Goal: Task Accomplishment & Management: Complete application form

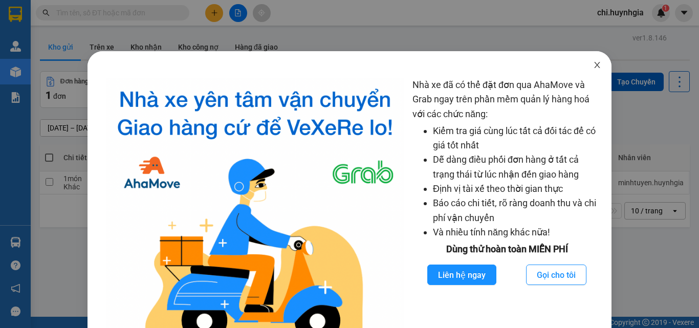
click at [593, 66] on icon "close" at bounding box center [597, 65] width 8 height 8
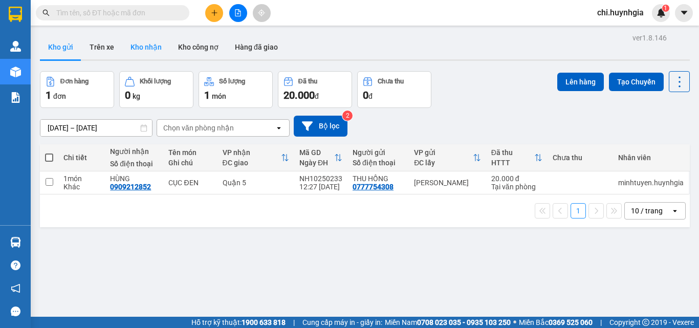
click at [144, 47] on button "Kho nhận" at bounding box center [146, 47] width 48 height 25
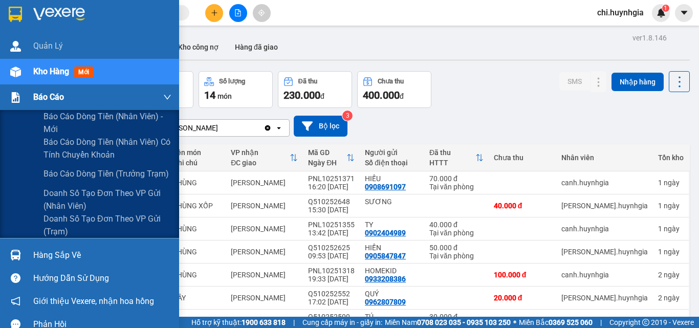
click at [42, 93] on span "Báo cáo" at bounding box center [48, 97] width 31 height 13
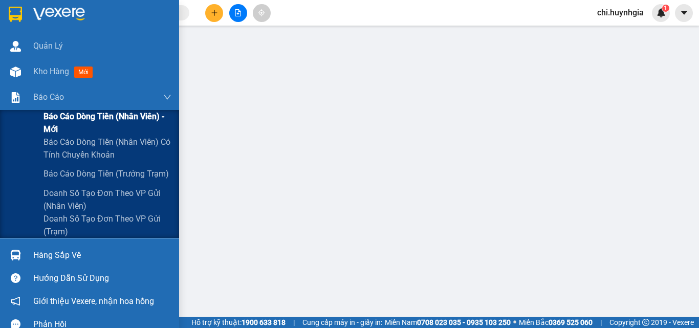
drag, startPoint x: 60, startPoint y: 115, endPoint x: 65, endPoint y: 113, distance: 5.3
click at [61, 115] on span "Báo cáo dòng tiền (nhân viên) - mới" at bounding box center [107, 123] width 128 height 26
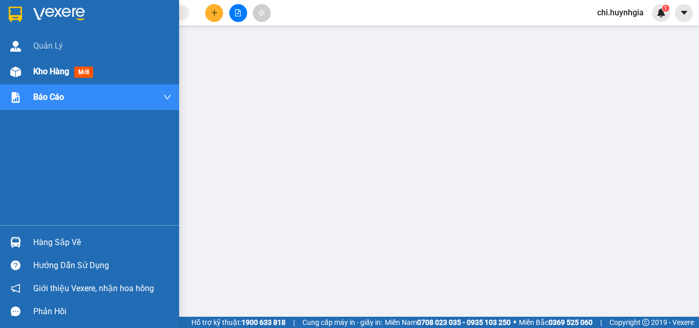
click at [35, 71] on span "Kho hàng" at bounding box center [51, 72] width 36 height 10
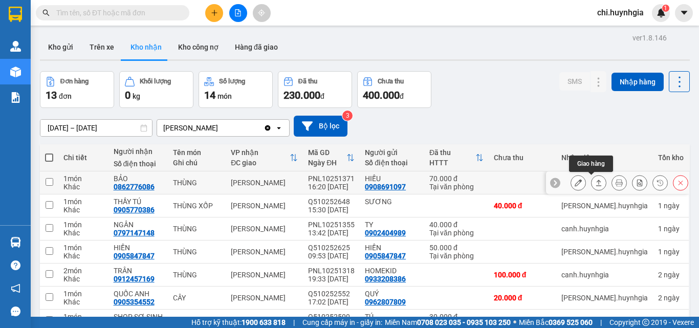
click at [595, 179] on icon at bounding box center [598, 182] width 7 height 7
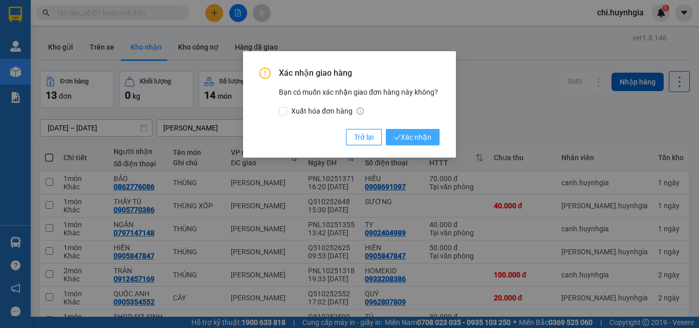
click at [422, 139] on span "Xác nhận" at bounding box center [412, 136] width 37 height 11
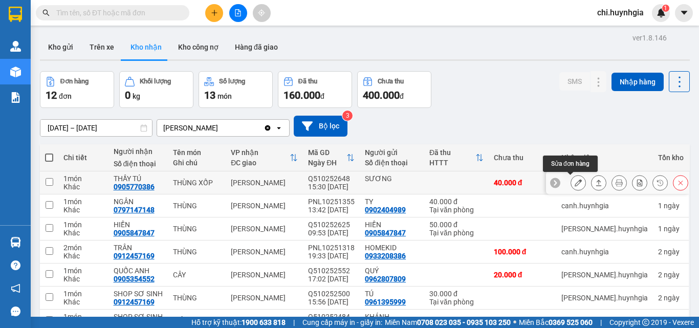
click at [575, 183] on icon at bounding box center [578, 182] width 7 height 7
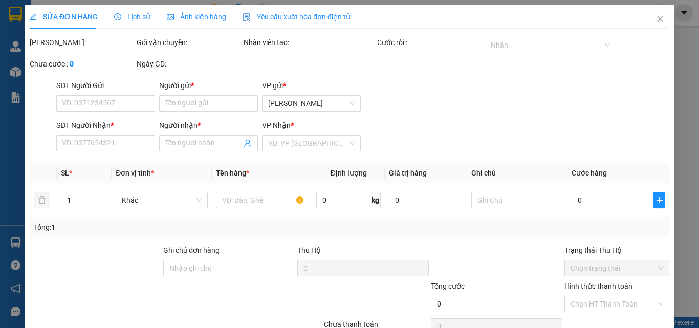
type input "SƯƠNG"
type input "0905770386"
type input "THẦY TÚ"
type input "40.000"
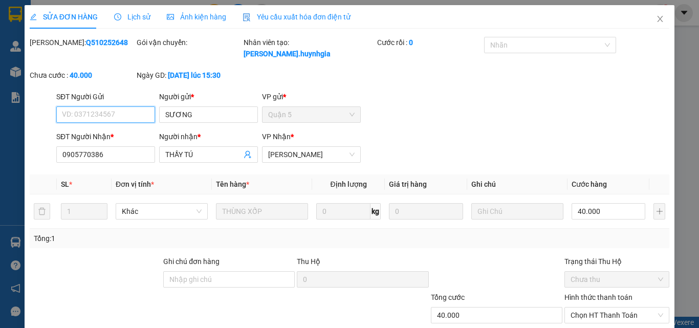
drag, startPoint x: 602, startPoint y: 304, endPoint x: 602, endPoint y: 294, distance: 9.7
click at [602, 307] on span "Chọn HT Thanh Toán" at bounding box center [616, 314] width 93 height 15
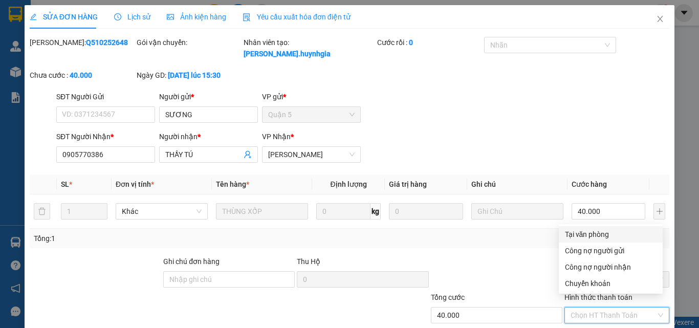
click at [598, 233] on div "Tại văn phòng" at bounding box center [611, 234] width 92 height 11
type input "0"
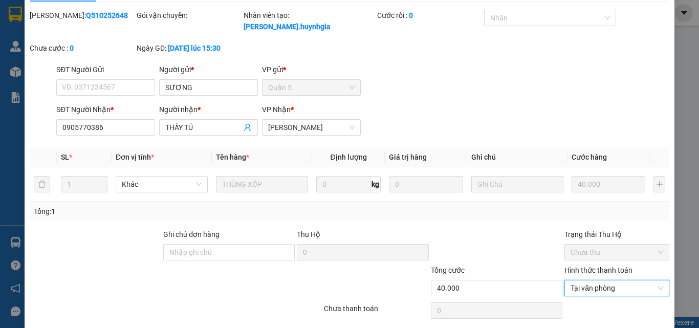
scroll to position [53, 0]
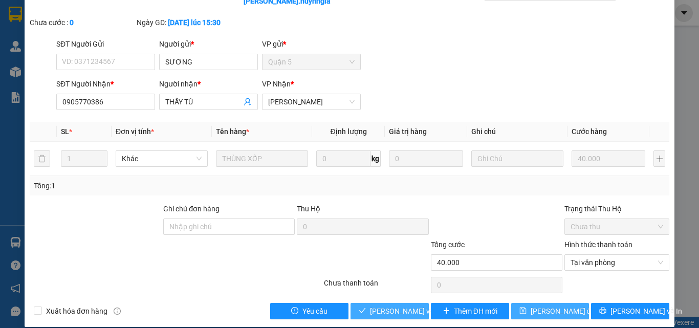
drag, startPoint x: 386, startPoint y: 299, endPoint x: 516, endPoint y: 293, distance: 130.1
click at [390, 305] on span "[PERSON_NAME] và [PERSON_NAME] hàng" at bounding box center [439, 310] width 138 height 11
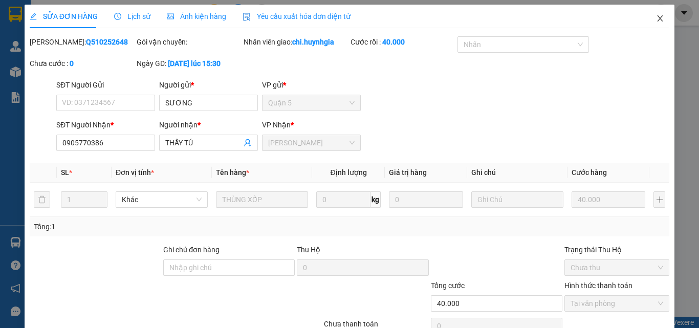
scroll to position [0, 0]
click at [657, 19] on icon "close" at bounding box center [660, 19] width 6 height 6
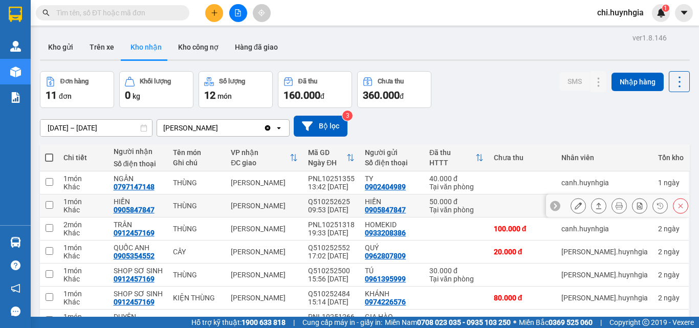
scroll to position [51, 0]
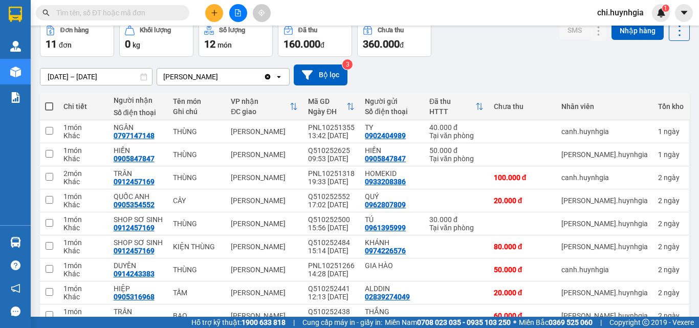
click at [632, 12] on span "chi.huynhgia" at bounding box center [620, 12] width 63 height 13
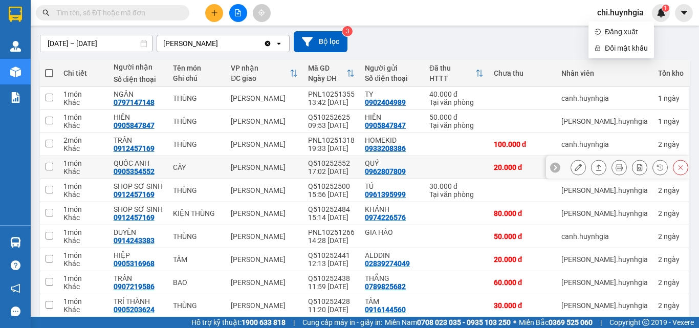
scroll to position [102, 0]
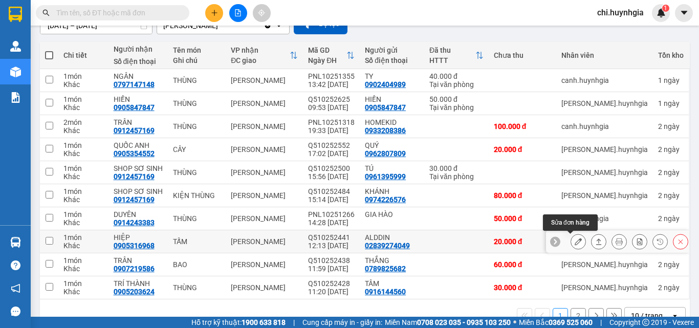
click at [575, 242] on icon at bounding box center [578, 241] width 7 height 7
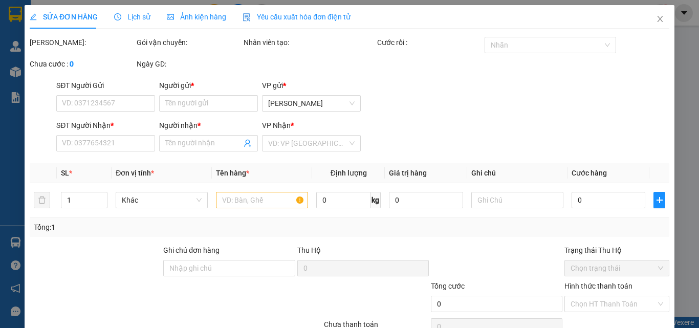
type input "02839274049"
type input "ALDDIN"
type input "0905316968"
type input "HIỆP"
type input "20.000"
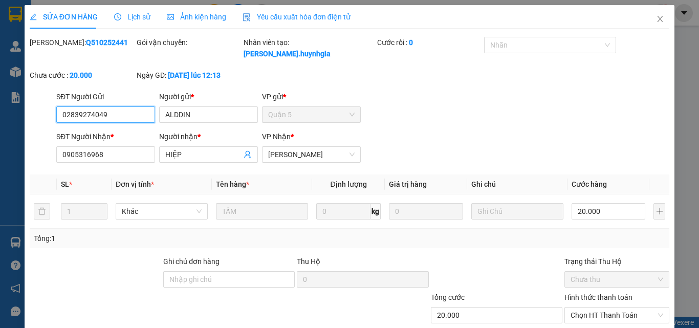
scroll to position [53, 0]
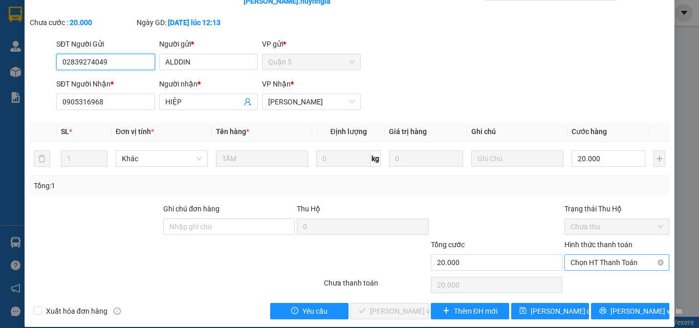
click at [592, 255] on span "Chọn HT Thanh Toán" at bounding box center [616, 262] width 93 height 15
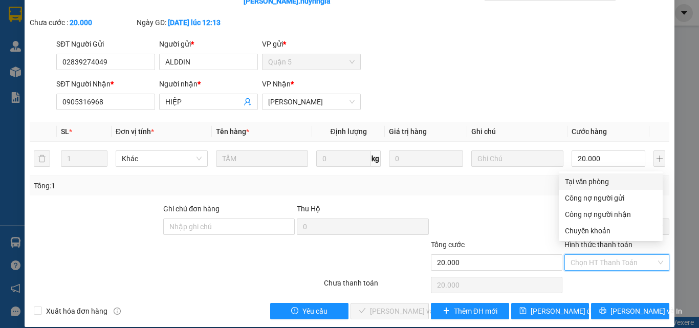
click at [584, 181] on div "Tại văn phòng" at bounding box center [611, 181] width 92 height 11
type input "0"
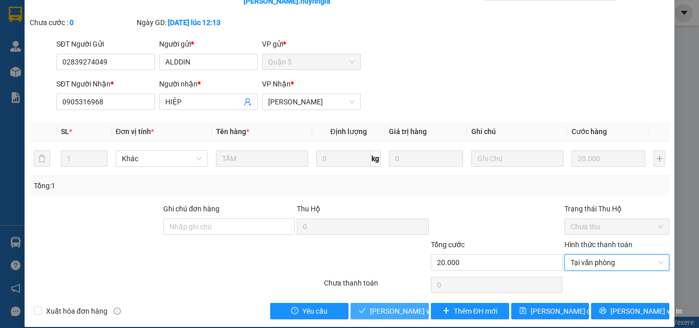
drag, startPoint x: 371, startPoint y: 301, endPoint x: 481, endPoint y: 272, distance: 113.8
click at [374, 305] on span "[PERSON_NAME] và [PERSON_NAME] hàng" at bounding box center [439, 310] width 138 height 11
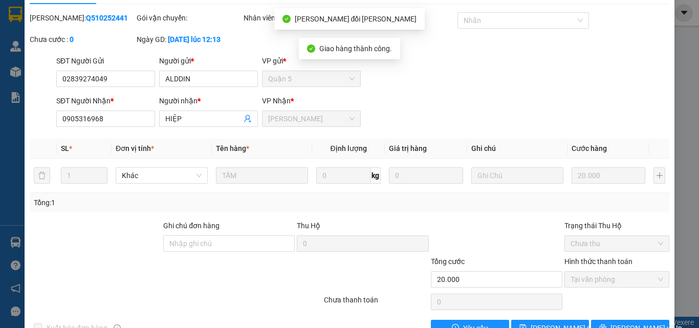
scroll to position [0, 0]
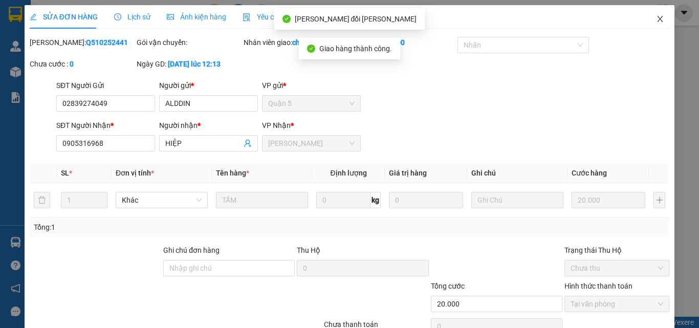
click at [656, 20] on icon "close" at bounding box center [660, 19] width 8 height 8
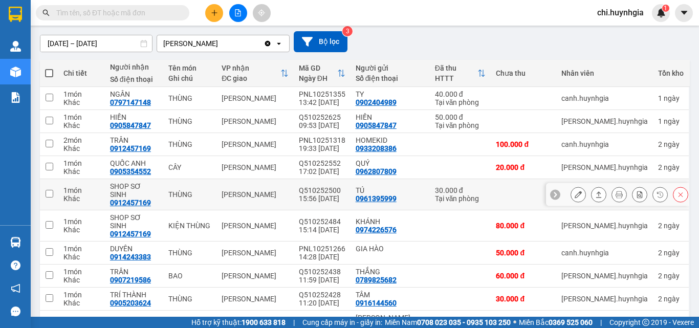
scroll to position [102, 0]
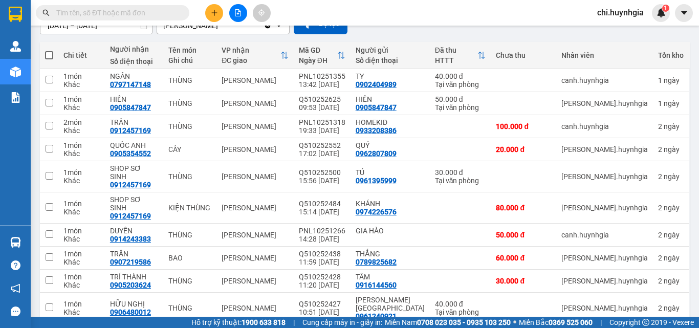
click at [617, 17] on span "chi.huynhgia" at bounding box center [620, 12] width 63 height 13
click at [617, 31] on span "Đăng xuất" at bounding box center [626, 31] width 43 height 11
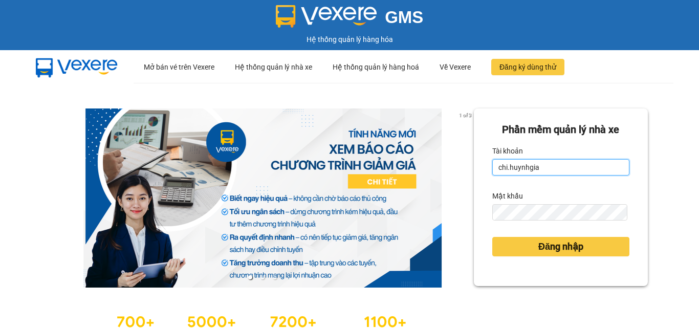
click at [554, 167] on input "chi.huynhgia" at bounding box center [560, 167] width 137 height 16
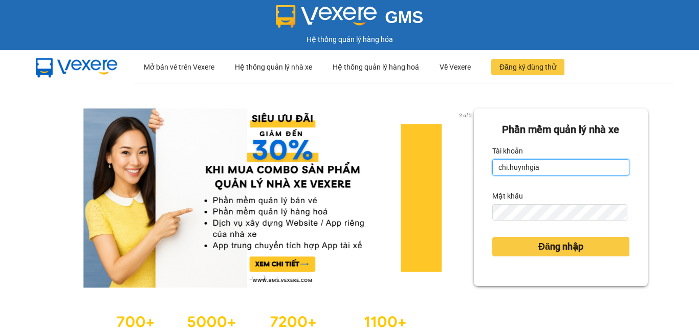
type input "minhtuyen.huynhgia"
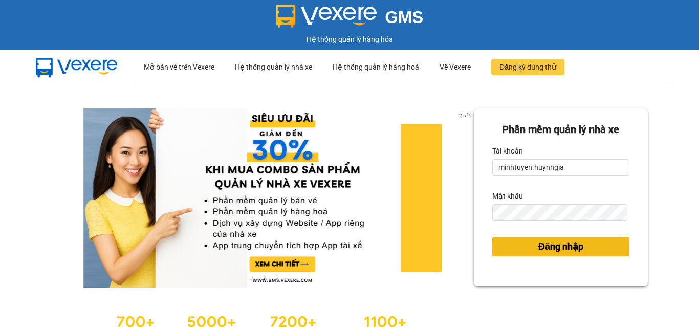
drag, startPoint x: 558, startPoint y: 247, endPoint x: 575, endPoint y: 236, distance: 19.7
click at [558, 246] on span "Đăng nhập" at bounding box center [560, 246] width 45 height 14
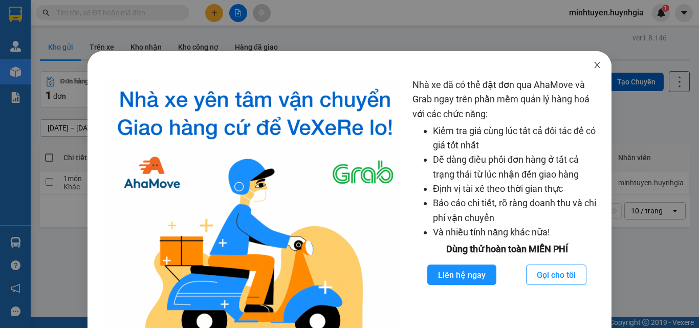
click at [594, 65] on icon "close" at bounding box center [597, 65] width 6 height 6
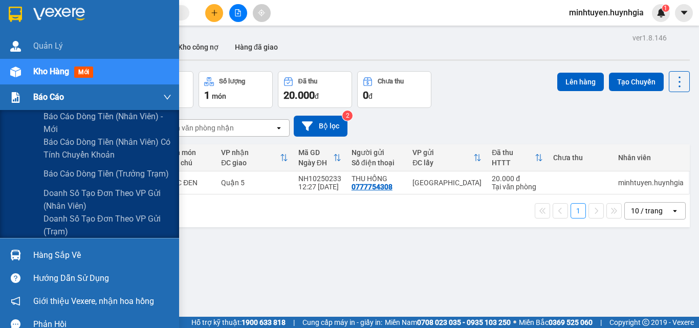
click at [49, 100] on span "Báo cáo" at bounding box center [48, 97] width 31 height 13
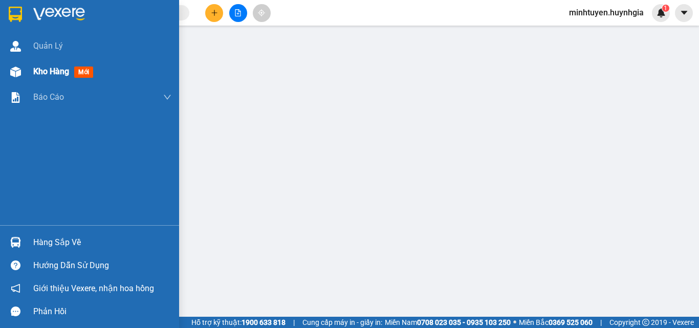
click at [51, 76] on span "Kho hàng" at bounding box center [51, 72] width 36 height 10
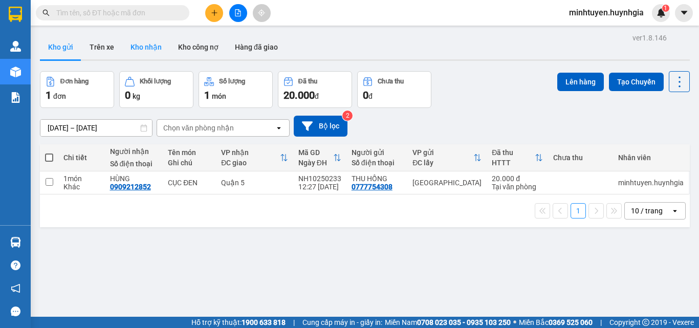
click at [144, 50] on button "Kho nhận" at bounding box center [146, 47] width 48 height 25
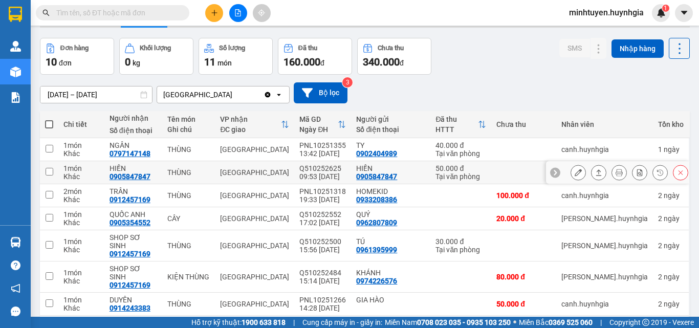
scroll to position [51, 0]
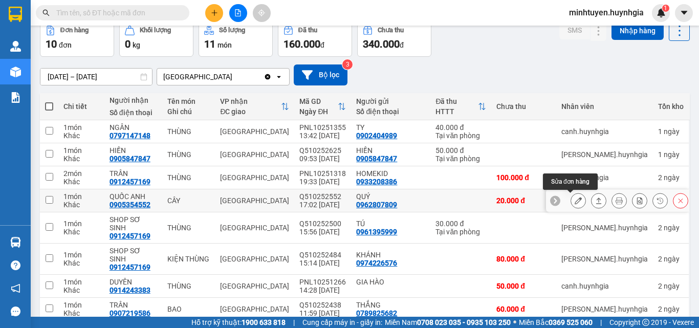
click at [575, 200] on icon at bounding box center [578, 200] width 7 height 7
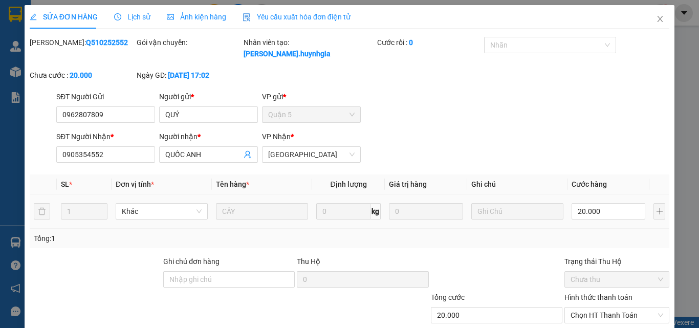
type input "0962807809"
type input "QUÝ"
type input "0905354552"
type input "QUỐC ANH"
type input "20.000"
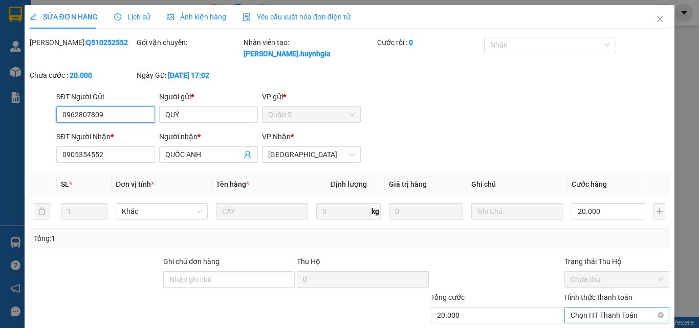
drag, startPoint x: 586, startPoint y: 305, endPoint x: 585, endPoint y: 295, distance: 9.8
click at [586, 307] on span "Chọn HT Thanh Toán" at bounding box center [616, 314] width 93 height 15
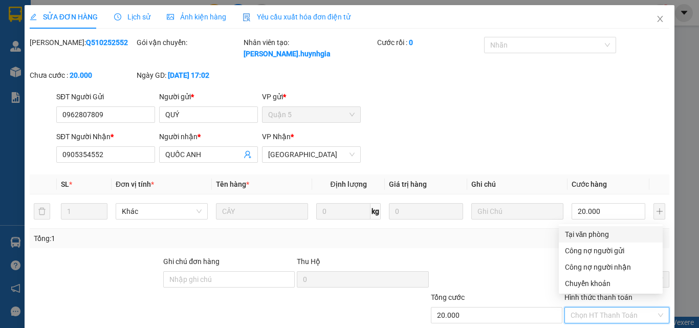
click at [580, 233] on div "Tại văn phòng" at bounding box center [611, 234] width 92 height 11
type input "0"
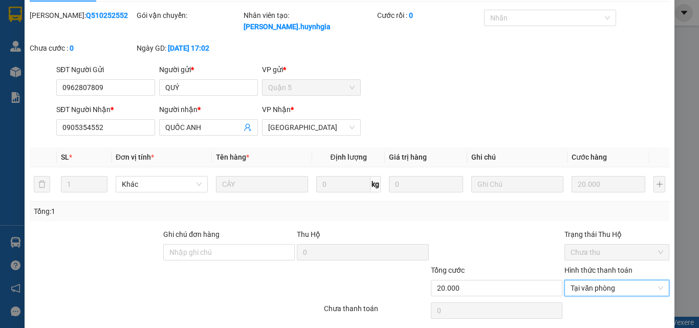
scroll to position [53, 0]
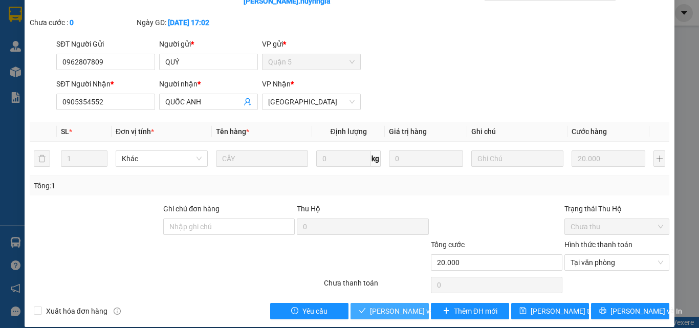
drag, startPoint x: 395, startPoint y: 297, endPoint x: 493, endPoint y: 277, distance: 99.8
click at [396, 305] on span "[PERSON_NAME] và [PERSON_NAME] hàng" at bounding box center [419, 310] width 98 height 11
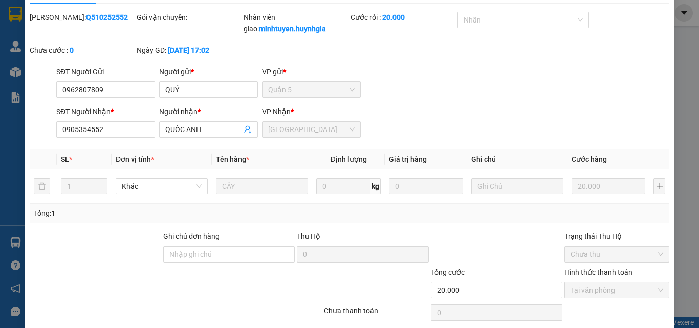
scroll to position [0, 0]
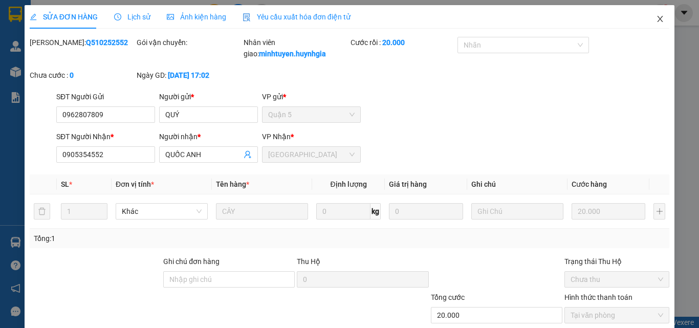
click at [654, 13] on span "Close" at bounding box center [660, 19] width 29 height 29
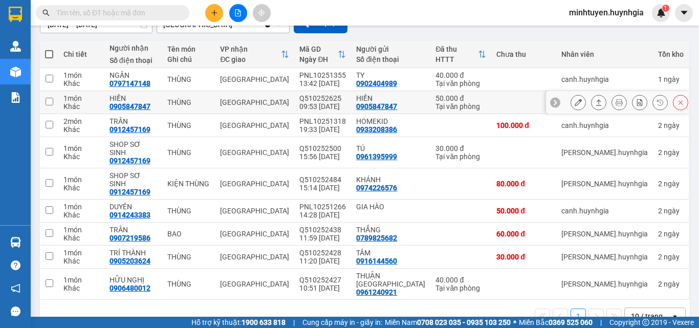
scroll to position [104, 0]
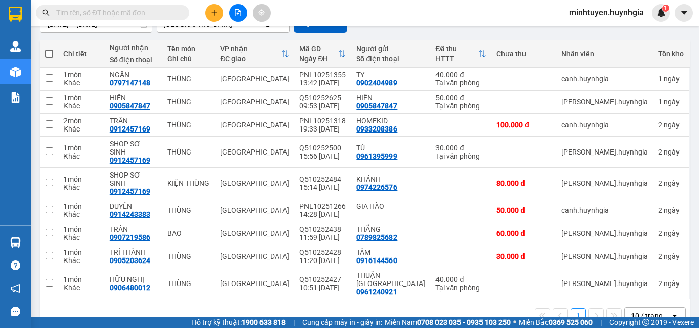
drag, startPoint x: 598, startPoint y: 10, endPoint x: 591, endPoint y: 14, distance: 7.7
click at [597, 9] on span "minhtuyen.huynhgia" at bounding box center [606, 12] width 91 height 13
click at [584, 30] on span "Đăng xuất" at bounding box center [611, 31] width 70 height 11
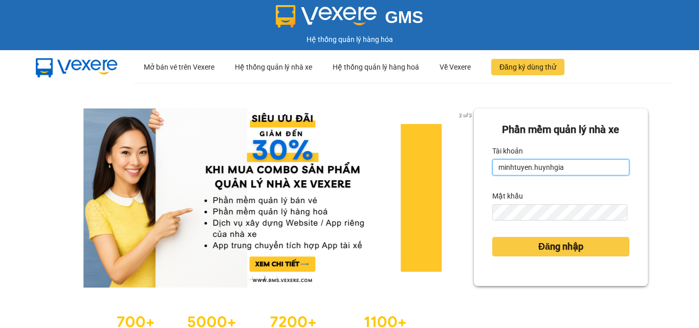
click at [554, 165] on input "minhtuyen.huynhgia" at bounding box center [560, 167] width 137 height 16
type input "chi.huynhgia"
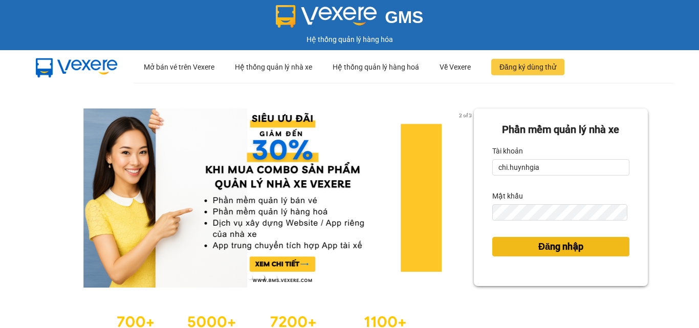
drag, startPoint x: 577, startPoint y: 246, endPoint x: 556, endPoint y: 229, distance: 27.2
click at [577, 245] on span "Đăng nhập" at bounding box center [560, 246] width 45 height 14
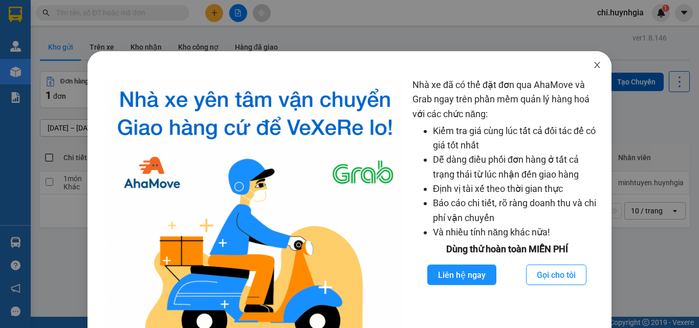
drag, startPoint x: 593, startPoint y: 63, endPoint x: 573, endPoint y: 65, distance: 20.1
click at [593, 63] on icon "close" at bounding box center [597, 65] width 8 height 8
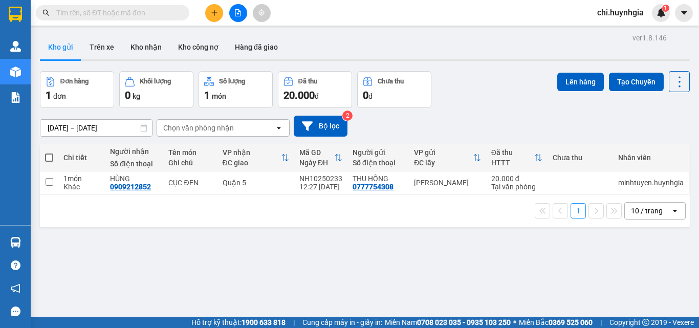
click at [111, 16] on input "text" at bounding box center [116, 12] width 121 height 11
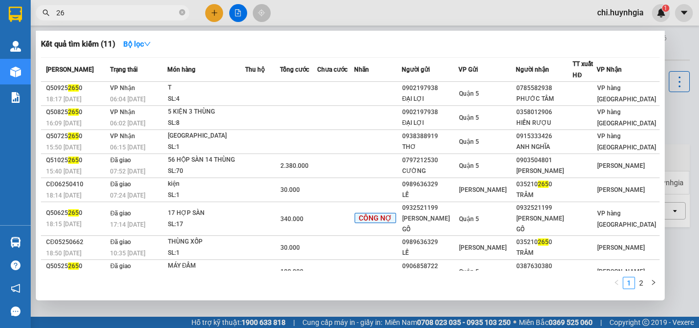
type input "2"
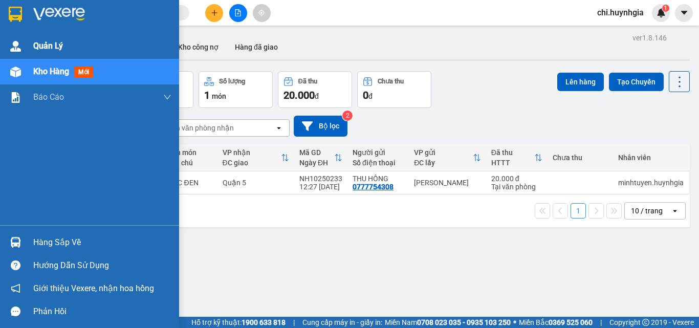
click at [51, 44] on span "Quản Lý" at bounding box center [48, 45] width 30 height 13
click at [65, 73] on span "Kho hàng" at bounding box center [51, 72] width 36 height 10
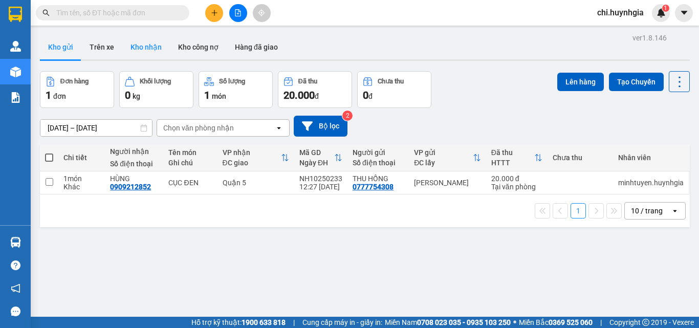
click at [149, 43] on button "Kho nhận" at bounding box center [146, 47] width 48 height 25
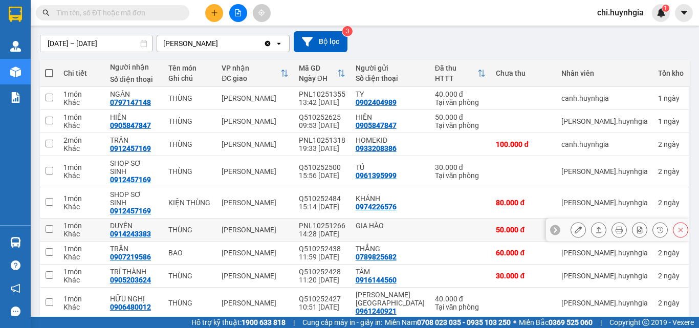
scroll to position [102, 0]
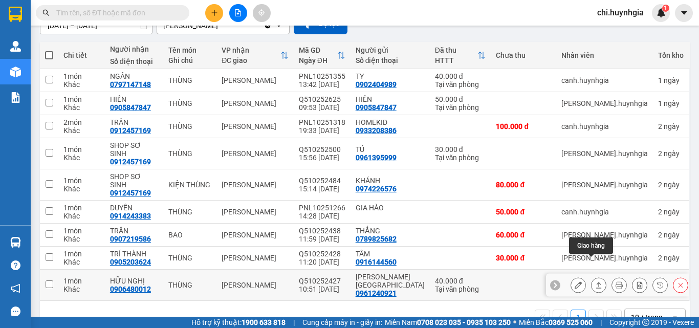
click at [596, 282] on icon at bounding box center [599, 285] width 6 height 6
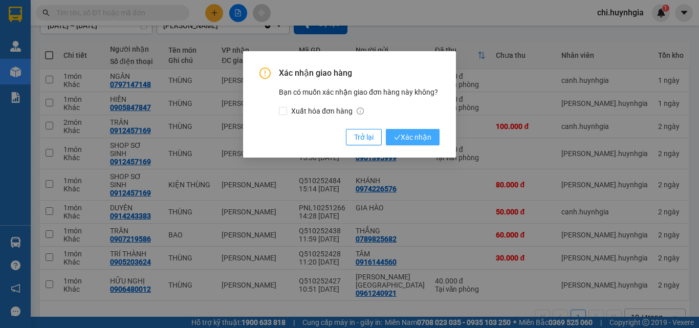
click at [428, 136] on span "Xác nhận" at bounding box center [412, 136] width 37 height 11
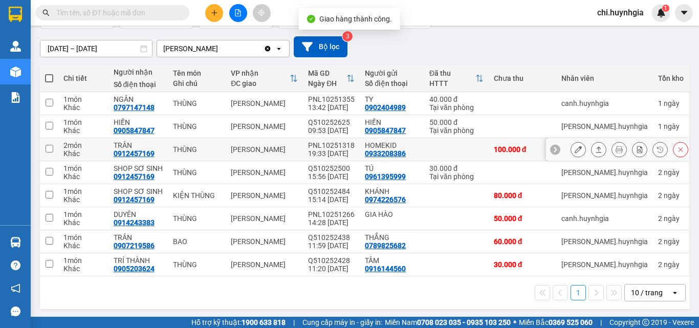
scroll to position [81, 0]
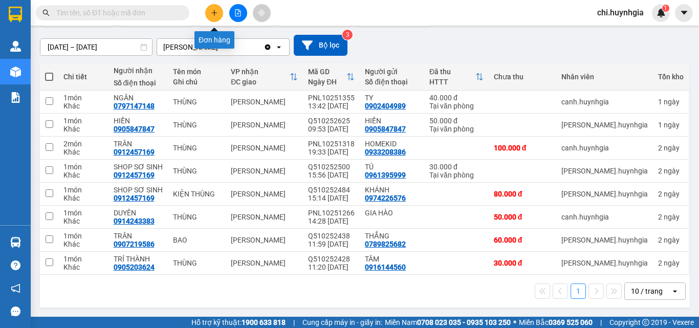
click at [213, 12] on icon "plus" at bounding box center [214, 12] width 7 height 7
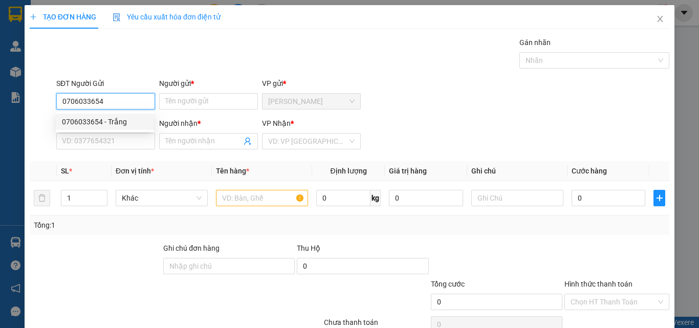
type input "0706033654"
click at [121, 130] on div "0706033654 0706033654 - Trắng" at bounding box center [105, 122] width 98 height 20
click at [122, 97] on input "0706033654" at bounding box center [105, 101] width 99 height 16
click at [124, 122] on div "0706033654 - Trắng" at bounding box center [104, 121] width 85 height 11
type input "Trắng"
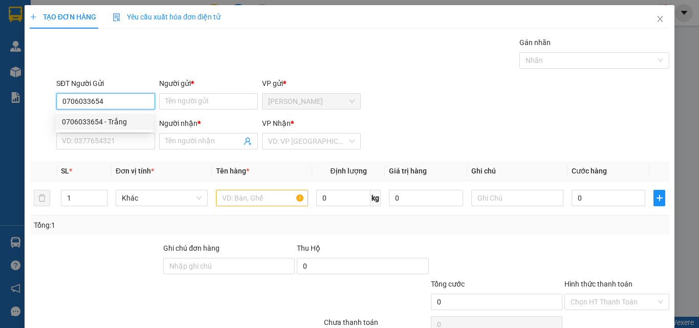
type input "0936440480"
type input "Cô Hiền"
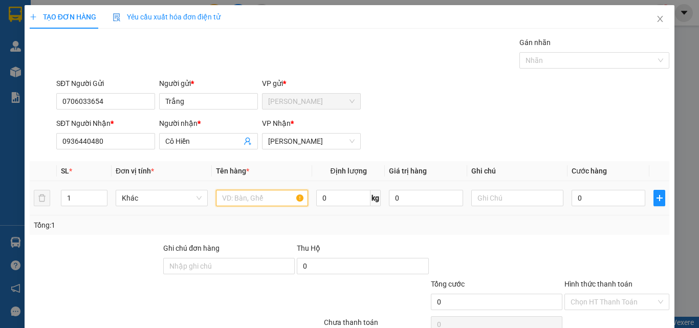
click at [256, 203] on input "text" at bounding box center [262, 198] width 92 height 16
type input "2B"
click at [595, 201] on input "0" at bounding box center [608, 198] width 74 height 16
type input "1"
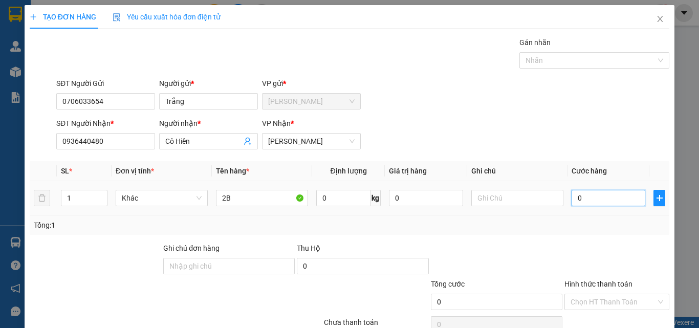
type input "1"
type input "10"
type input "100"
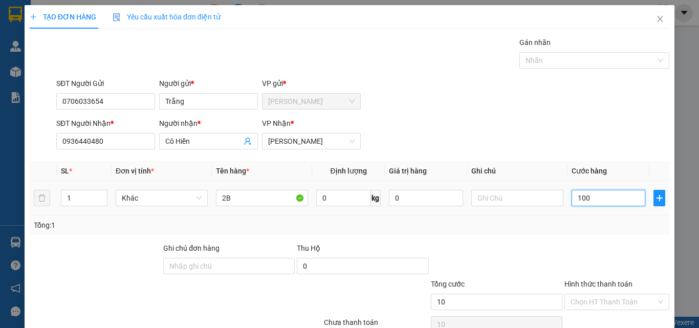
type input "100"
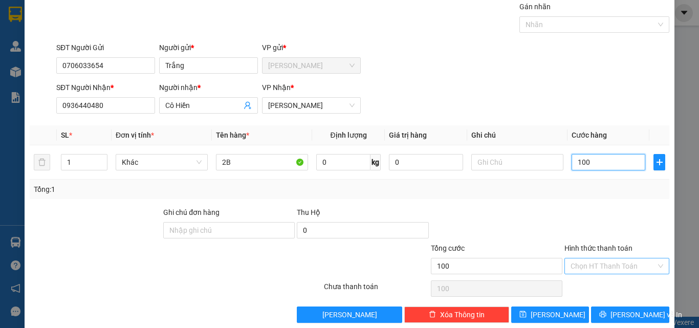
scroll to position [51, 0]
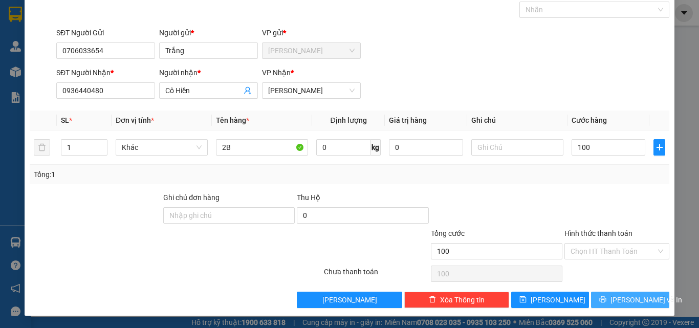
type input "100.000"
click at [607, 294] on button "[PERSON_NAME] và In" at bounding box center [630, 300] width 78 height 16
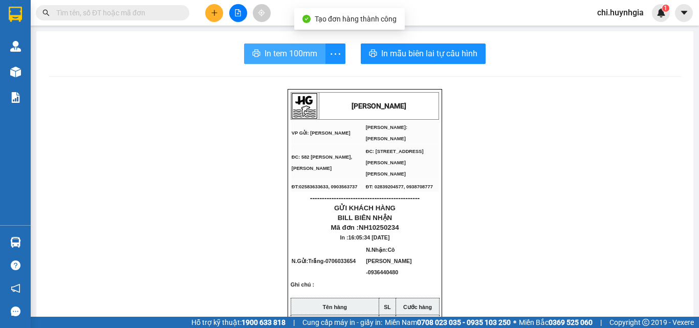
click at [275, 55] on span "In tem 100mm" at bounding box center [290, 53] width 53 height 13
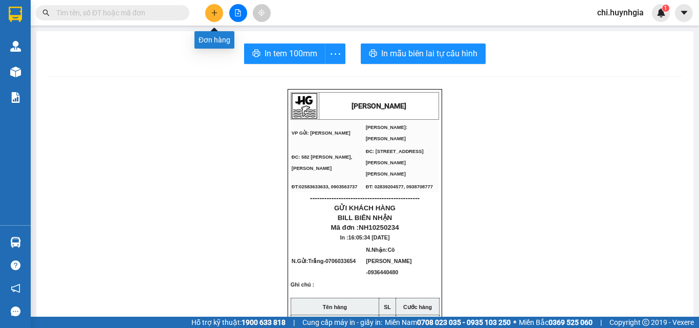
click at [214, 13] on icon "plus" at bounding box center [214, 12] width 6 height 1
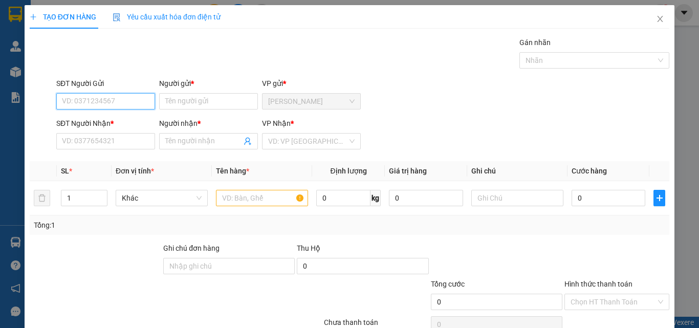
drag, startPoint x: 102, startPoint y: 103, endPoint x: 149, endPoint y: 98, distance: 47.3
click at [107, 102] on input "SĐT Người Gửi" at bounding box center [105, 101] width 99 height 16
type input "0338932237"
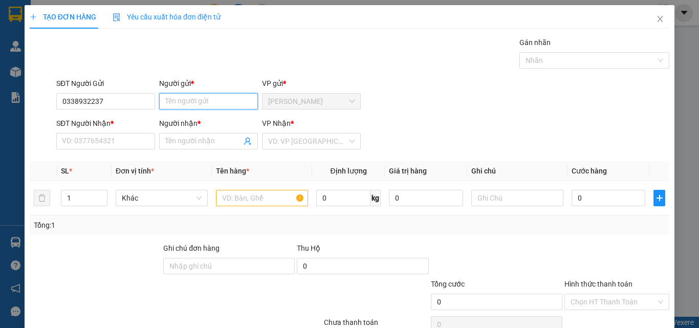
click at [206, 94] on input "Người gửi *" at bounding box center [208, 101] width 99 height 16
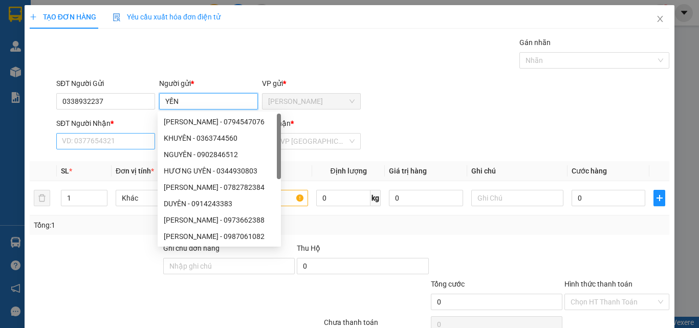
type input "YẾN"
click at [113, 139] on input "SĐT Người Nhận *" at bounding box center [105, 141] width 99 height 16
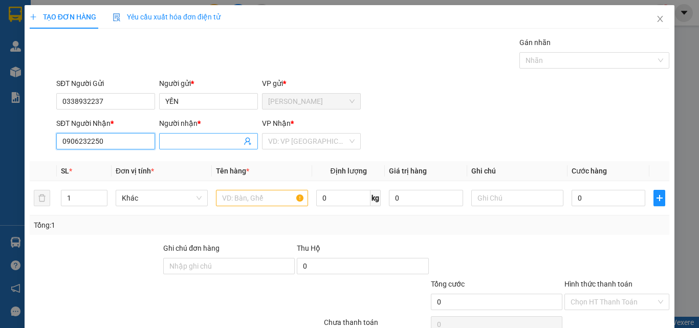
type input "0906232250"
click at [222, 142] on input "Người nhận *" at bounding box center [203, 141] width 76 height 11
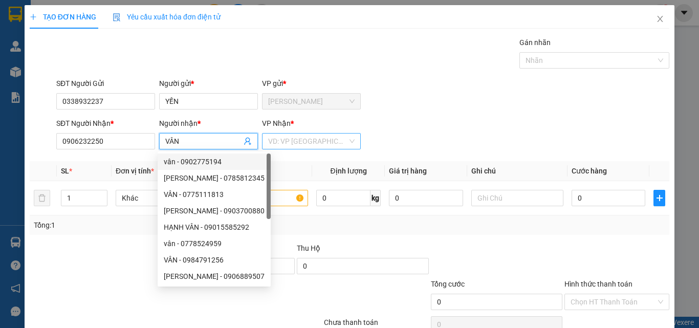
type input "VÂN"
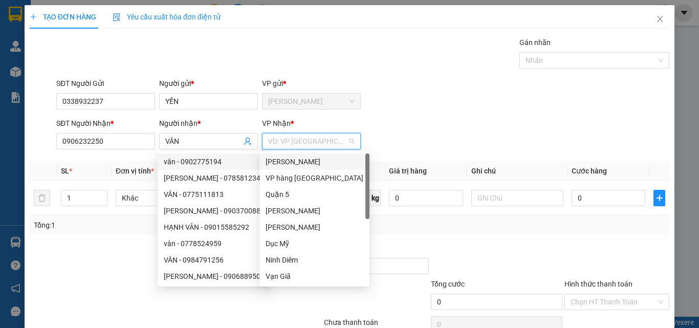
click at [310, 143] on input "search" at bounding box center [307, 141] width 79 height 15
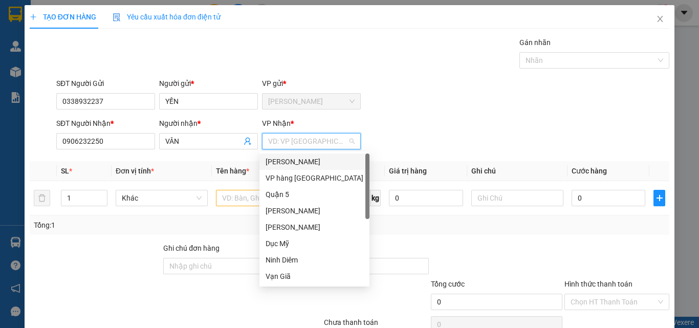
click at [298, 160] on div "[PERSON_NAME]" at bounding box center [315, 161] width 98 height 11
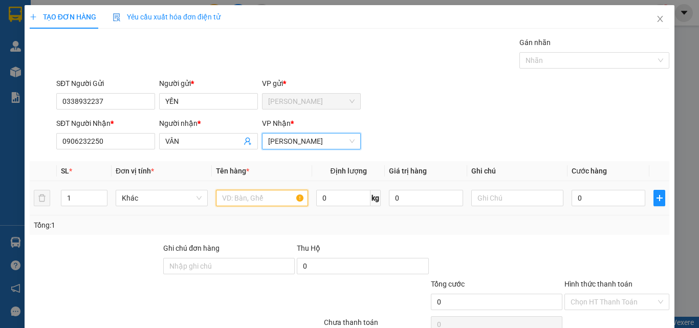
click at [246, 199] on input "text" at bounding box center [262, 198] width 92 height 16
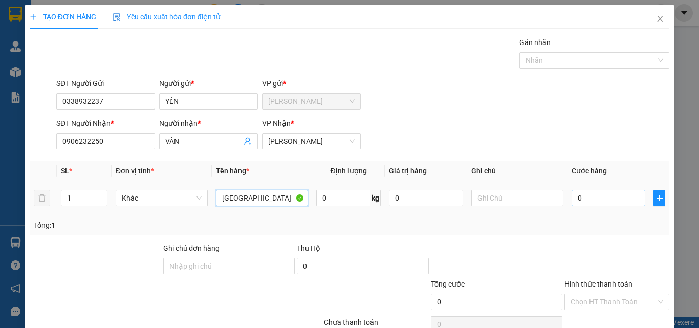
type input "[GEOGRAPHIC_DATA]"
click at [582, 191] on input "0" at bounding box center [608, 198] width 74 height 16
type input "5"
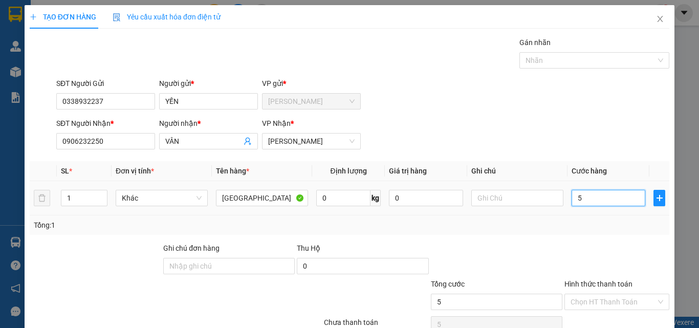
type input "50"
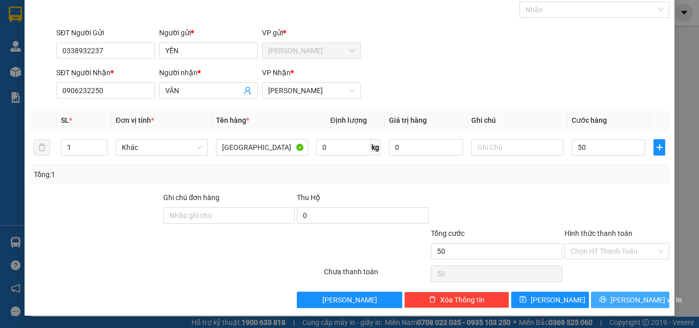
type input "50.000"
click at [614, 297] on span "[PERSON_NAME] và In" at bounding box center [646, 299] width 72 height 11
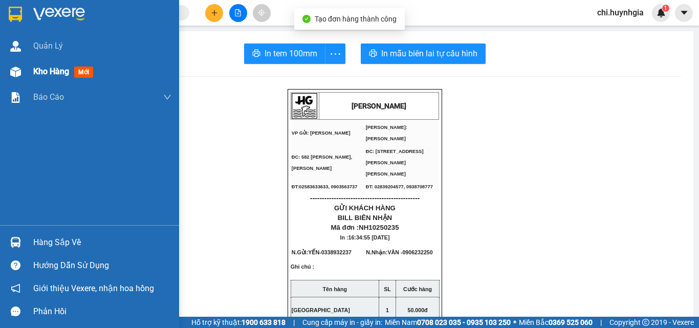
click at [26, 76] on div "Kho hàng mới" at bounding box center [89, 72] width 179 height 26
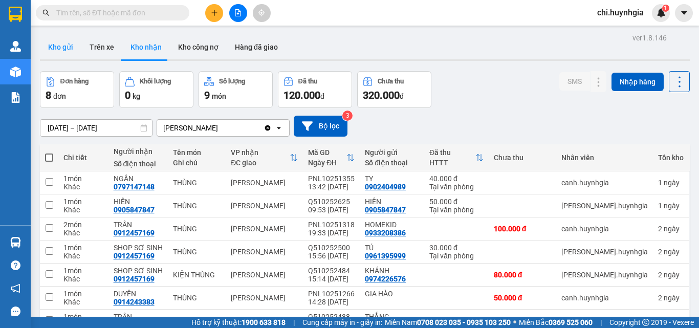
click at [60, 45] on button "Kho gửi" at bounding box center [60, 47] width 41 height 25
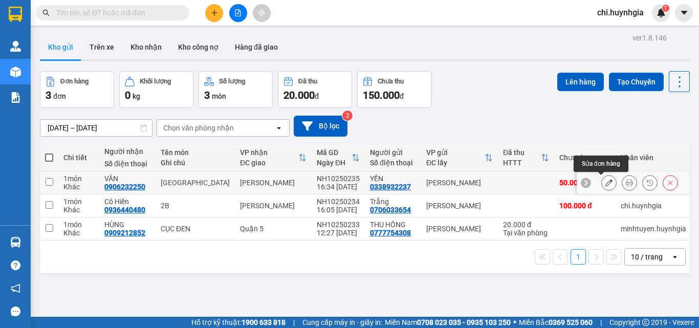
click at [605, 183] on icon at bounding box center [608, 182] width 7 height 7
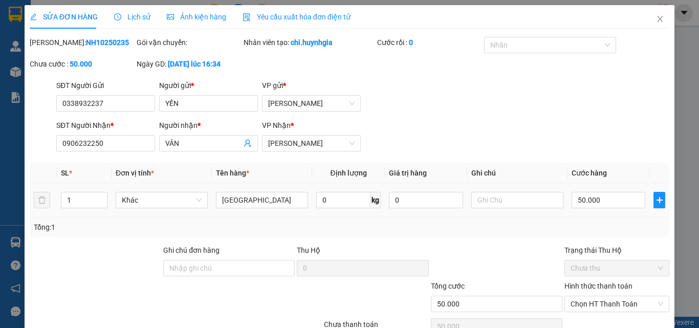
type input "0338932237"
type input "YẾN"
type input "0906232250"
type input "VÂN"
type input "50.000"
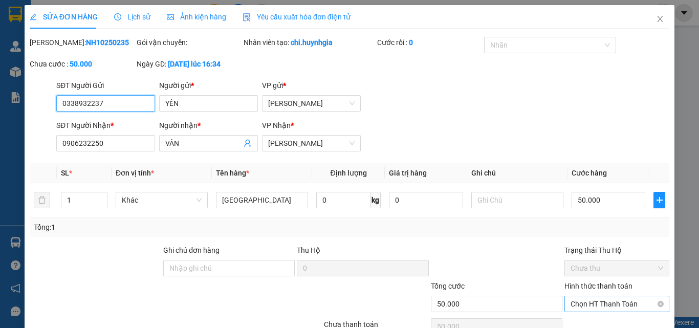
drag, startPoint x: 600, startPoint y: 303, endPoint x: 600, endPoint y: 295, distance: 8.2
click at [600, 300] on span "Chọn HT Thanh Toán" at bounding box center [616, 303] width 93 height 15
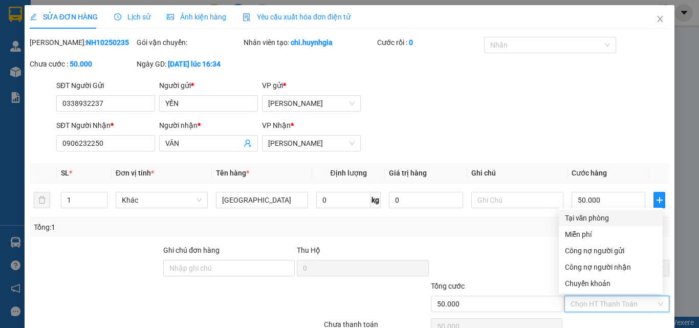
click at [594, 218] on div "Tại văn phòng" at bounding box center [611, 217] width 92 height 11
type input "0"
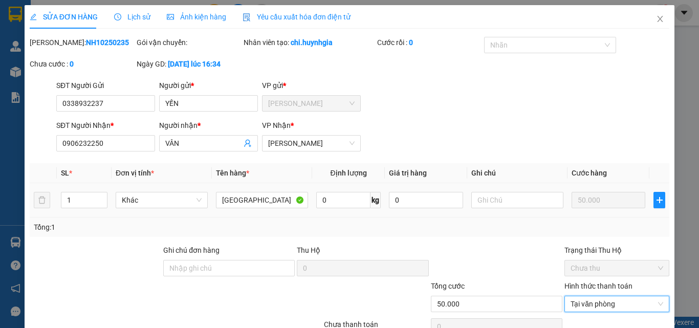
scroll to position [53, 0]
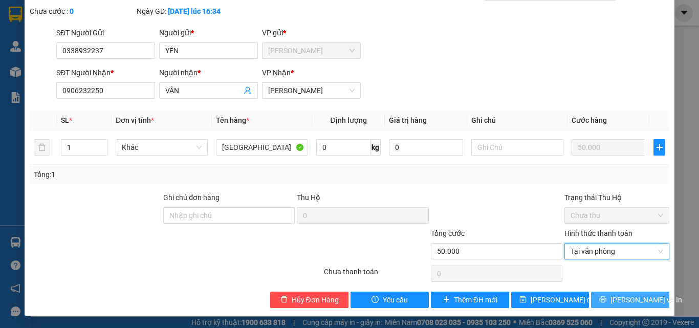
drag, startPoint x: 614, startPoint y: 297, endPoint x: 556, endPoint y: 289, distance: 59.0
click at [614, 298] on span "[PERSON_NAME] và In" at bounding box center [646, 299] width 72 height 11
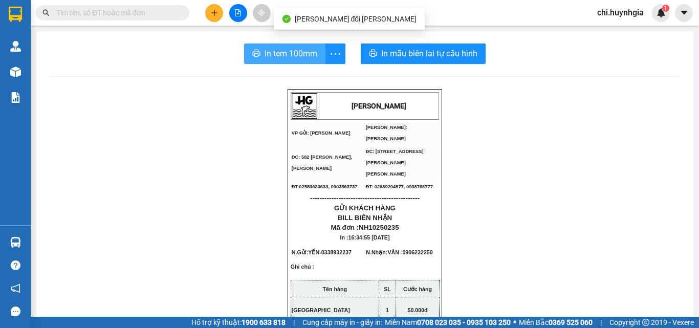
click at [294, 53] on span "In tem 100mm" at bounding box center [290, 53] width 53 height 13
click at [281, 56] on span "In tem 100mm" at bounding box center [290, 53] width 53 height 13
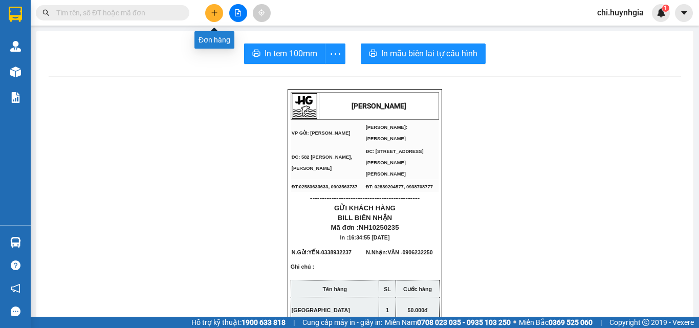
click at [211, 14] on icon "plus" at bounding box center [214, 12] width 7 height 7
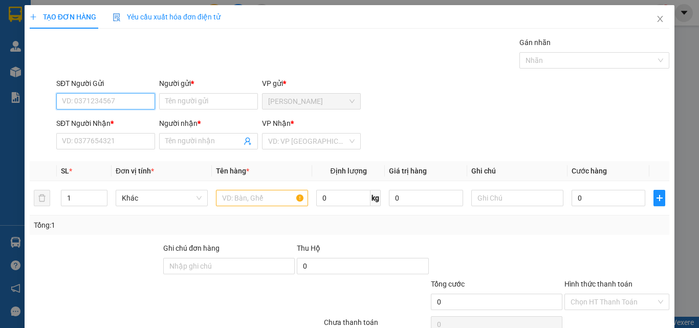
click at [116, 96] on input "SĐT Người Gửi" at bounding box center [105, 101] width 99 height 16
click at [126, 99] on input "SĐT Người Gửi" at bounding box center [105, 101] width 99 height 16
type input "0898406624"
click at [114, 115] on div "0898406624 - Thuý" at bounding box center [112, 122] width 113 height 16
type input "Thuý"
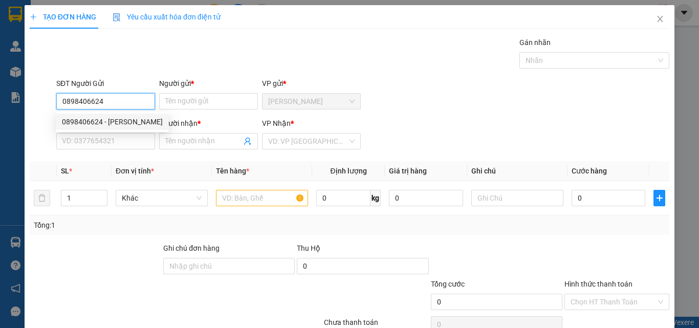
type input "0775608332"
type input "Thuỳ Vy"
type input "0898406624"
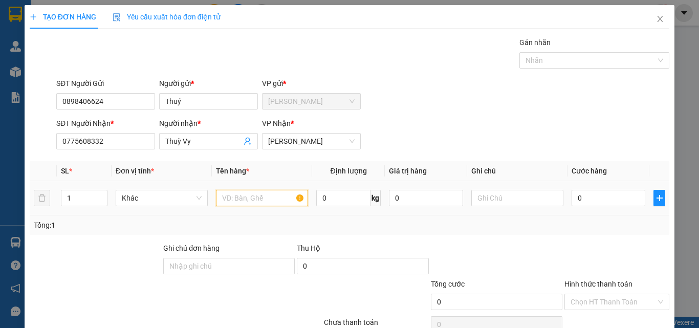
click at [269, 192] on input "text" at bounding box center [262, 198] width 92 height 16
type input "[GEOGRAPHIC_DATA]"
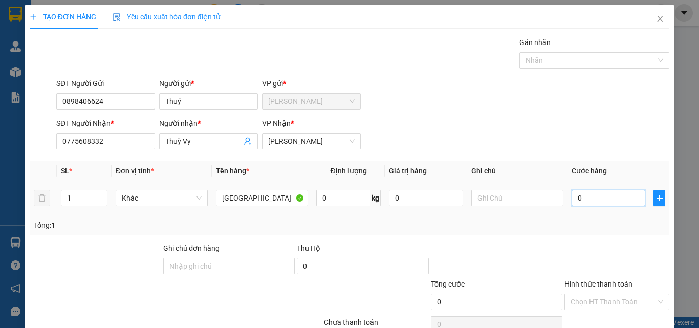
click at [592, 201] on input "0" at bounding box center [608, 198] width 74 height 16
type input "4"
type input "40"
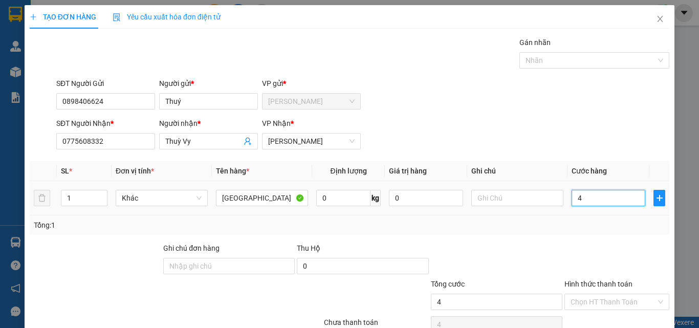
type input "40"
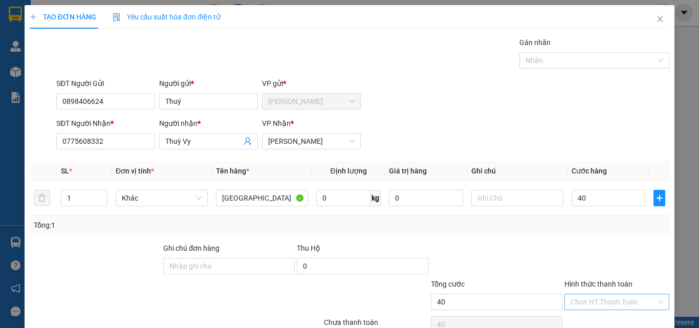
type input "40.000"
click at [626, 304] on input "Hình thức thanh toán" at bounding box center [612, 301] width 85 height 15
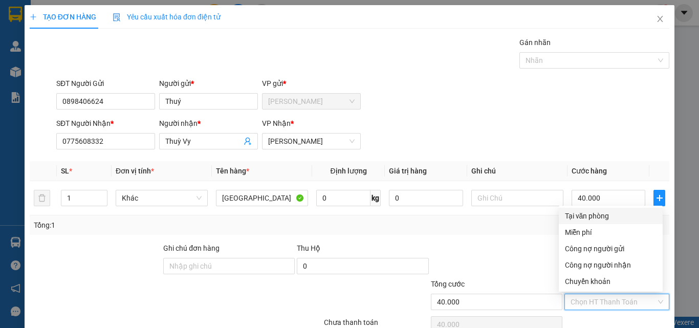
click at [591, 216] on div "Tại văn phòng" at bounding box center [611, 215] width 92 height 11
type input "0"
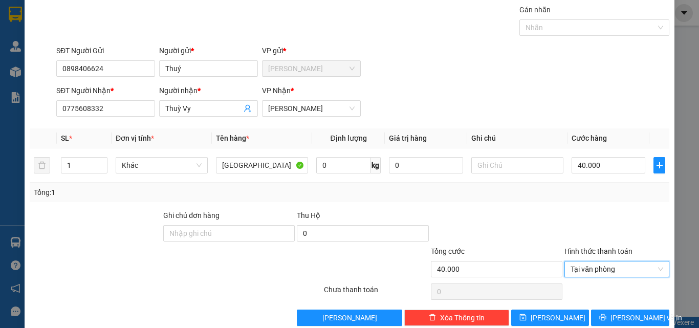
scroll to position [51, 0]
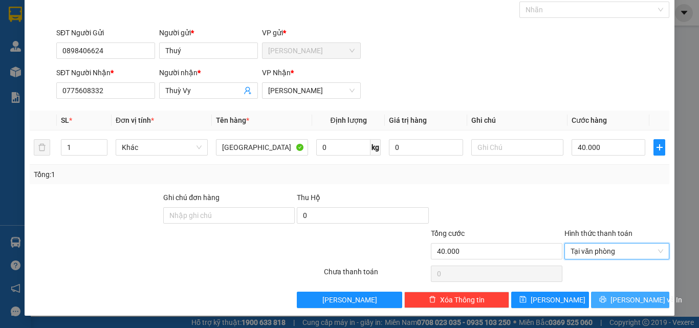
click at [611, 297] on button "[PERSON_NAME] và In" at bounding box center [630, 300] width 78 height 16
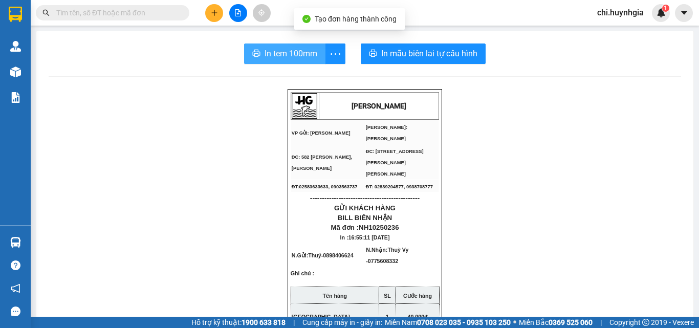
click at [276, 52] on span "In tem 100mm" at bounding box center [290, 53] width 53 height 13
click at [289, 50] on span "In tem 100mm" at bounding box center [290, 53] width 53 height 13
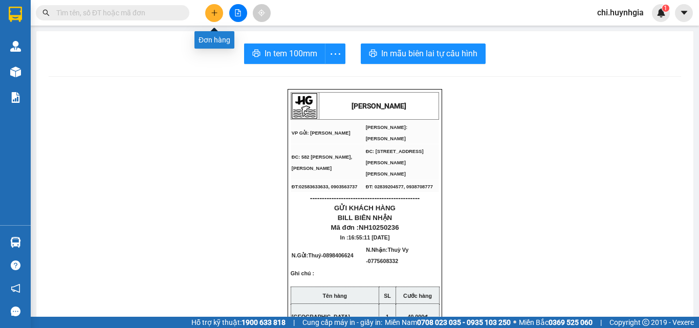
click at [218, 13] on button at bounding box center [214, 13] width 18 height 18
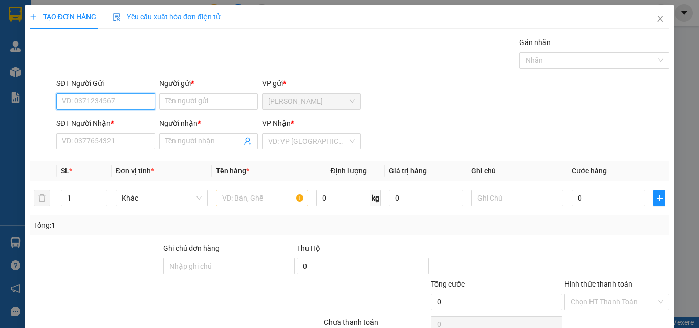
click at [130, 100] on input "SĐT Người Gửi" at bounding box center [105, 101] width 99 height 16
click at [94, 100] on input "348" at bounding box center [105, 101] width 99 height 16
type input "3"
type input "0383841348"
click at [93, 118] on div "0383841348 - NHÂN" at bounding box center [112, 121] width 101 height 11
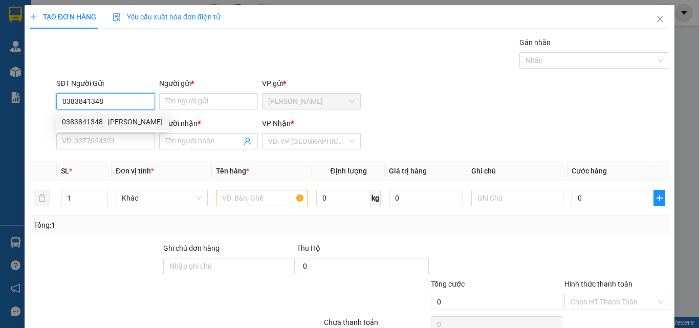
type input "NHÂN"
type input "0986160775"
type input "VIONY"
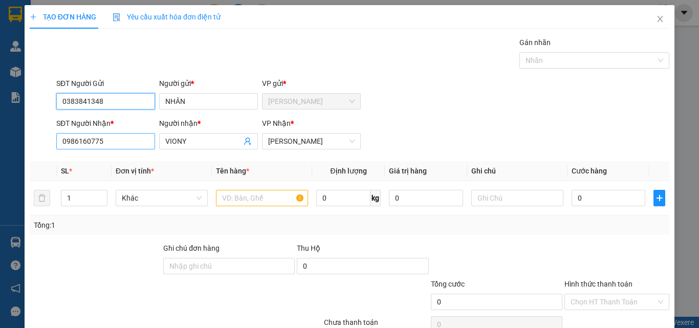
type input "0383841348"
click at [134, 139] on input "0986160775" at bounding box center [105, 141] width 99 height 16
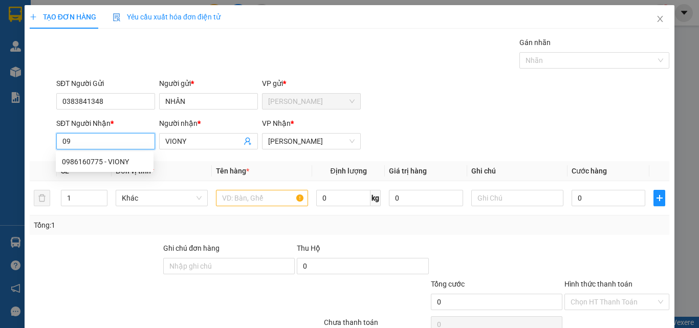
type input "0"
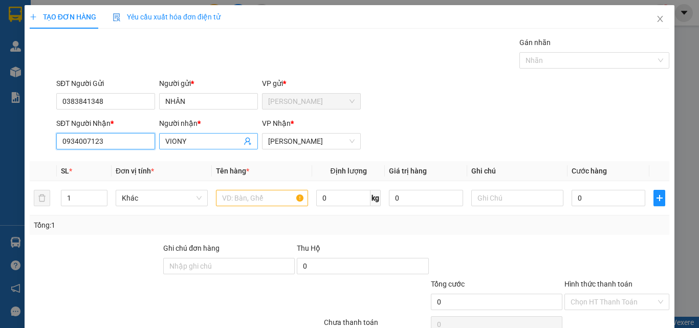
type input "0934007123"
click at [206, 138] on input "VIONY" at bounding box center [203, 141] width 76 height 11
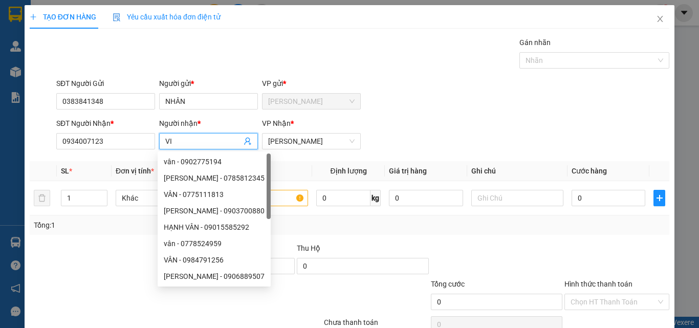
type input "V"
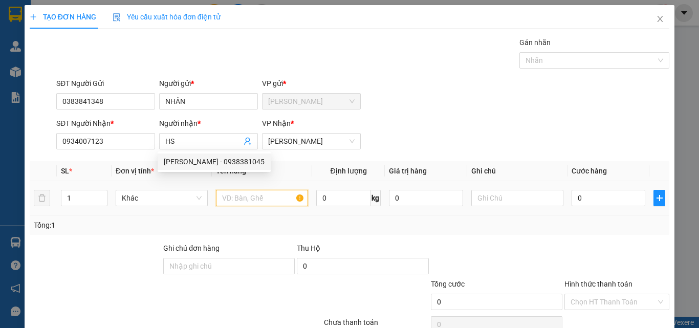
click at [277, 203] on input "text" at bounding box center [262, 198] width 92 height 16
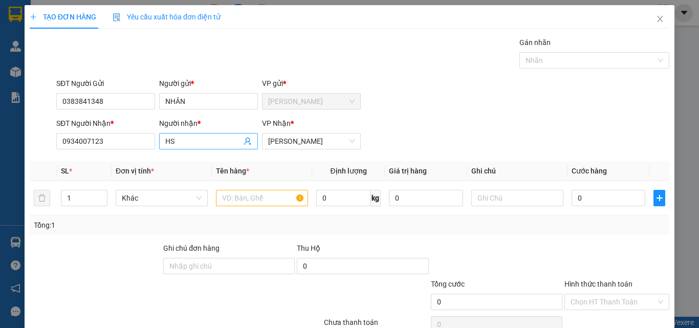
click at [203, 144] on input "HS" at bounding box center [203, 141] width 76 height 11
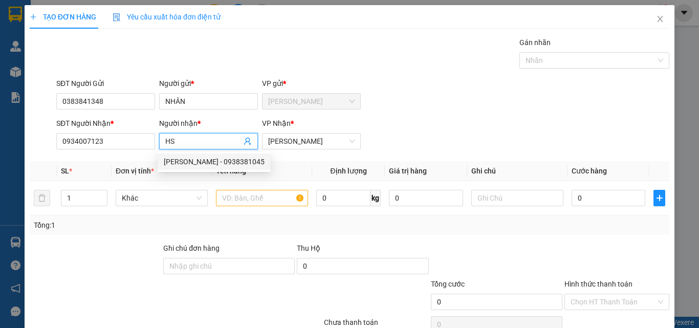
type input "H"
type input "THANH TÍNH"
click at [255, 189] on div at bounding box center [262, 198] width 92 height 20
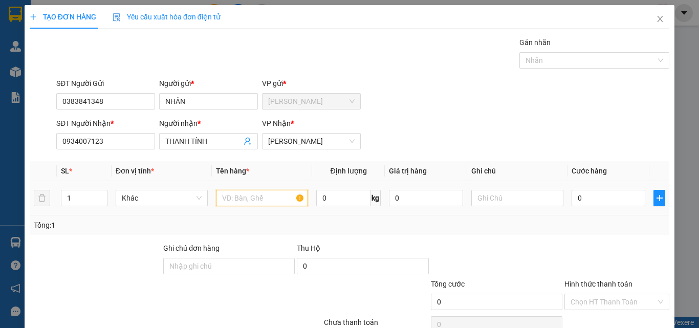
click at [277, 201] on input "text" at bounding box center [262, 198] width 92 height 16
type input "HS"
click at [597, 204] on input "0" at bounding box center [608, 198] width 74 height 16
type input "2"
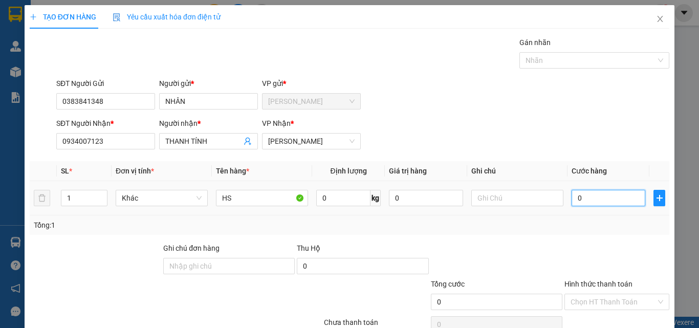
type input "2"
type input "20"
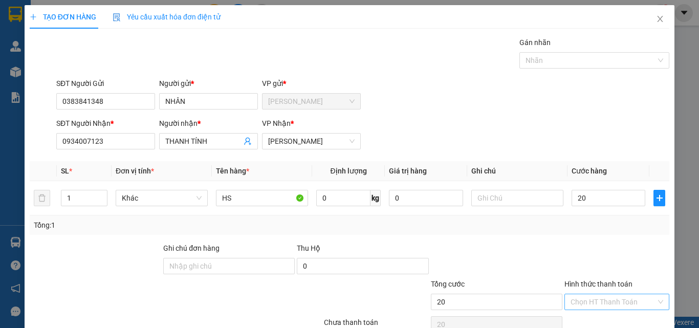
type input "20.000"
click at [611, 305] on input "Hình thức thanh toán" at bounding box center [612, 301] width 85 height 15
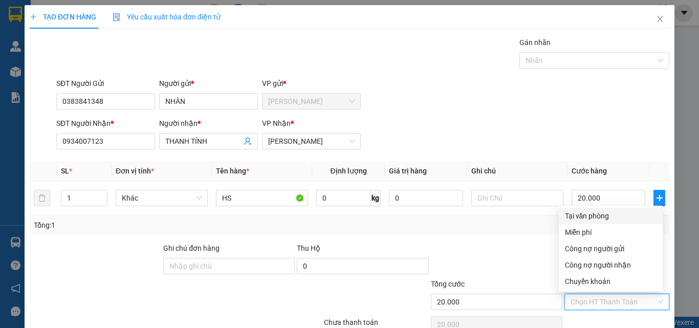
click at [607, 219] on div "Tại văn phòng" at bounding box center [611, 215] width 92 height 11
type input "0"
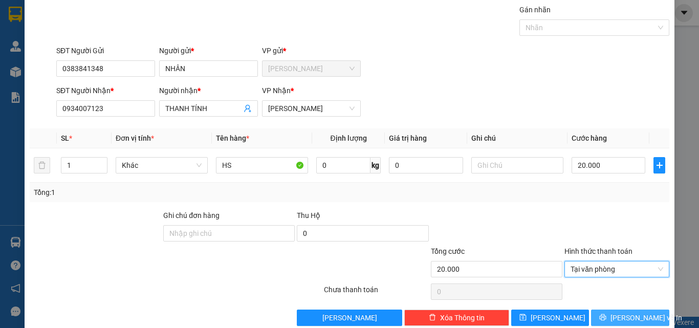
scroll to position [51, 0]
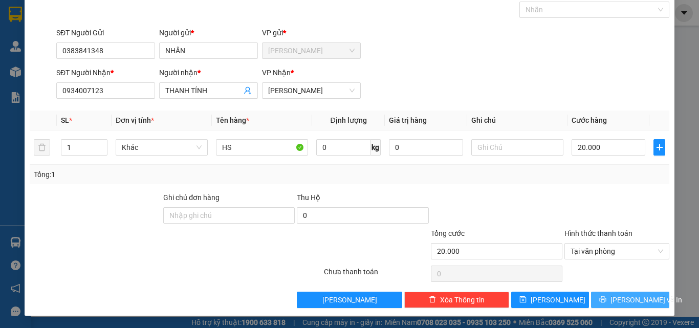
click at [613, 298] on button "[PERSON_NAME] và In" at bounding box center [630, 300] width 78 height 16
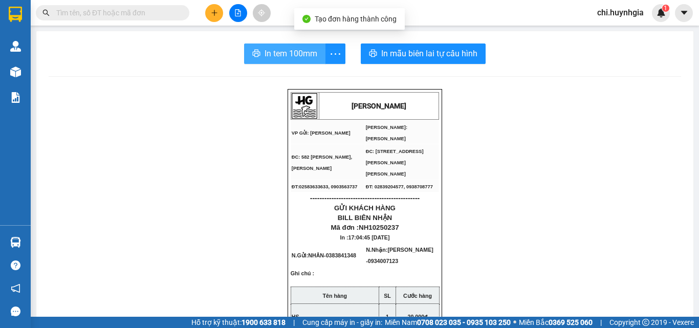
click at [288, 54] on span "In tem 100mm" at bounding box center [290, 53] width 53 height 13
click at [279, 51] on span "In tem 100mm" at bounding box center [290, 53] width 53 height 13
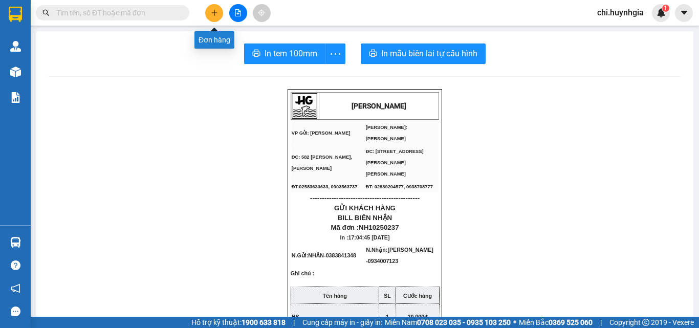
click at [211, 14] on icon "plus" at bounding box center [214, 12] width 7 height 7
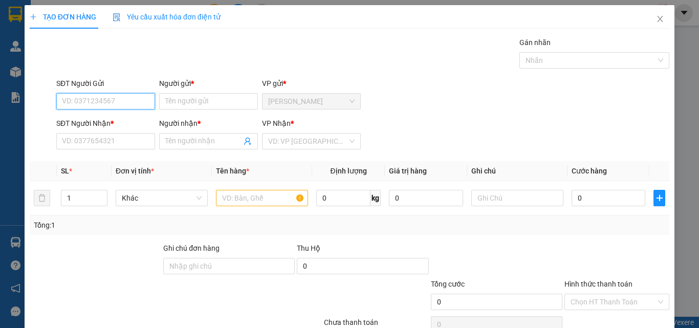
click at [127, 96] on input "SĐT Người Gửi" at bounding box center [105, 101] width 99 height 16
type input "0344461550"
drag, startPoint x: 124, startPoint y: 124, endPoint x: 119, endPoint y: 140, distance: 17.3
click at [124, 125] on div "0344461550 - QUANG" at bounding box center [112, 121] width 101 height 11
type input "QUANG"
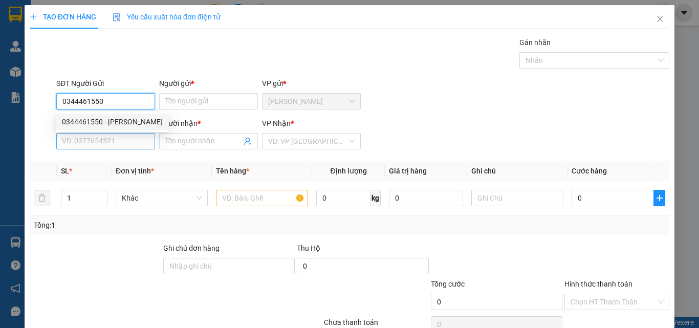
type input "0966873720"
type input "KHÁNH"
type input "0344461550"
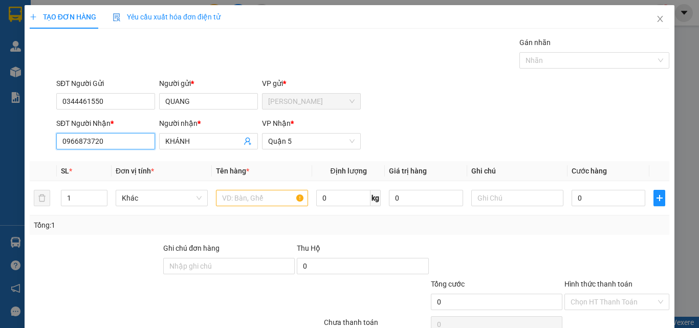
click at [119, 140] on input "0966873720" at bounding box center [105, 141] width 99 height 16
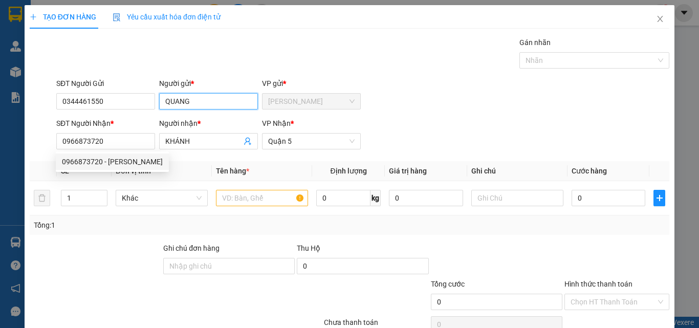
click at [202, 102] on input "QUANG" at bounding box center [208, 101] width 99 height 16
type input "Q"
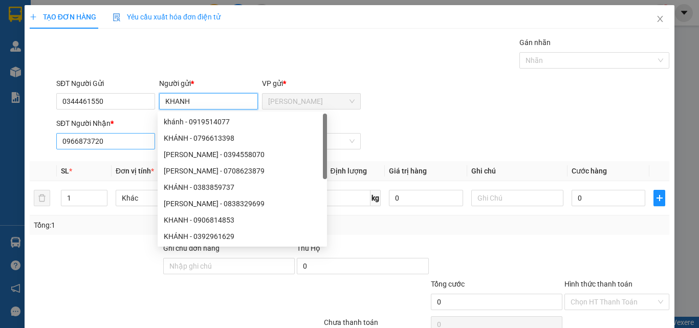
type input "KHANH"
click at [128, 141] on input "0966873720" at bounding box center [105, 141] width 99 height 16
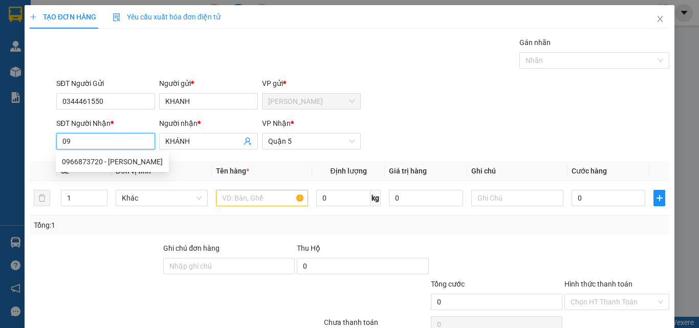
type input "0"
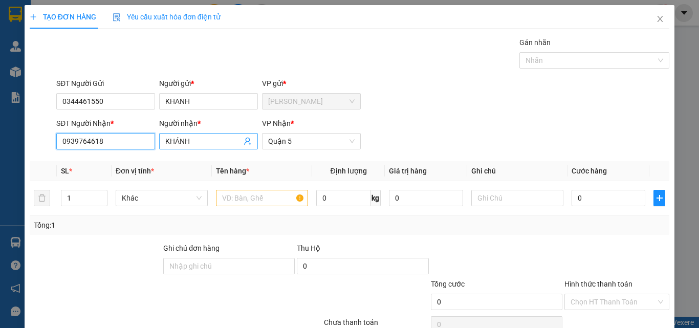
type input "0939764618"
click at [208, 145] on input "KHÁNH" at bounding box center [203, 141] width 76 height 11
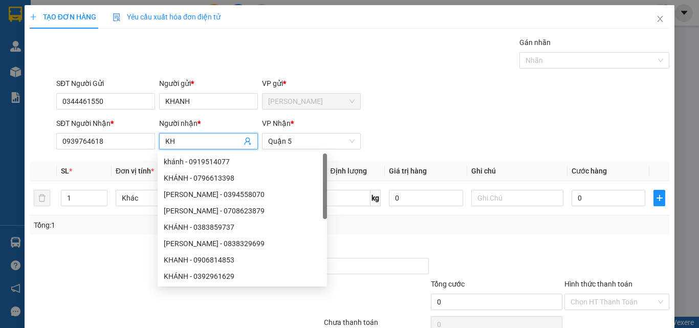
type input "K"
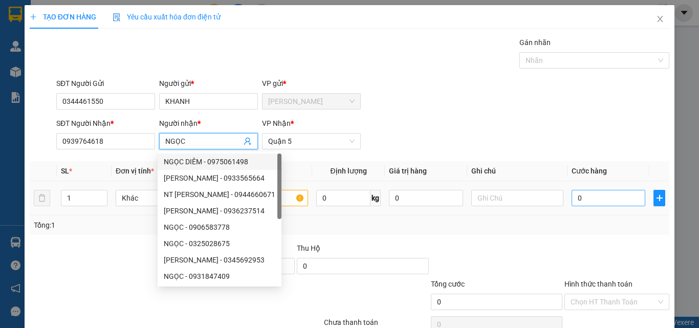
type input "NGỌC"
click at [611, 194] on input "0" at bounding box center [608, 198] width 74 height 16
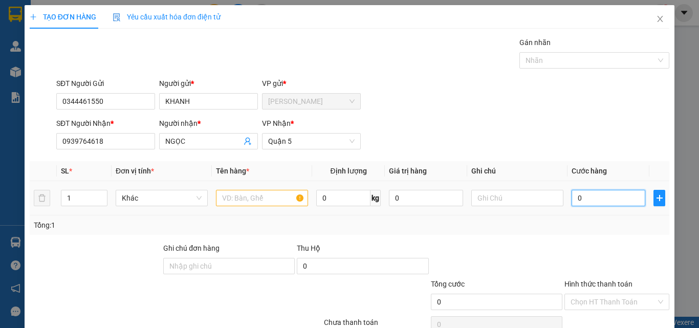
type input "2"
type input "20"
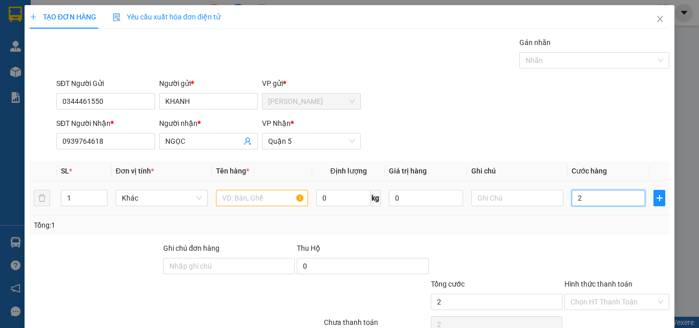
type input "20"
type input "20.000"
click at [274, 198] on input "text" at bounding box center [262, 198] width 92 height 16
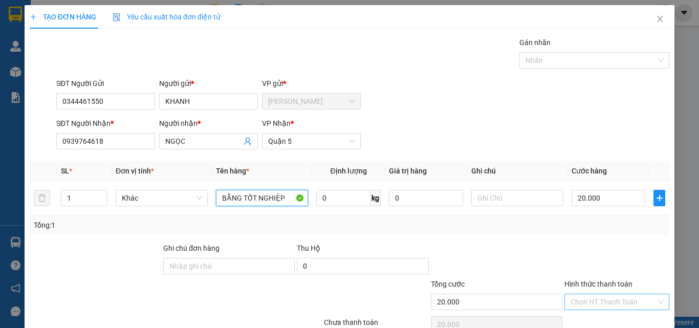
type input "BẰNG TỐT NGHIỆP"
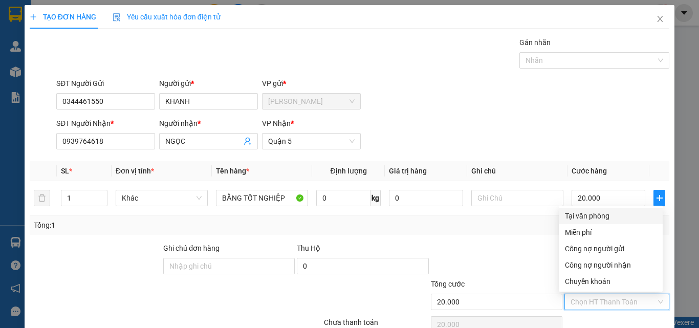
click at [600, 302] on input "Hình thức thanh toán" at bounding box center [612, 301] width 85 height 15
click at [598, 214] on div "Tại văn phòng" at bounding box center [611, 215] width 92 height 11
type input "0"
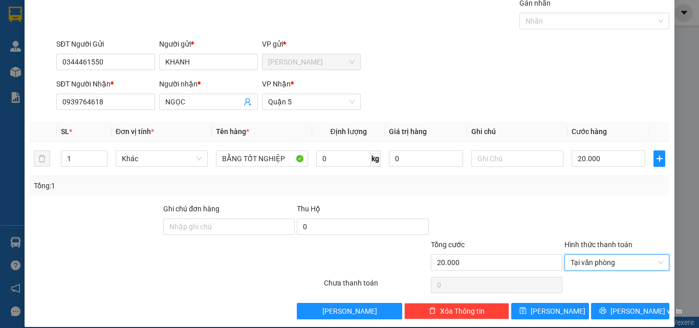
scroll to position [51, 0]
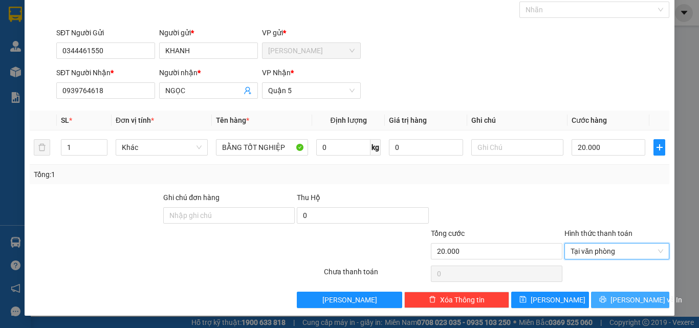
click at [621, 301] on span "[PERSON_NAME] và In" at bounding box center [646, 299] width 72 height 11
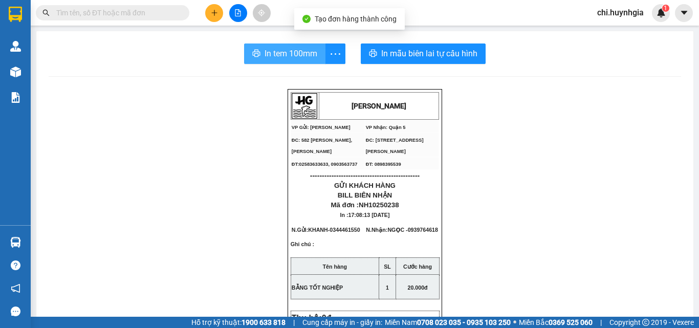
click at [280, 60] on span "In tem 100mm" at bounding box center [290, 53] width 53 height 13
click at [284, 55] on span "In tem 100mm" at bounding box center [290, 53] width 53 height 13
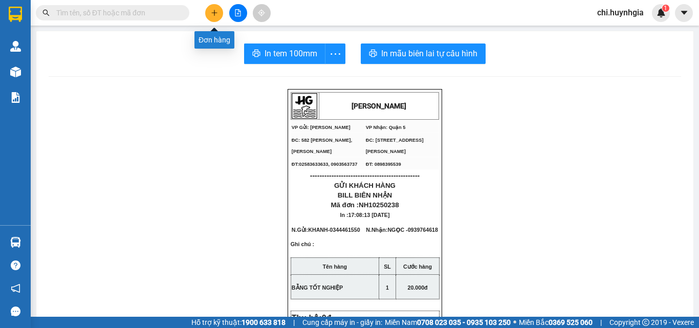
click at [219, 13] on button at bounding box center [214, 13] width 18 height 18
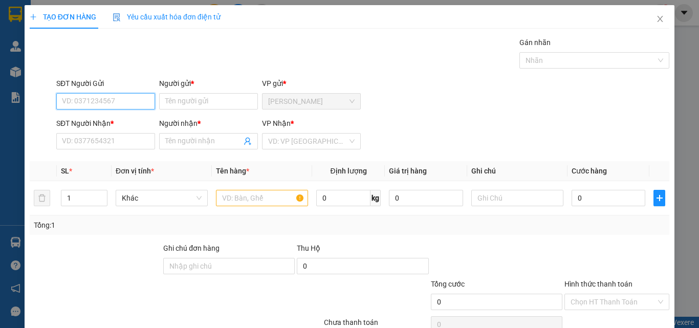
click at [126, 99] on input "SĐT Người Gửi" at bounding box center [105, 101] width 99 height 16
type input "7"
click at [129, 119] on div "0867767879 - Trâm" at bounding box center [104, 121] width 85 height 11
type input "0867767879"
type input "Trâm"
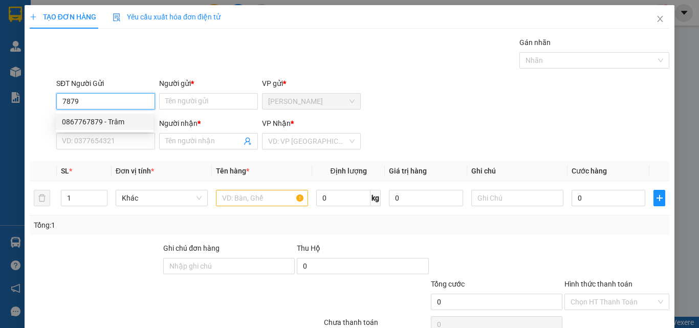
type input "0708514951"
type input "Việt"
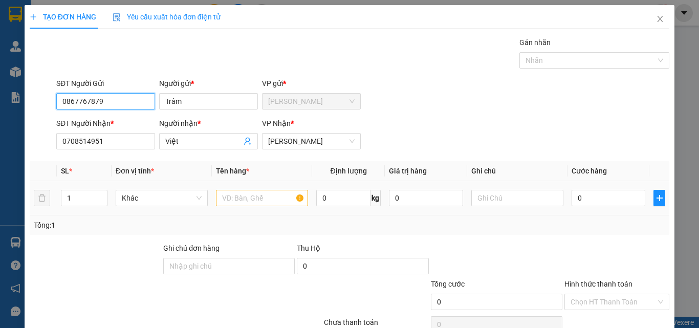
type input "0867767879"
click at [259, 203] on input "text" at bounding box center [262, 198] width 92 height 16
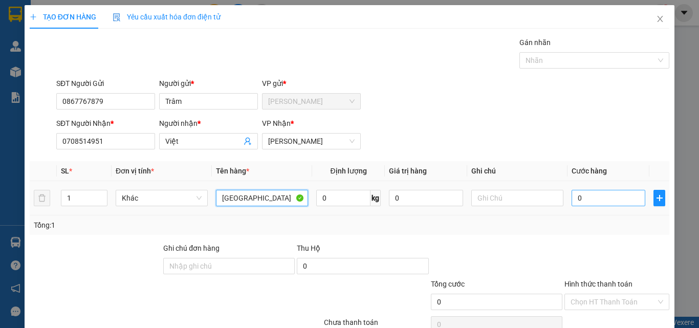
type input "[GEOGRAPHIC_DATA]"
click at [616, 198] on input "0" at bounding box center [608, 198] width 74 height 16
type input "3"
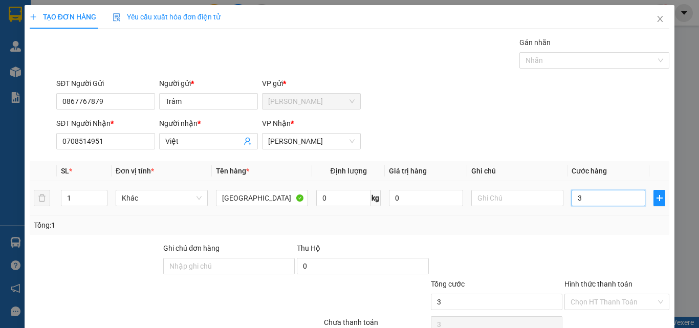
type input "30"
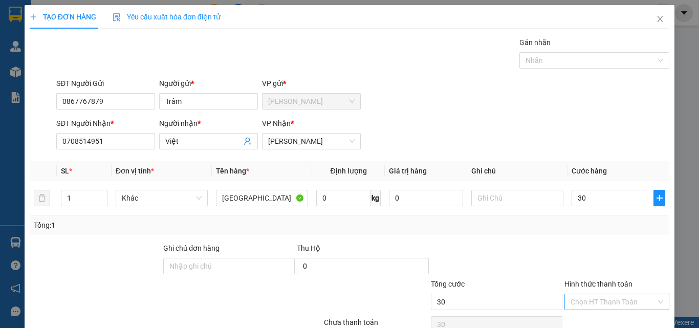
type input "30.000"
click at [603, 305] on input "Hình thức thanh toán" at bounding box center [612, 301] width 85 height 15
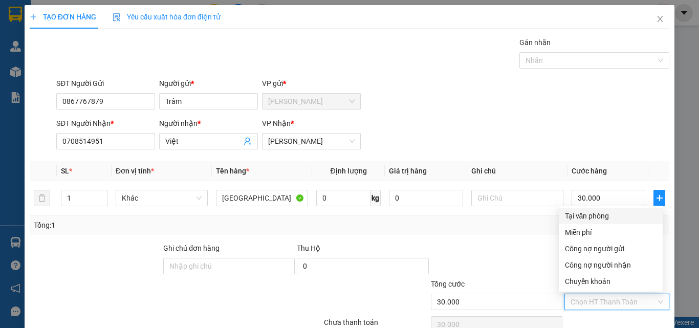
click at [595, 217] on div "Tại văn phòng" at bounding box center [611, 215] width 92 height 11
type input "0"
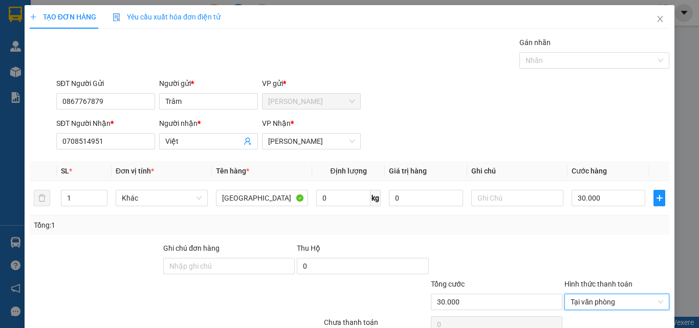
scroll to position [51, 0]
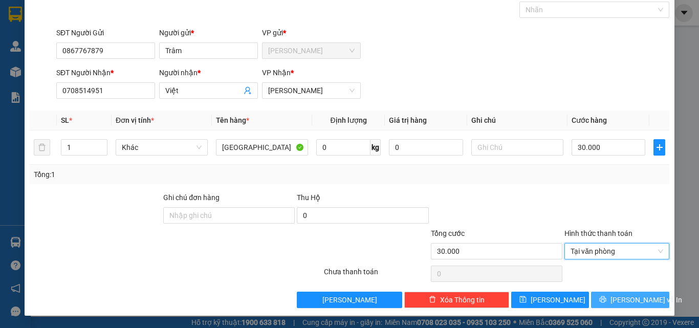
drag, startPoint x: 617, startPoint y: 295, endPoint x: 586, endPoint y: 294, distance: 31.2
click at [615, 295] on span "[PERSON_NAME] và In" at bounding box center [646, 299] width 72 height 11
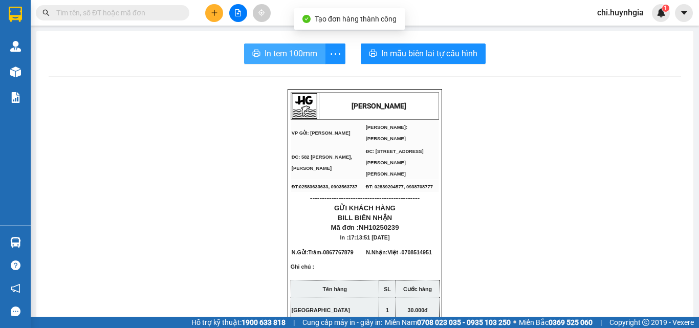
click at [296, 55] on span "In tem 100mm" at bounding box center [290, 53] width 53 height 13
click at [312, 50] on span "In tem 100mm" at bounding box center [290, 53] width 53 height 13
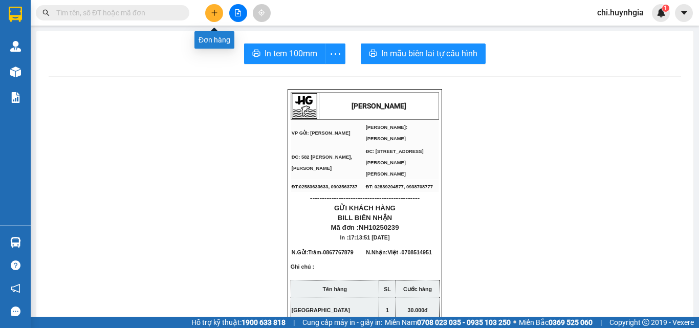
click at [213, 13] on icon "plus" at bounding box center [214, 12] width 6 height 1
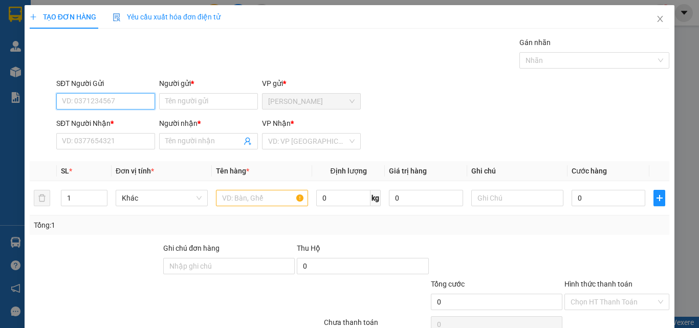
click at [113, 98] on input "SĐT Người Gửi" at bounding box center [105, 101] width 99 height 16
click at [104, 104] on input "0795812236" at bounding box center [105, 101] width 99 height 16
type input "0795812236"
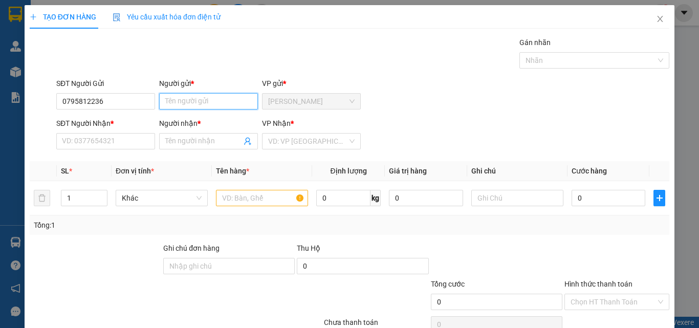
click at [199, 99] on input "Người gửi *" at bounding box center [208, 101] width 99 height 16
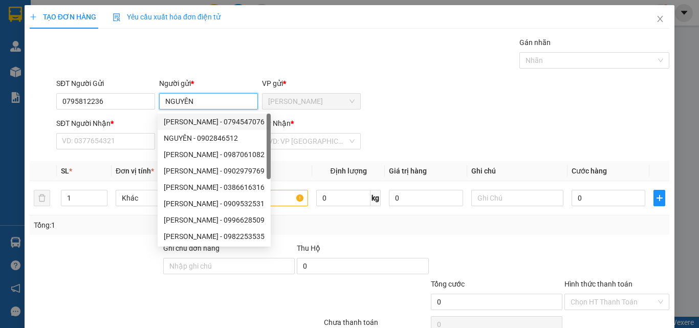
type input "NGUYÊN"
click at [113, 132] on div "SĐT Người Nhận *" at bounding box center [105, 125] width 99 height 15
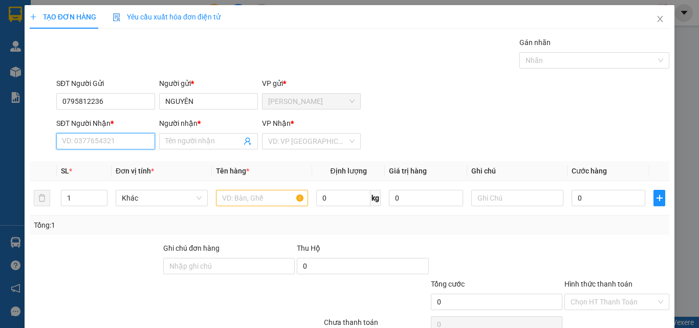
click at [113, 141] on input "SĐT Người Nhận *" at bounding box center [105, 141] width 99 height 16
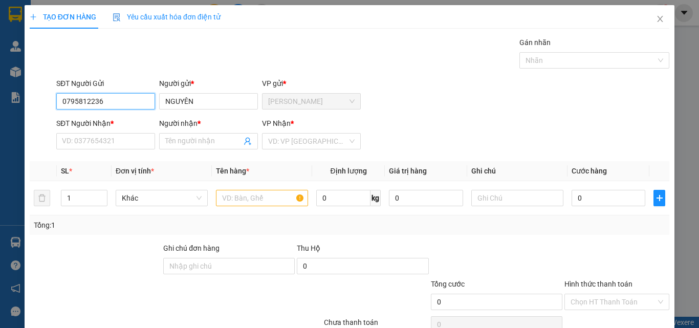
drag, startPoint x: 85, startPoint y: 105, endPoint x: 136, endPoint y: 108, distance: 51.3
click at [136, 108] on input "0795812236" at bounding box center [105, 101] width 99 height 16
type input "0898355988"
click at [131, 120] on div "0898355988 - LOAN" at bounding box center [104, 121] width 85 height 11
type input "LOAN"
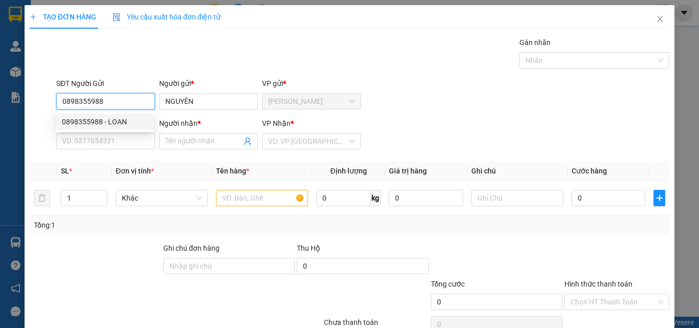
type input "0795812236"
type input "quyên"
type input "0898355988"
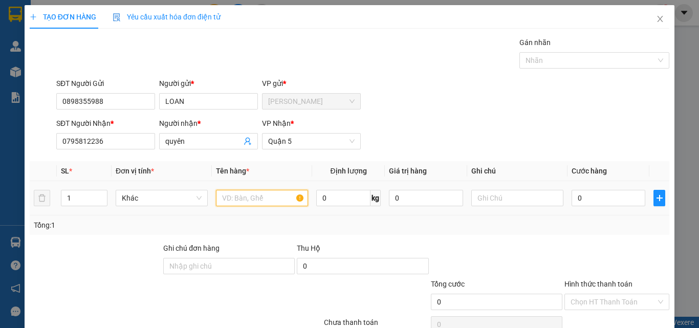
click at [244, 199] on input "text" at bounding box center [262, 198] width 92 height 16
type input "[GEOGRAPHIC_DATA]"
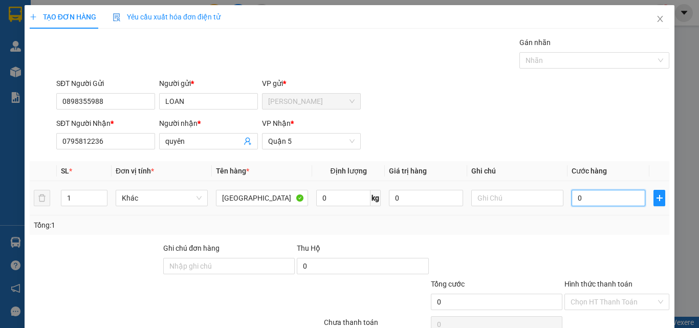
click at [607, 202] on input "0" at bounding box center [608, 198] width 74 height 16
type input "4"
type input "40"
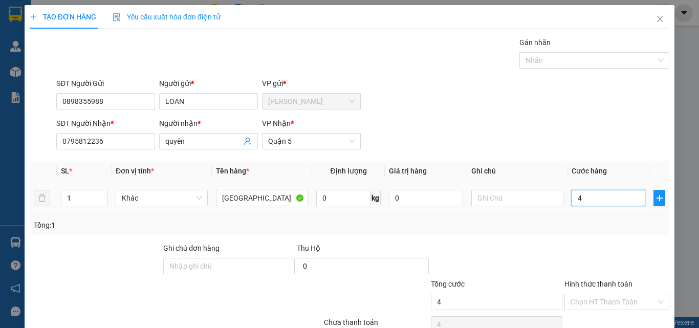
type input "40"
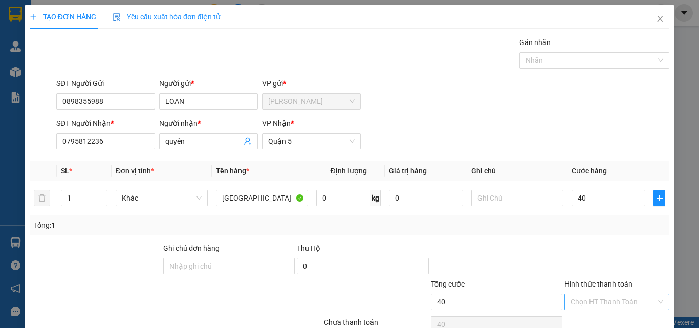
type input "40.000"
click at [605, 303] on input "Hình thức thanh toán" at bounding box center [612, 301] width 85 height 15
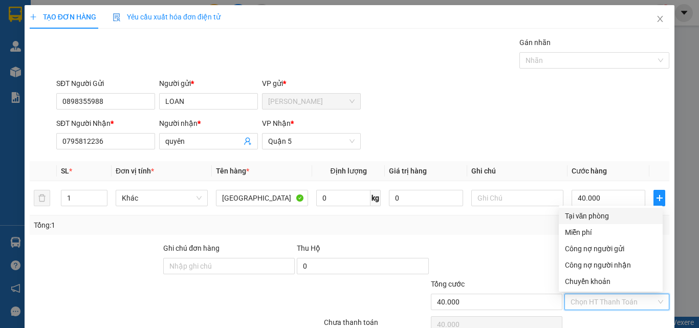
click at [602, 217] on div "Tại văn phòng" at bounding box center [611, 215] width 92 height 11
type input "0"
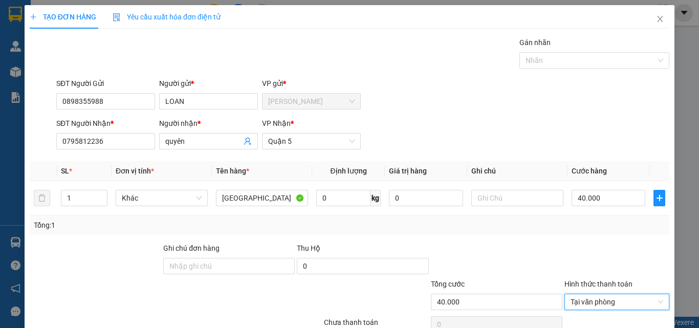
scroll to position [51, 0]
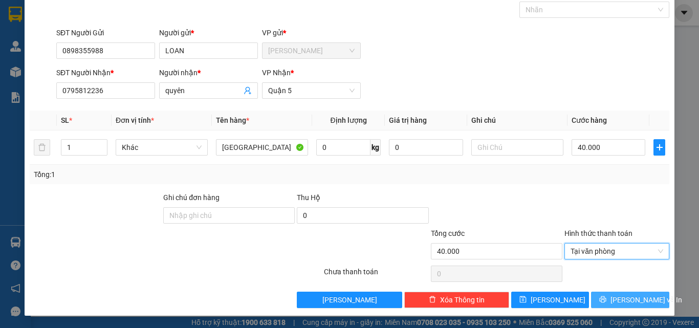
click at [621, 297] on span "[PERSON_NAME] và In" at bounding box center [646, 299] width 72 height 11
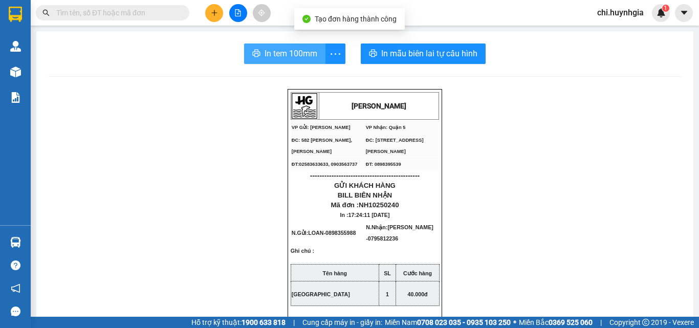
click at [305, 54] on span "In tem 100mm" at bounding box center [290, 53] width 53 height 13
click at [289, 56] on span "In tem 100mm" at bounding box center [290, 53] width 53 height 13
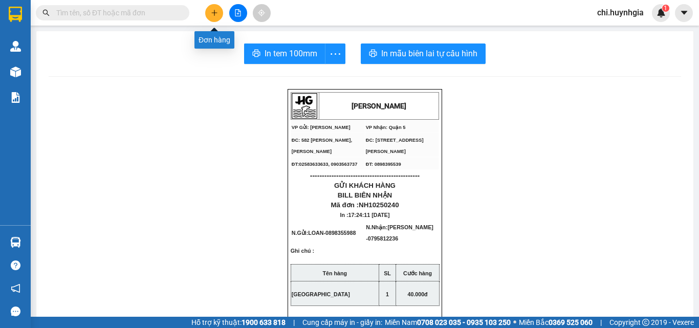
click at [211, 7] on button at bounding box center [214, 13] width 18 height 18
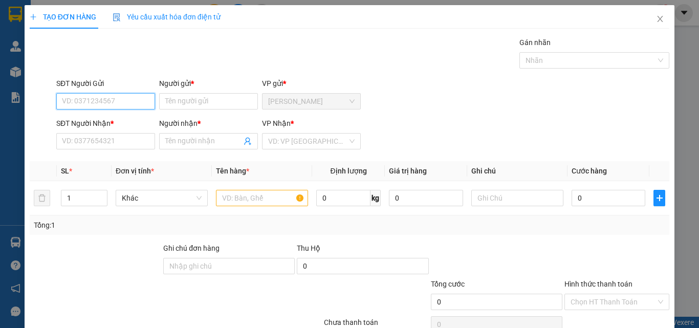
click at [126, 105] on input "SĐT Người Gửi" at bounding box center [105, 101] width 99 height 16
type input "0366341938"
drag, startPoint x: 134, startPoint y: 121, endPoint x: 142, endPoint y: 125, distance: 9.6
click at [134, 121] on div "0366341938 - Hải" at bounding box center [104, 121] width 85 height 11
type input "Hải"
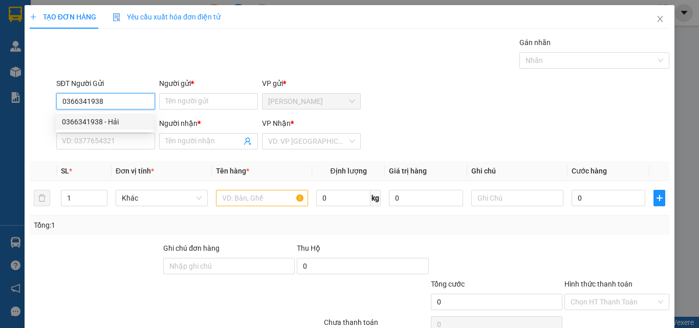
type input "0902424202"
type input "[PERSON_NAME]"
type input "0366341938"
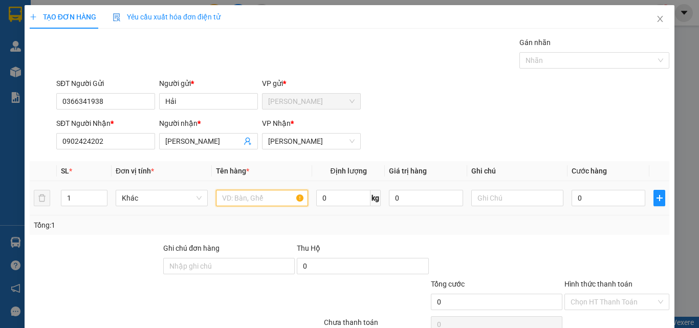
click at [241, 205] on input "text" at bounding box center [262, 198] width 92 height 16
type input "[GEOGRAPHIC_DATA]"
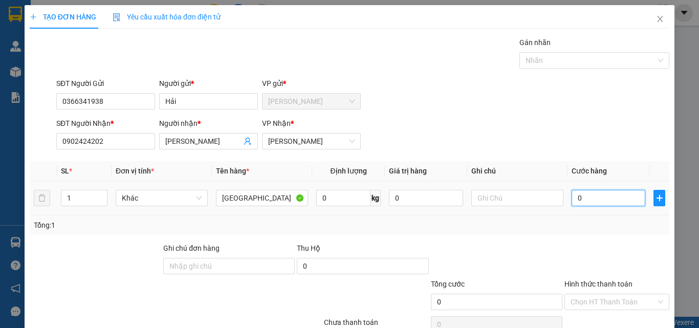
click at [593, 190] on input "0" at bounding box center [608, 198] width 74 height 16
type input "3"
type input "30"
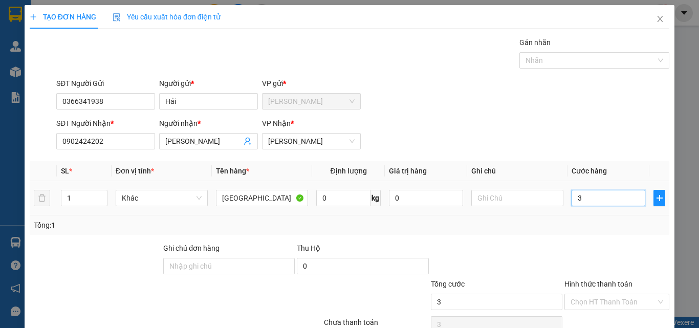
type input "30"
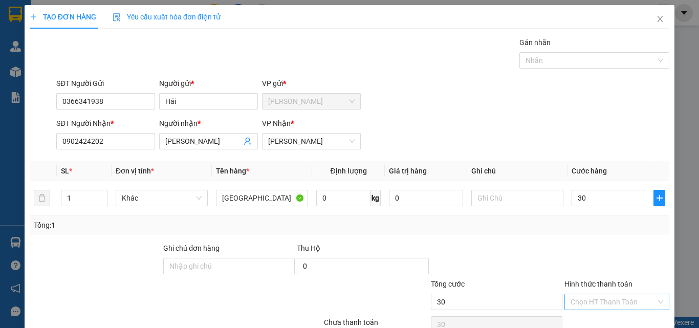
type input "30.000"
click at [609, 303] on input "Hình thức thanh toán" at bounding box center [612, 301] width 85 height 15
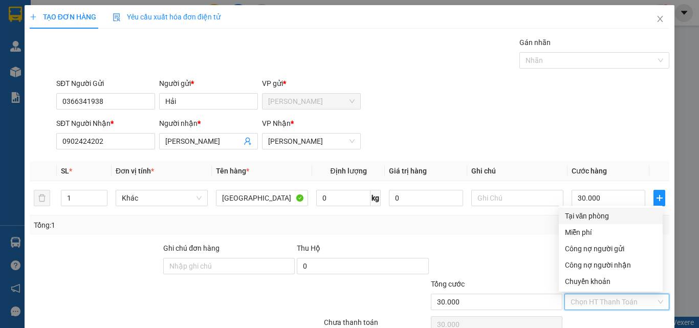
click at [576, 217] on div "Tại văn phòng" at bounding box center [611, 215] width 92 height 11
type input "0"
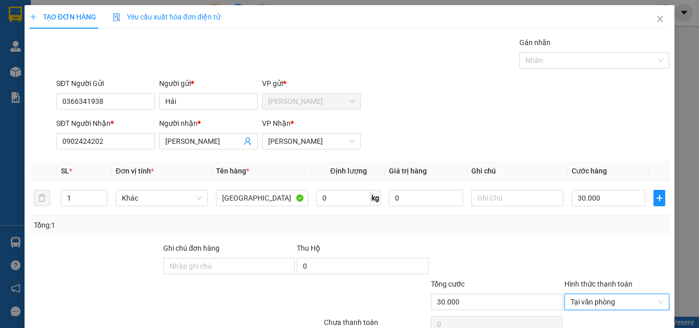
scroll to position [51, 0]
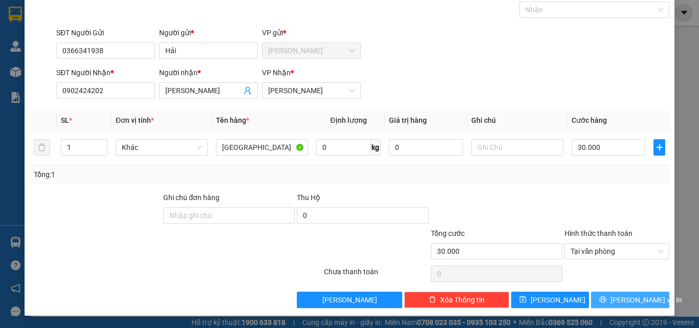
drag, startPoint x: 630, startPoint y: 299, endPoint x: 512, endPoint y: 290, distance: 118.1
click at [629, 301] on span "[PERSON_NAME] và In" at bounding box center [646, 299] width 72 height 11
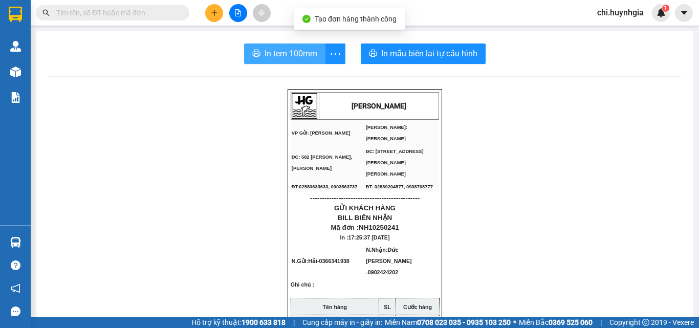
click at [267, 53] on span "In tem 100mm" at bounding box center [290, 53] width 53 height 13
click at [279, 55] on span "In tem 100mm" at bounding box center [290, 53] width 53 height 13
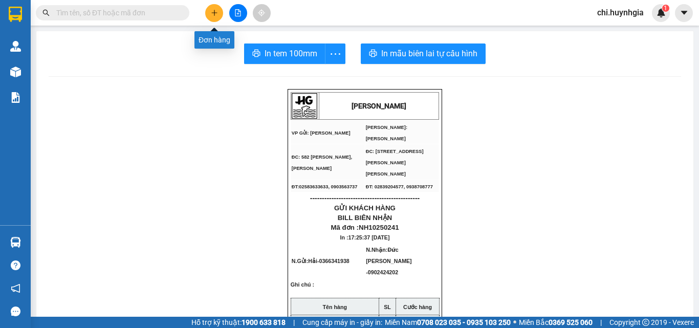
click at [217, 16] on icon "plus" at bounding box center [214, 12] width 7 height 7
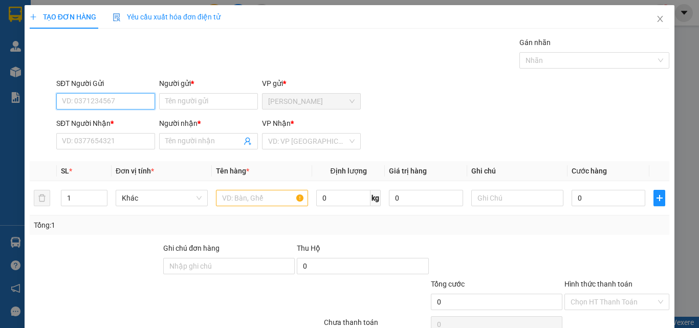
click at [107, 102] on input "SĐT Người Gửi" at bounding box center [105, 101] width 99 height 16
type input "0353674102"
click at [116, 123] on div "0353674102 - Châu" at bounding box center [112, 121] width 101 height 11
type input "Châu"
type input "0328598520"
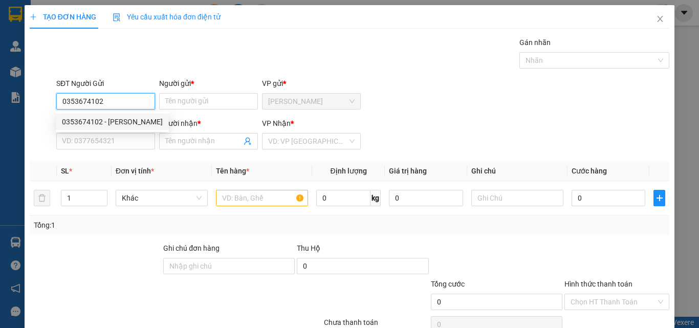
type input "Quỳnh"
type input "0353674102"
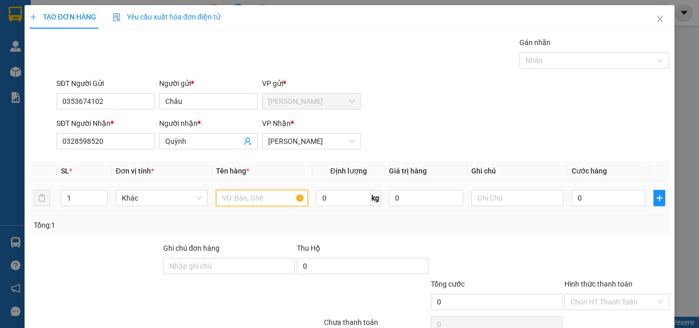
drag, startPoint x: 241, startPoint y: 198, endPoint x: 248, endPoint y: 196, distance: 6.3
click at [244, 197] on input "text" at bounding box center [262, 198] width 92 height 16
type input "T"
click at [599, 197] on input "0" at bounding box center [608, 198] width 74 height 16
type input "4"
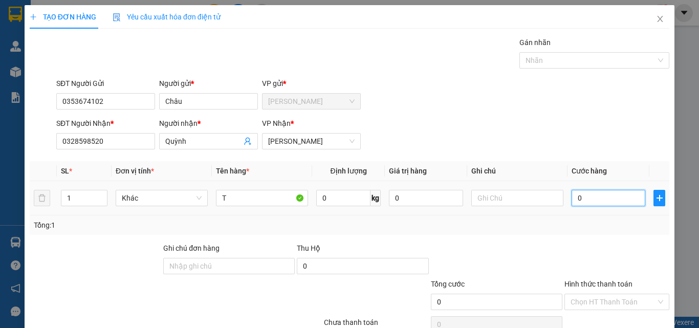
type input "4"
type input "40"
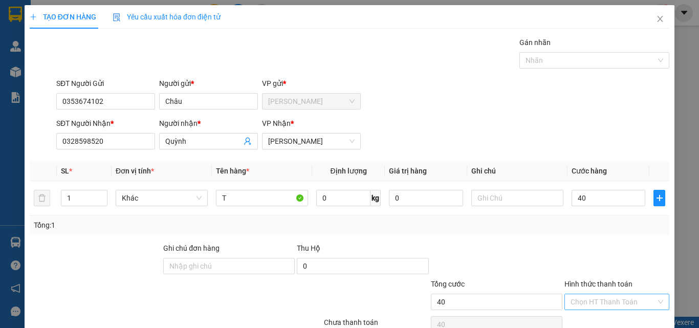
type input "40.000"
click at [587, 306] on input "Hình thức thanh toán" at bounding box center [612, 301] width 85 height 15
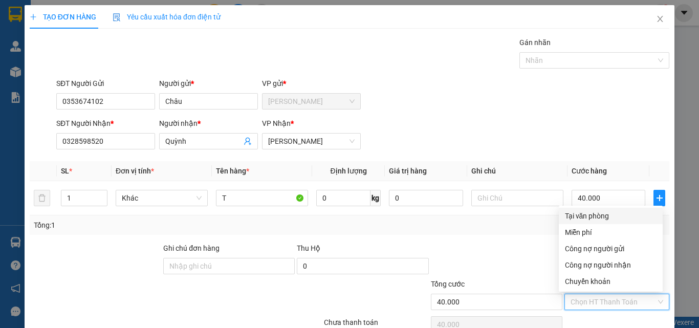
click at [605, 215] on div "Tại văn phòng" at bounding box center [611, 215] width 92 height 11
type input "0"
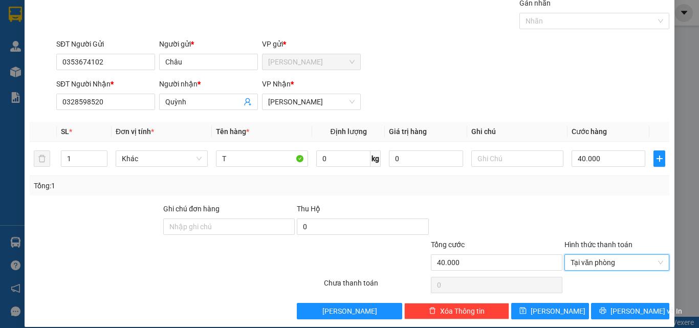
scroll to position [51, 0]
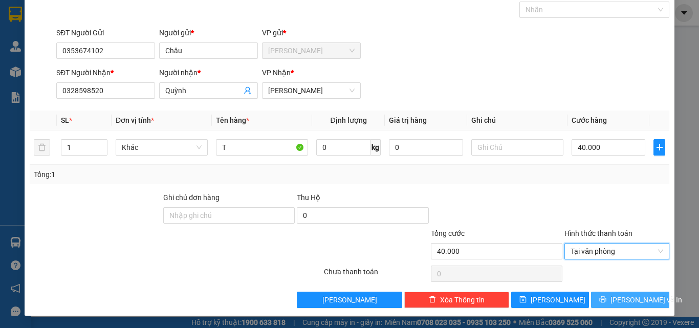
click at [606, 302] on icon "printer" at bounding box center [602, 299] width 7 height 7
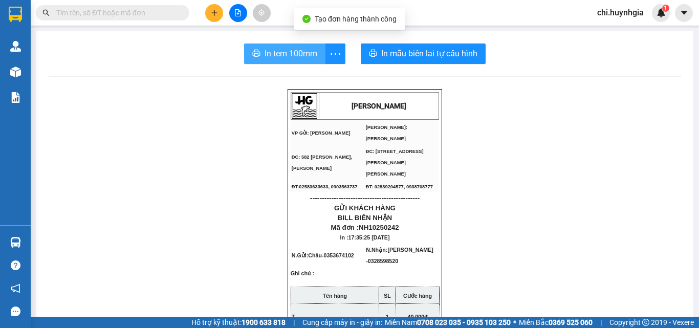
click at [260, 45] on button "In tem 100mm" at bounding box center [284, 53] width 81 height 20
click at [277, 51] on span "In tem 100mm" at bounding box center [290, 53] width 53 height 13
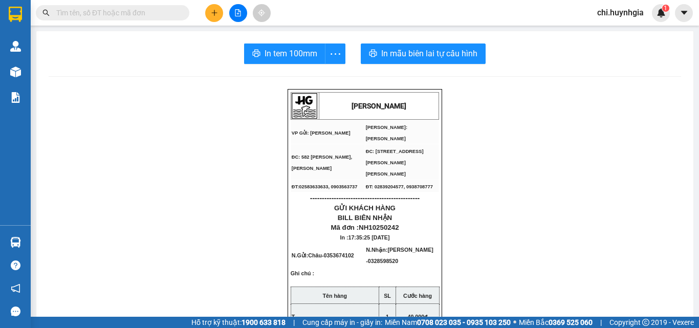
click at [209, 13] on button at bounding box center [214, 13] width 18 height 18
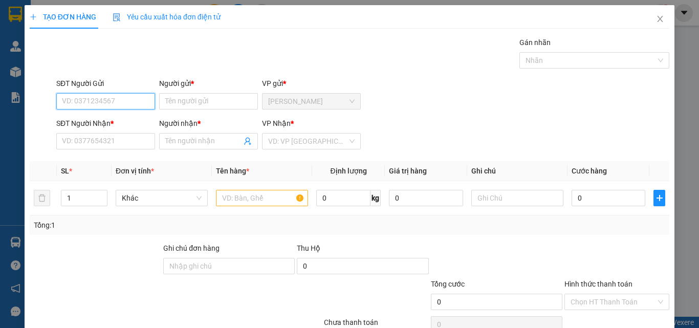
click at [138, 99] on input "SĐT Người Gửi" at bounding box center [105, 101] width 99 height 16
type input "0901053977"
click at [126, 119] on div "0901053977 - HUY" at bounding box center [104, 121] width 85 height 11
type input "HUY"
type input "0769665608"
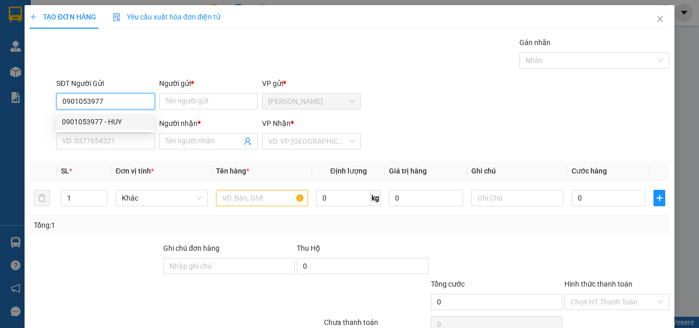
type input "TÂY"
type input "0901053977"
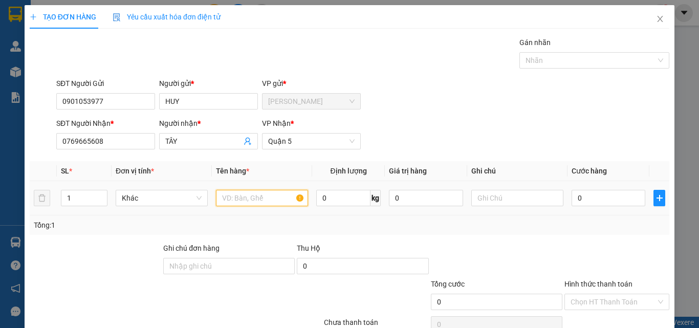
click at [264, 198] on input "text" at bounding box center [262, 198] width 92 height 16
type input "2"
click at [99, 192] on span "up" at bounding box center [102, 195] width 6 height 6
click at [245, 202] on input "text" at bounding box center [262, 198] width 92 height 16
type input "BAO"
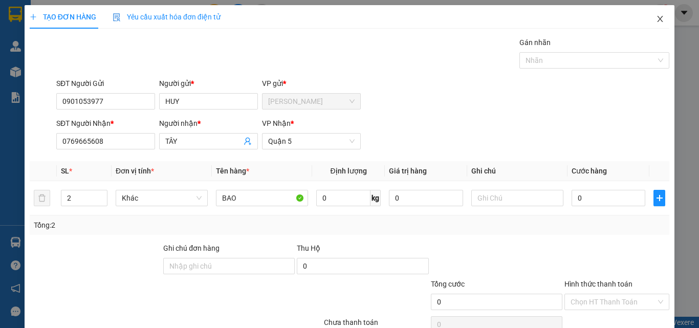
click at [657, 19] on icon "close" at bounding box center [660, 19] width 6 height 6
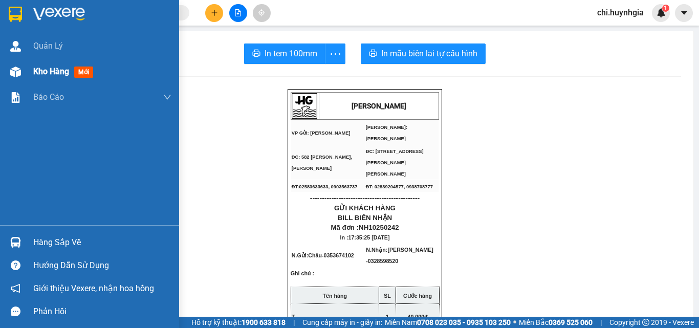
click at [58, 74] on span "Kho hàng" at bounding box center [51, 72] width 36 height 10
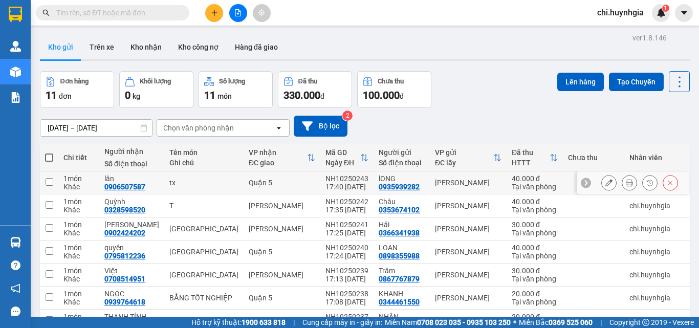
click at [626, 180] on icon at bounding box center [629, 182] width 7 height 7
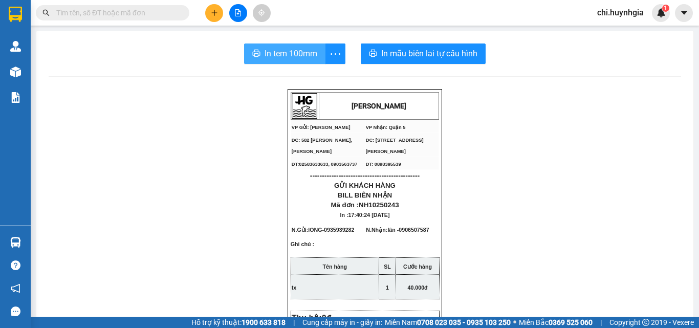
click at [307, 51] on span "In tem 100mm" at bounding box center [290, 53] width 53 height 13
click at [290, 49] on span "In tem 100mm" at bounding box center [290, 53] width 53 height 13
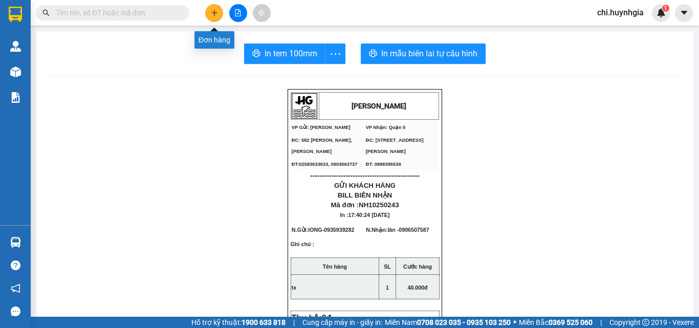
click at [214, 12] on icon "plus" at bounding box center [214, 12] width 7 height 7
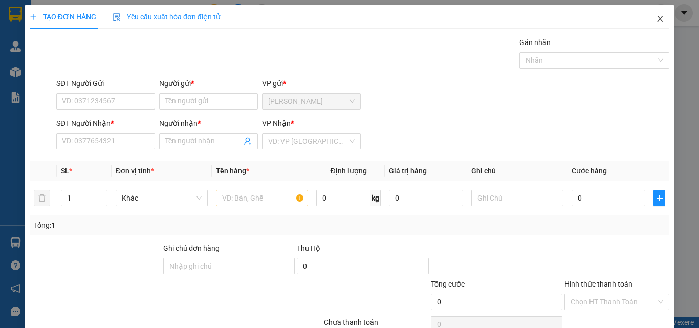
click at [656, 19] on icon "close" at bounding box center [660, 19] width 8 height 8
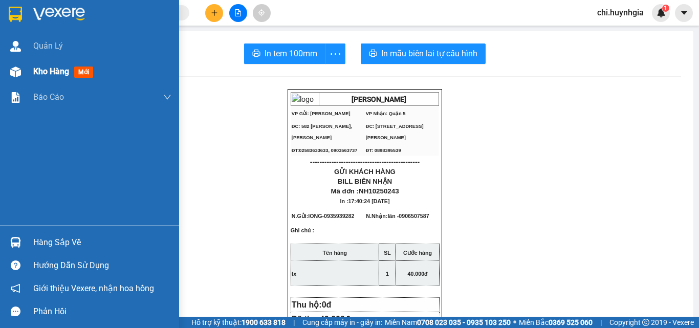
click at [39, 70] on span "Kho hàng" at bounding box center [51, 72] width 36 height 10
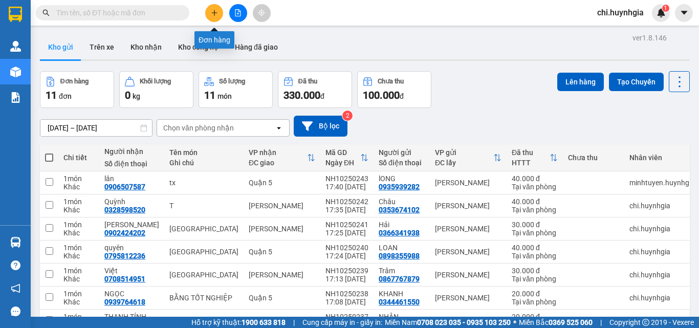
click at [211, 14] on icon "plus" at bounding box center [214, 12] width 7 height 7
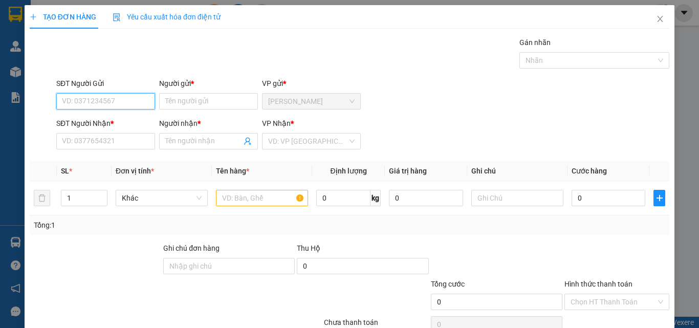
click at [125, 96] on input "SĐT Người Gửi" at bounding box center [105, 101] width 99 height 16
type input "0901053977"
click at [112, 121] on div "0901053977 - HUY" at bounding box center [104, 121] width 85 height 11
type input "HUY"
type input "0769665608"
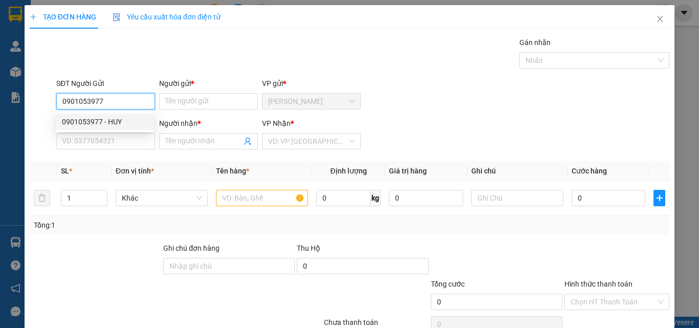
type input "TÂY"
type input "0901053977"
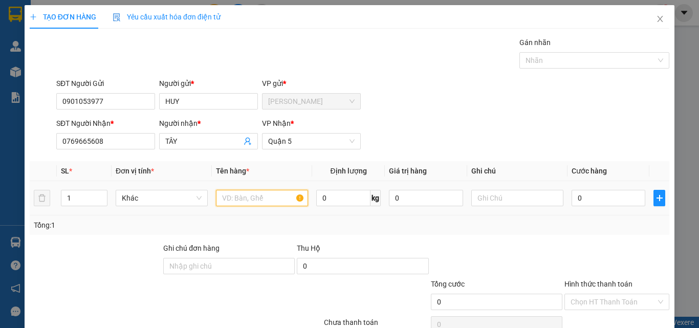
click at [257, 197] on input "text" at bounding box center [262, 198] width 92 height 16
click at [84, 196] on input "1" at bounding box center [84, 197] width 46 height 15
click at [75, 201] on input "1" at bounding box center [84, 197] width 46 height 15
type input "2"
click at [244, 198] on input "text" at bounding box center [262, 198] width 92 height 16
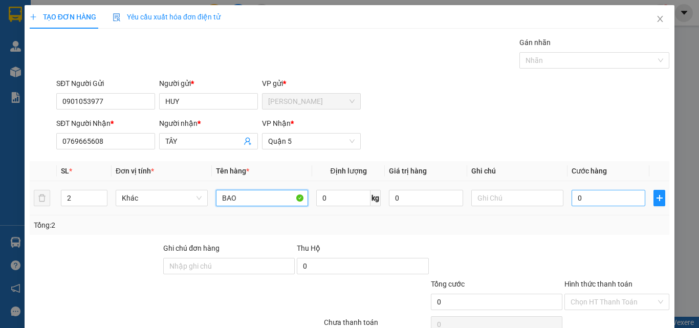
type input "BAO"
click at [594, 200] on input "0" at bounding box center [608, 198] width 74 height 16
type input "2"
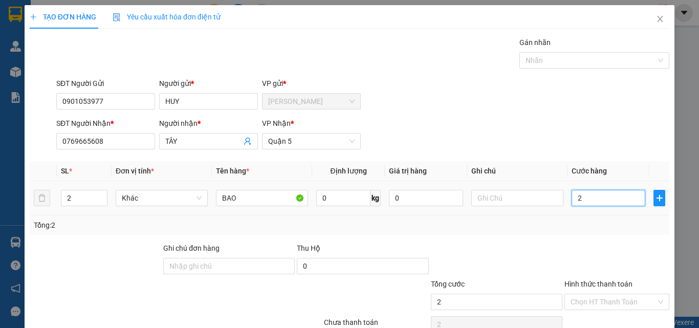
type input "27"
type input "270"
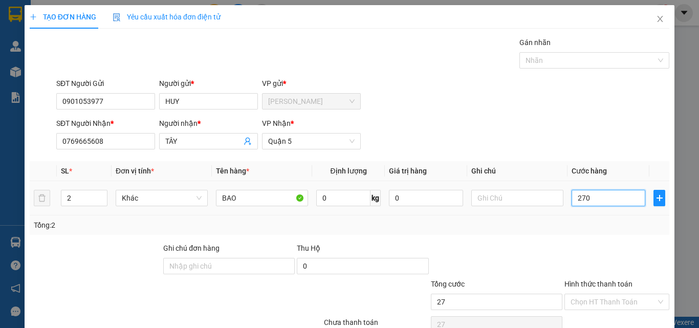
type input "270"
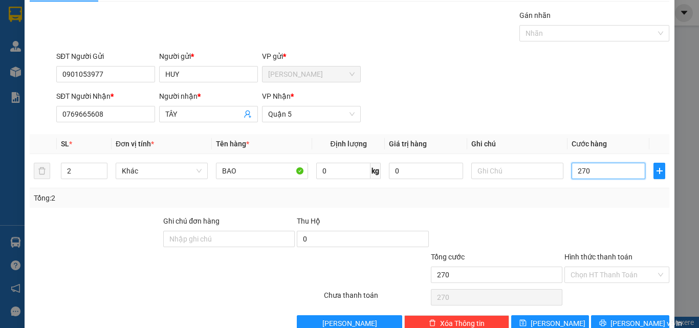
scroll to position [51, 0]
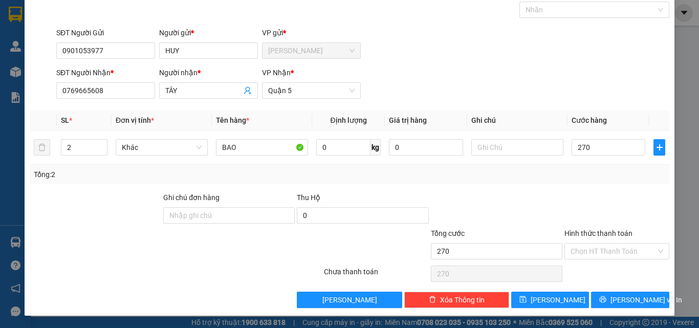
type input "270.000"
click at [630, 301] on span "[PERSON_NAME] và In" at bounding box center [646, 299] width 72 height 11
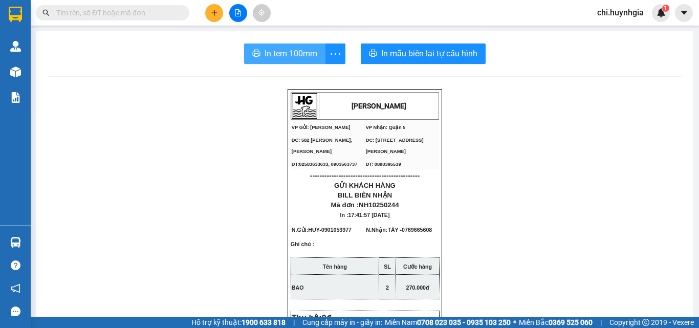
click at [295, 58] on span "In tem 100mm" at bounding box center [290, 53] width 53 height 13
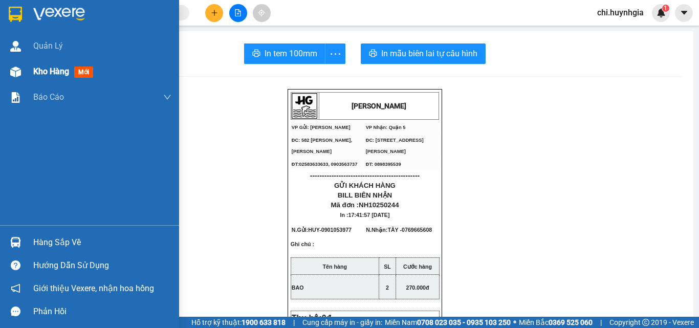
click at [52, 75] on span "Kho hàng" at bounding box center [51, 72] width 36 height 10
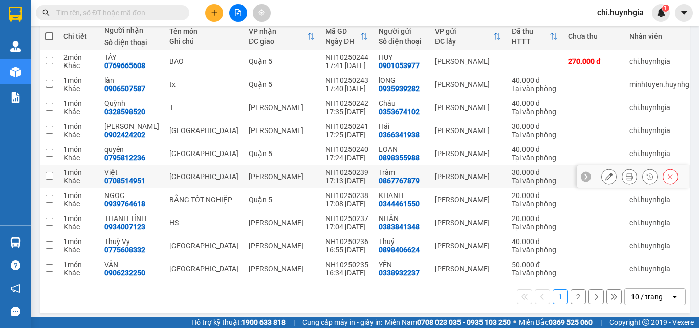
scroll to position [127, 0]
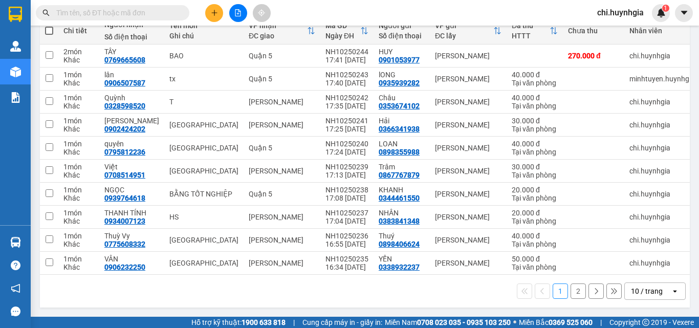
click at [570, 291] on button "2" at bounding box center [577, 290] width 15 height 15
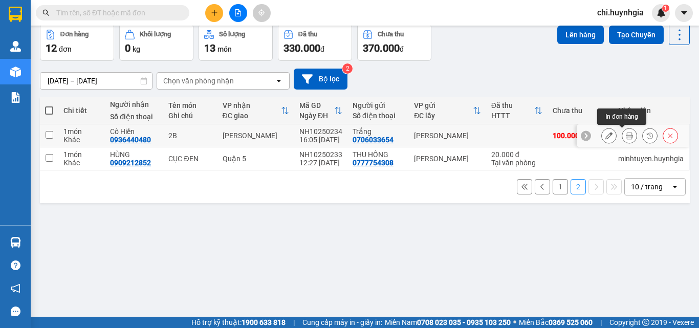
click at [622, 135] on button at bounding box center [629, 136] width 14 height 18
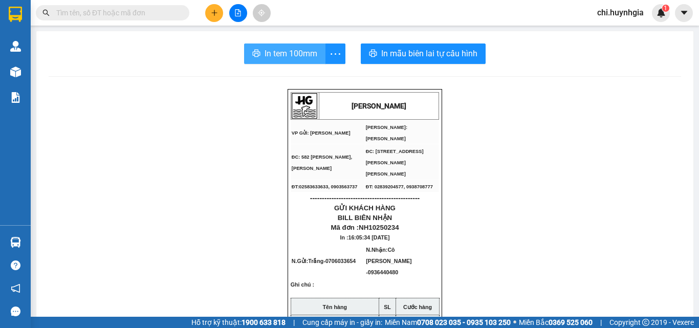
click at [294, 54] on span "In tem 100mm" at bounding box center [290, 53] width 53 height 13
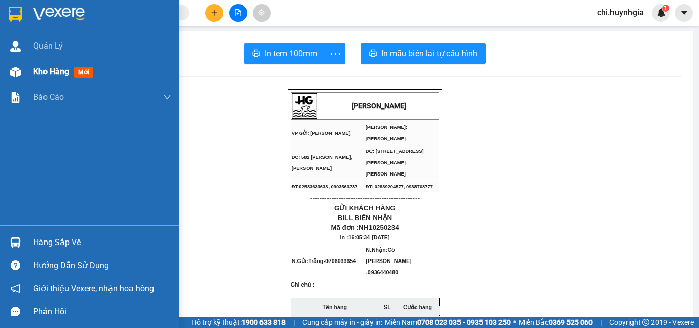
click at [33, 71] on span "Kho hàng" at bounding box center [51, 72] width 36 height 10
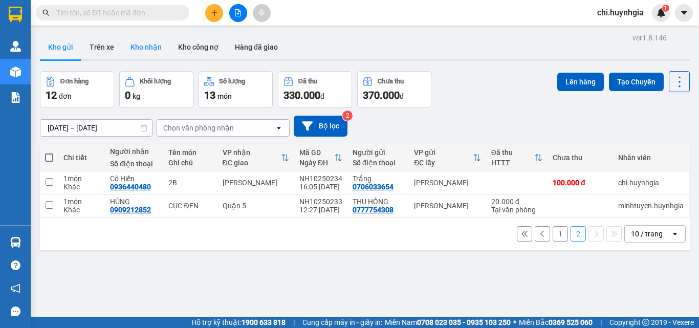
click at [141, 46] on button "Kho nhận" at bounding box center [146, 47] width 48 height 25
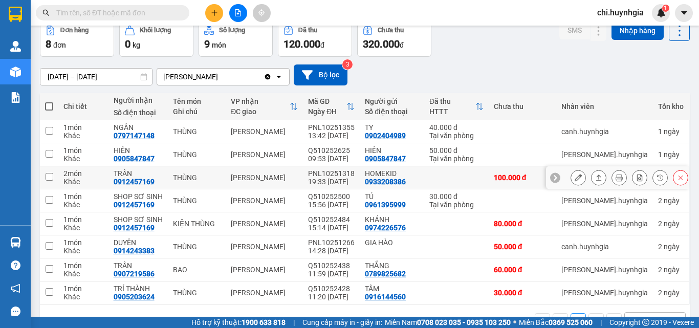
scroll to position [81, 0]
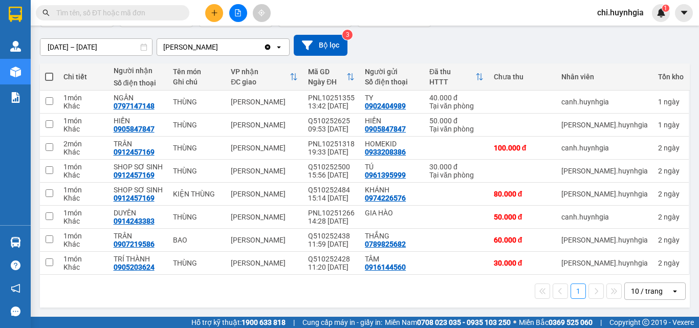
click at [619, 12] on span "chi.huynhgia" at bounding box center [620, 12] width 63 height 13
click at [616, 30] on span "Đăng xuất" at bounding box center [626, 31] width 43 height 11
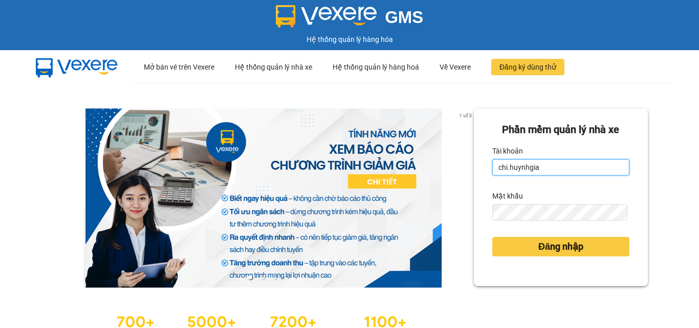
drag, startPoint x: 581, startPoint y: 162, endPoint x: 581, endPoint y: 170, distance: 8.2
click at [581, 162] on input "chi.huynhgia" at bounding box center [560, 167] width 137 height 16
type input "minhtuyen.huynhgia"
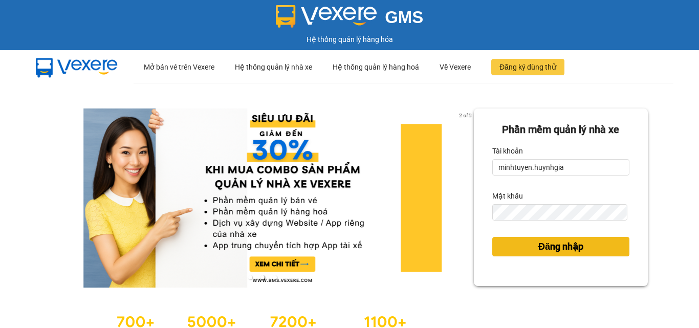
drag, startPoint x: 542, startPoint y: 247, endPoint x: 564, endPoint y: 239, distance: 23.1
click at [543, 247] on span "Đăng nhập" at bounding box center [560, 246] width 45 height 14
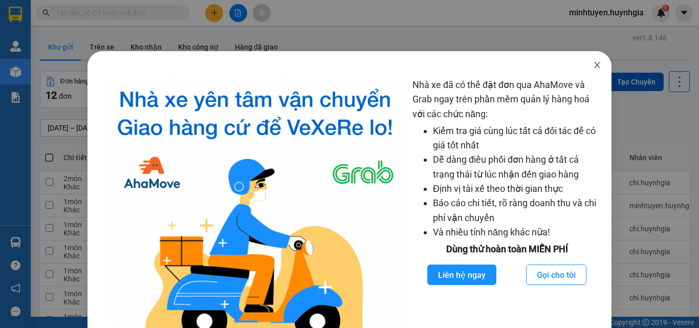
drag, startPoint x: 590, startPoint y: 61, endPoint x: 0, endPoint y: 198, distance: 606.1
click at [584, 63] on span "Close" at bounding box center [597, 65] width 29 height 29
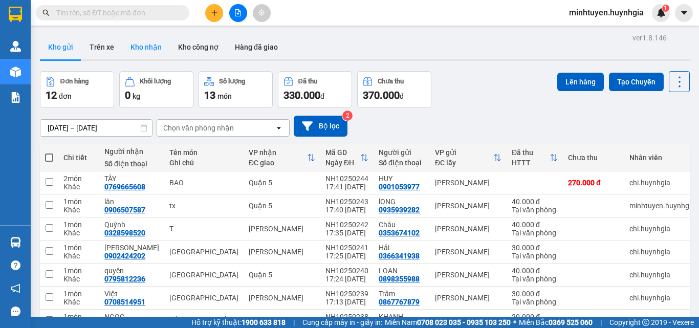
click at [156, 45] on button "Kho nhận" at bounding box center [146, 47] width 48 height 25
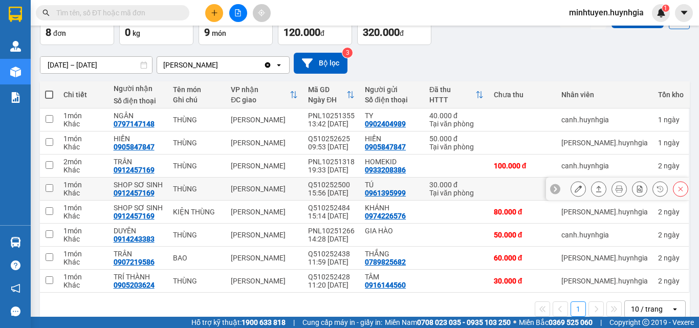
scroll to position [81, 0]
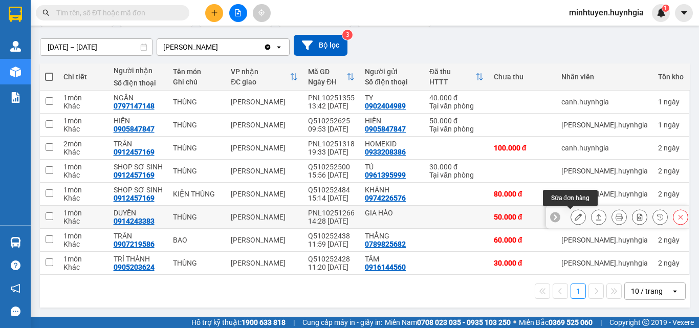
click at [575, 219] on icon at bounding box center [578, 216] width 7 height 7
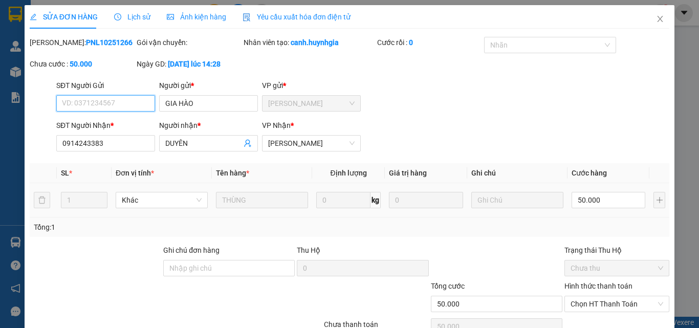
type input "GIA HÀO"
type input "0914243383"
type input "DUYÊN"
type input "50.000"
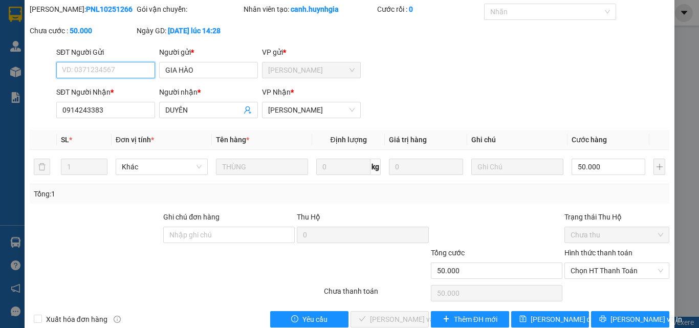
scroll to position [51, 0]
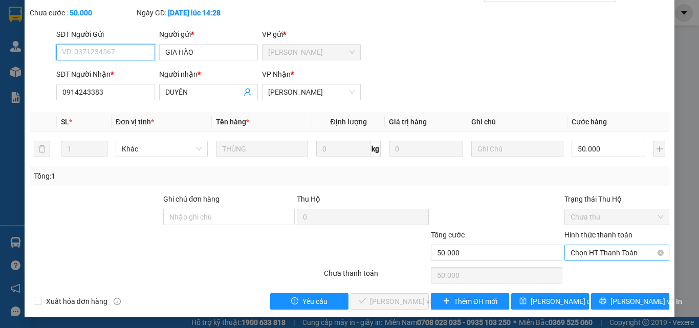
click at [594, 253] on span "Chọn HT Thanh Toán" at bounding box center [616, 252] width 93 height 15
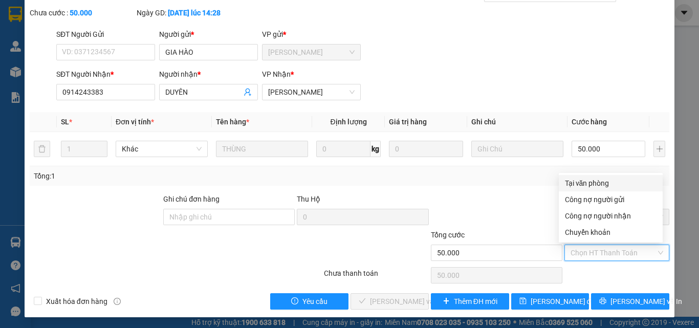
click at [596, 182] on div "Tại văn phòng" at bounding box center [611, 183] width 92 height 11
type input "0"
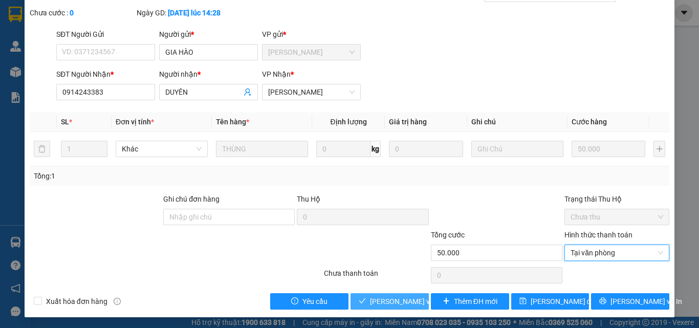
drag, startPoint x: 381, startPoint y: 298, endPoint x: 214, endPoint y: 230, distance: 179.5
click at [380, 297] on span "[PERSON_NAME] và [PERSON_NAME] hàng" at bounding box center [439, 301] width 138 height 11
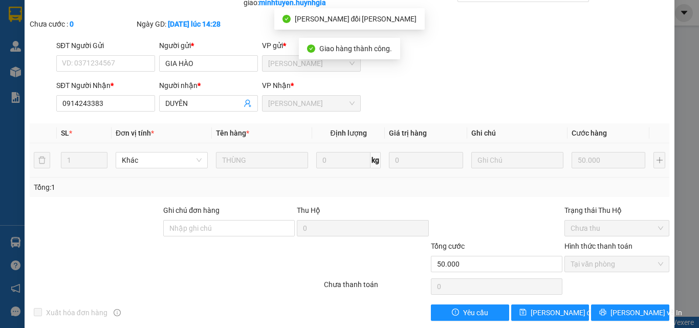
scroll to position [0, 0]
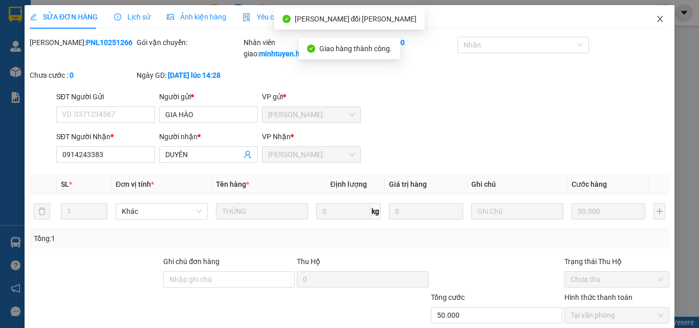
click at [653, 14] on span "Close" at bounding box center [660, 19] width 29 height 29
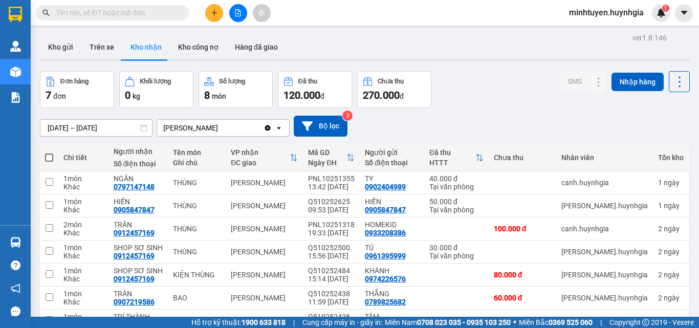
click at [622, 12] on span "minhtuyen.huynhgia" at bounding box center [606, 12] width 91 height 13
click at [597, 29] on span "Đăng xuất" at bounding box center [611, 31] width 70 height 11
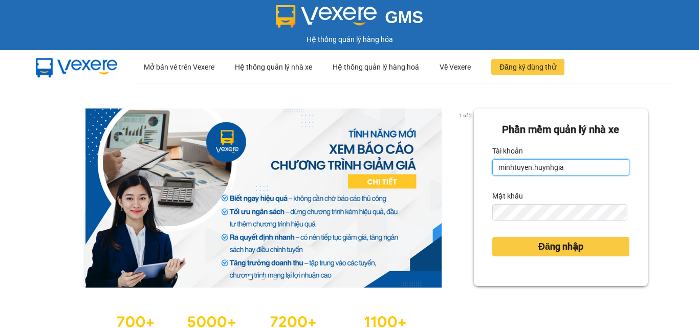
click at [581, 167] on input "minhtuyen.huynhgia" at bounding box center [560, 167] width 137 height 16
type input "chi.huynhgia"
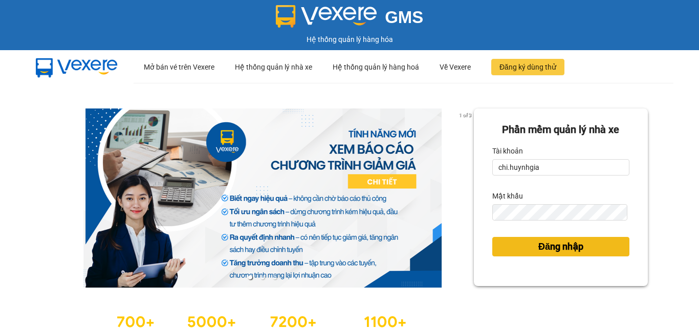
drag, startPoint x: 550, startPoint y: 247, endPoint x: 318, endPoint y: 202, distance: 236.6
click at [546, 246] on span "Đăng nhập" at bounding box center [560, 246] width 45 height 14
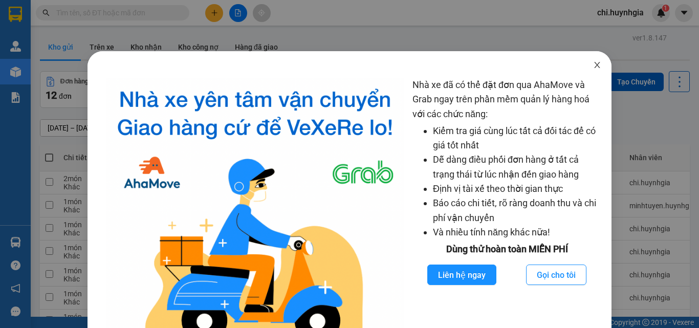
drag, startPoint x: 592, startPoint y: 63, endPoint x: 519, endPoint y: 64, distance: 72.7
click at [593, 63] on icon "close" at bounding box center [597, 65] width 8 height 8
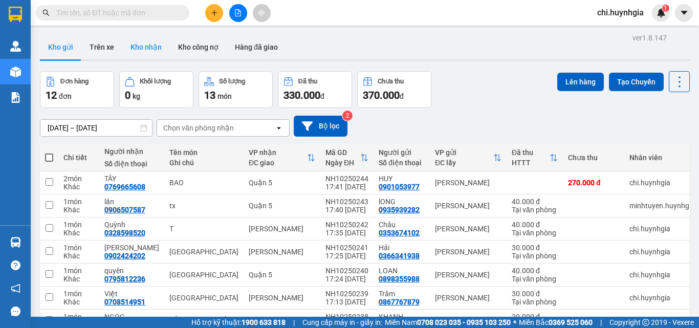
click at [151, 43] on button "Kho nhận" at bounding box center [146, 47] width 48 height 25
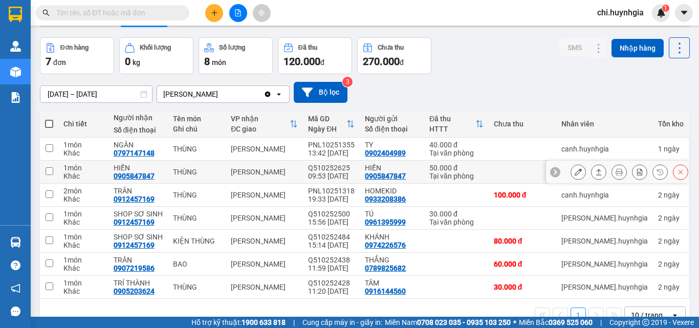
scroll to position [51, 0]
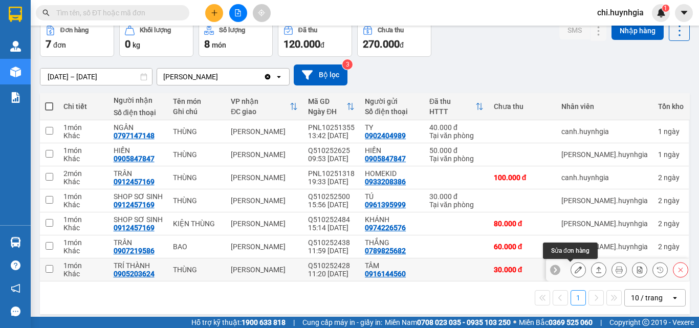
click at [575, 270] on icon at bounding box center [578, 269] width 7 height 7
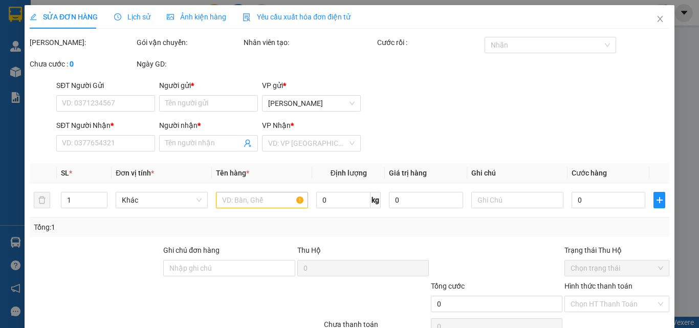
type input "0916144560"
type input "TÂM"
type input "0905203624"
type input "TRÍ THÀNH"
type input "30.000"
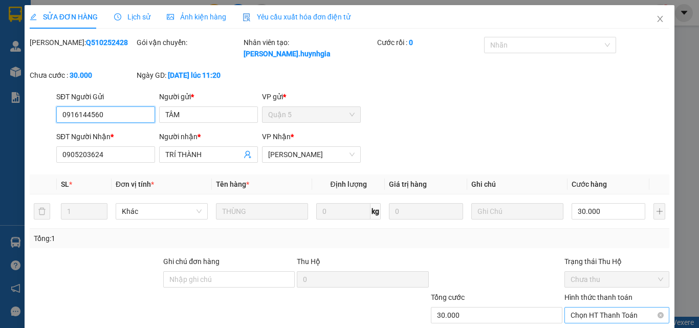
click at [597, 307] on span "Chọn HT Thanh Toán" at bounding box center [616, 314] width 93 height 15
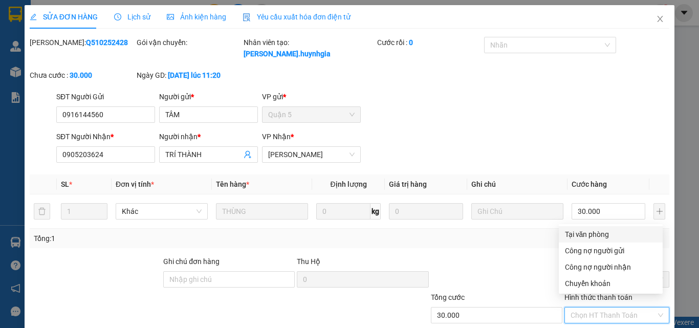
click at [596, 231] on div "Tại văn phòng" at bounding box center [611, 234] width 92 height 11
type input "0"
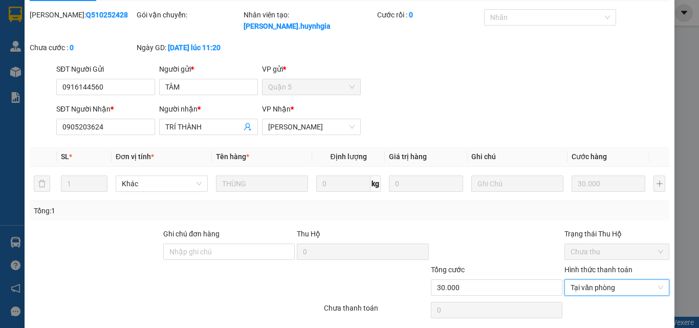
scroll to position [53, 0]
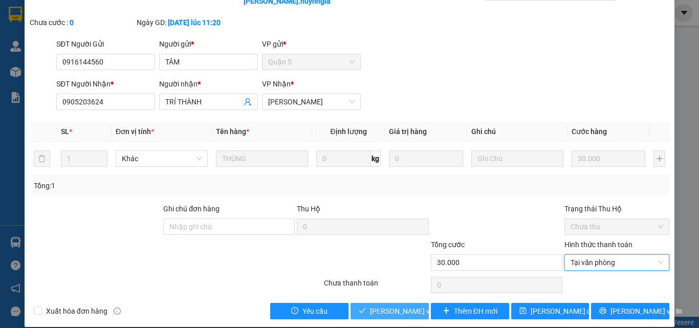
click at [383, 305] on span "[PERSON_NAME] và [PERSON_NAME] hàng" at bounding box center [439, 310] width 138 height 11
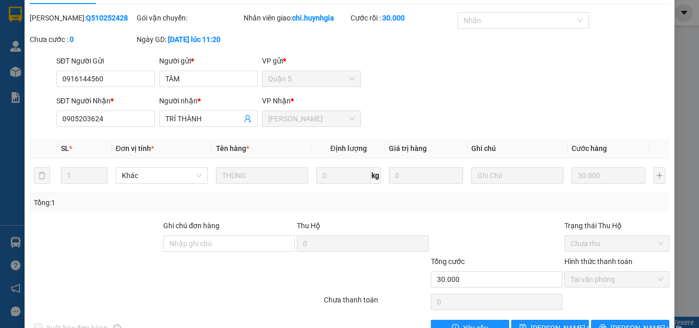
scroll to position [0, 0]
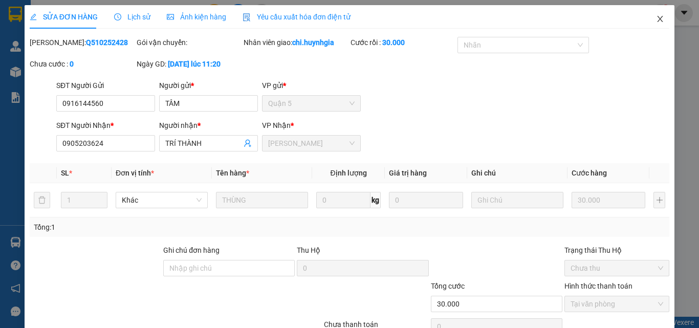
click at [656, 19] on icon "close" at bounding box center [660, 19] width 8 height 8
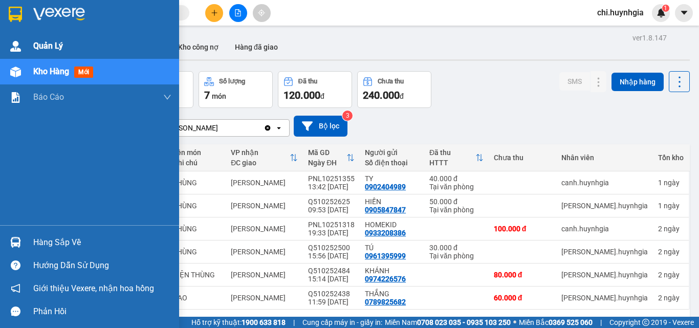
click at [39, 50] on span "Quản Lý" at bounding box center [48, 45] width 30 height 13
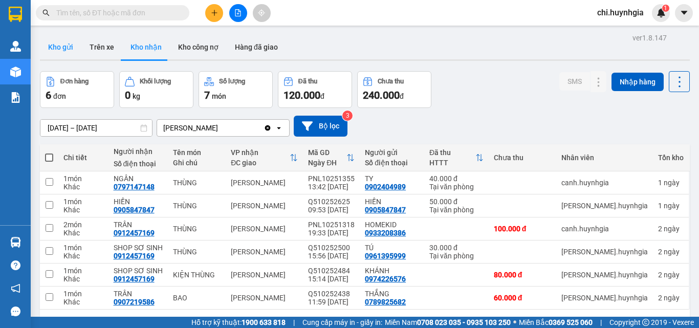
drag, startPoint x: 65, startPoint y: 42, endPoint x: 119, endPoint y: 75, distance: 62.6
click at [65, 43] on button "Kho gửi" at bounding box center [60, 47] width 41 height 25
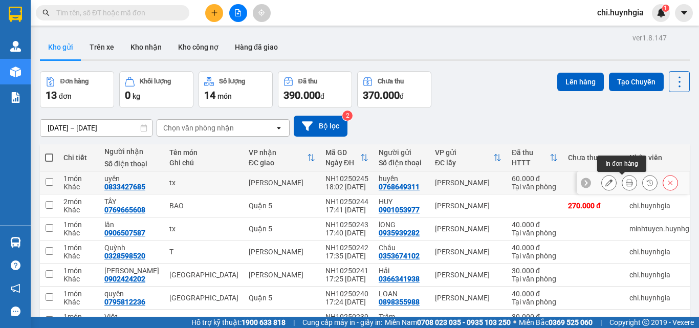
click at [622, 186] on button at bounding box center [629, 183] width 14 height 18
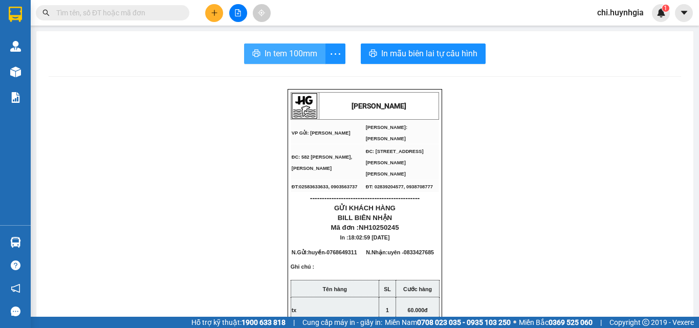
click at [288, 59] on span "In tem 100mm" at bounding box center [290, 53] width 53 height 13
click at [295, 60] on span "In tem 100mm" at bounding box center [290, 53] width 53 height 13
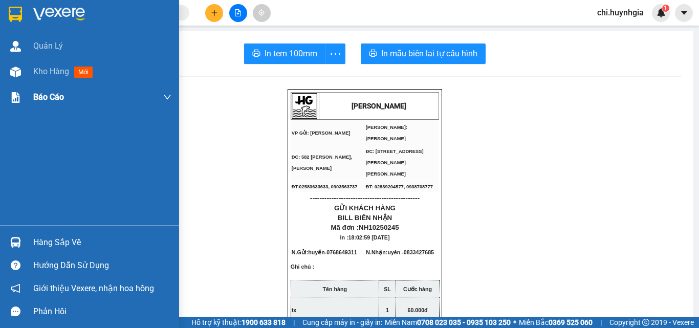
click at [35, 77] on div "Kho hàng mới" at bounding box center [64, 71] width 63 height 13
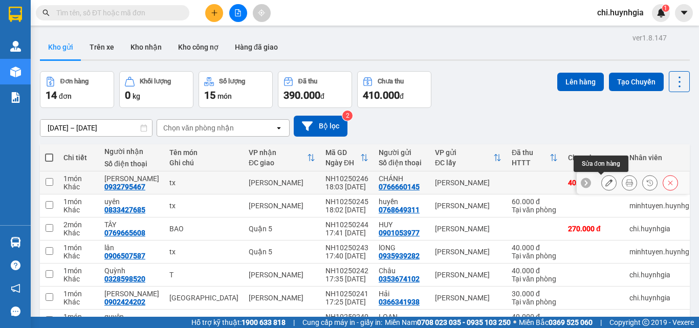
click at [605, 185] on icon at bounding box center [608, 182] width 7 height 7
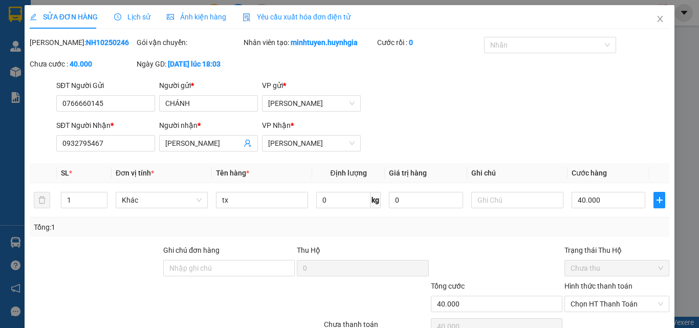
type input "0766660145"
type input "CHÁNH"
type input "0932795467"
type input "[PERSON_NAME]"
type input "40.000"
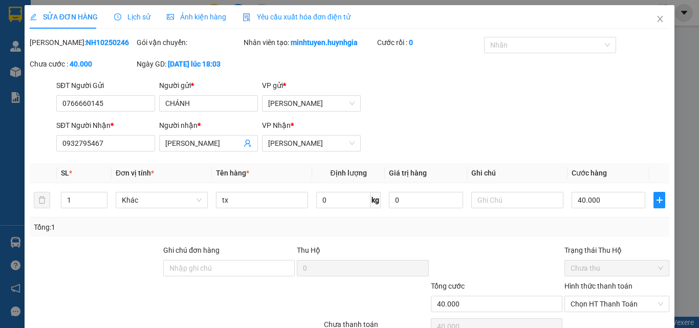
type input "40.000"
click at [656, 19] on icon "close" at bounding box center [660, 19] width 8 height 8
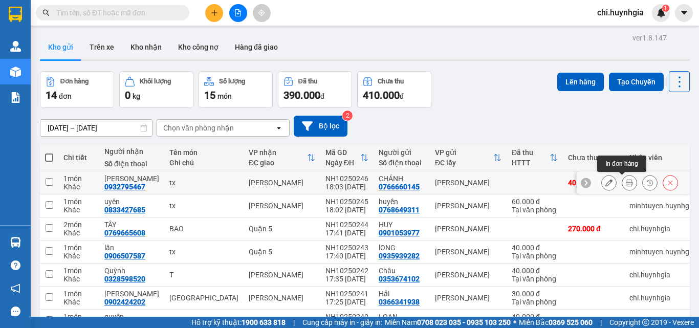
click at [622, 180] on button at bounding box center [629, 183] width 14 height 18
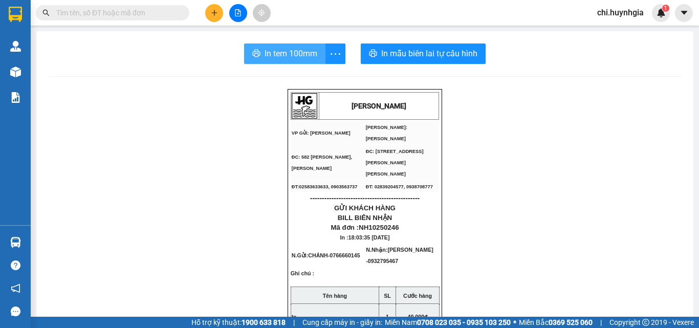
click at [293, 53] on span "In tem 100mm" at bounding box center [290, 53] width 53 height 13
click at [269, 55] on span "In tem 100mm" at bounding box center [290, 53] width 53 height 13
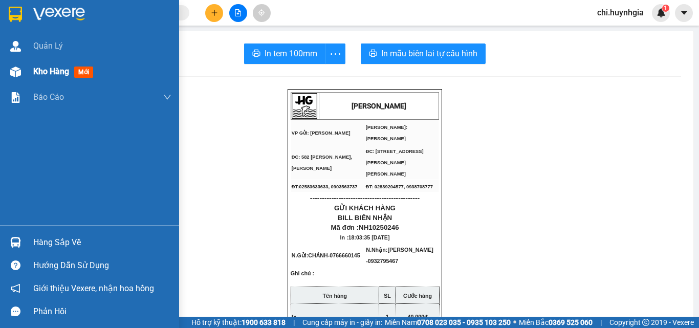
click at [54, 70] on span "Kho hàng" at bounding box center [51, 72] width 36 height 10
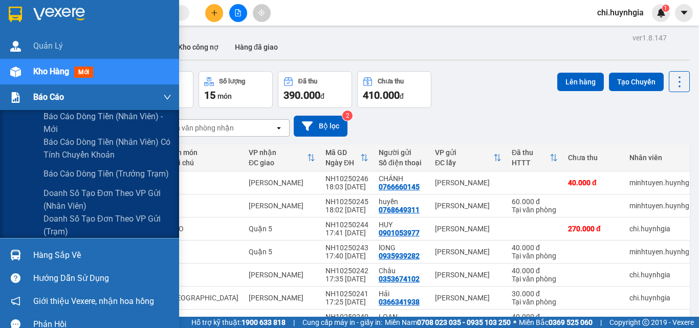
click at [35, 93] on span "Báo cáo" at bounding box center [48, 97] width 31 height 13
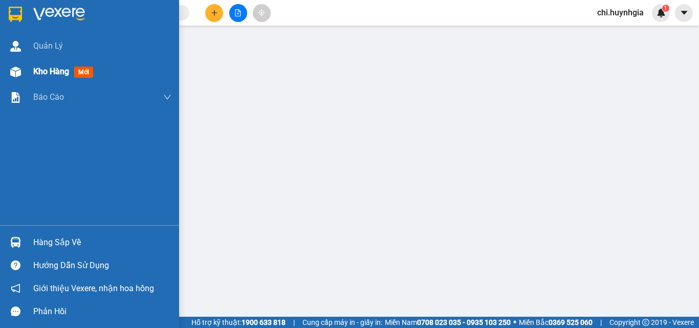
click at [43, 75] on span "Kho hàng" at bounding box center [51, 72] width 36 height 10
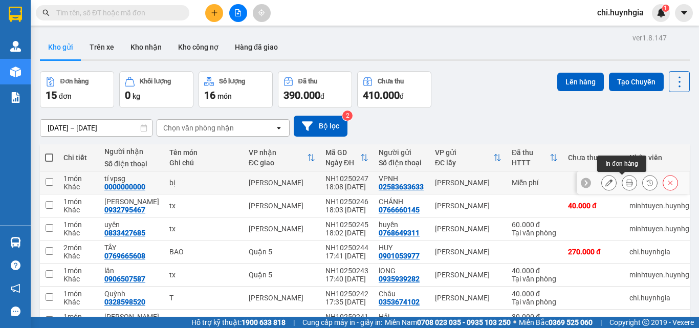
click at [622, 179] on button at bounding box center [629, 183] width 14 height 18
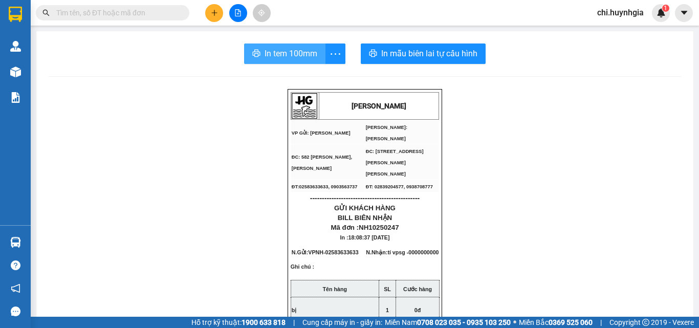
click at [306, 49] on span "In tem 100mm" at bounding box center [290, 53] width 53 height 13
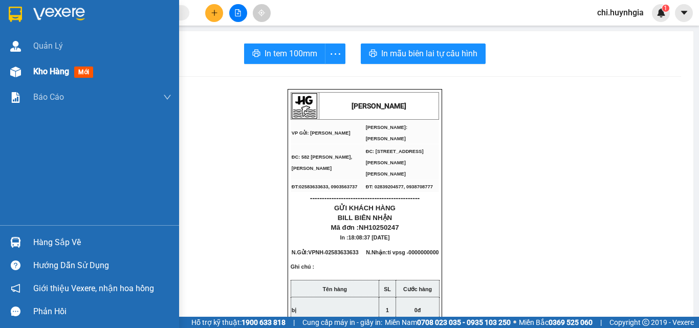
click at [45, 71] on span "Kho hàng" at bounding box center [51, 72] width 36 height 10
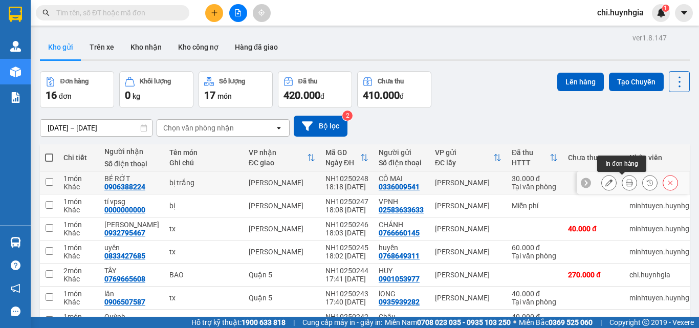
click at [622, 187] on button at bounding box center [629, 183] width 14 height 18
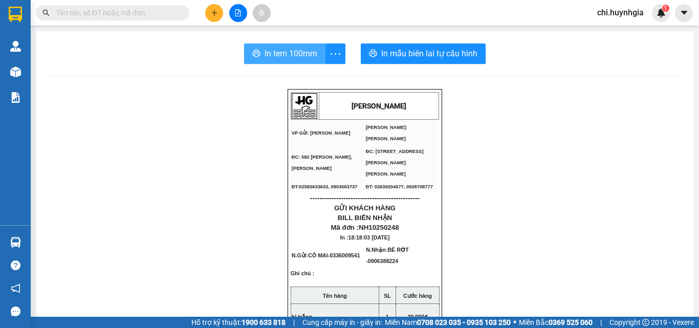
click at [307, 57] on span "In tem 100mm" at bounding box center [290, 53] width 53 height 13
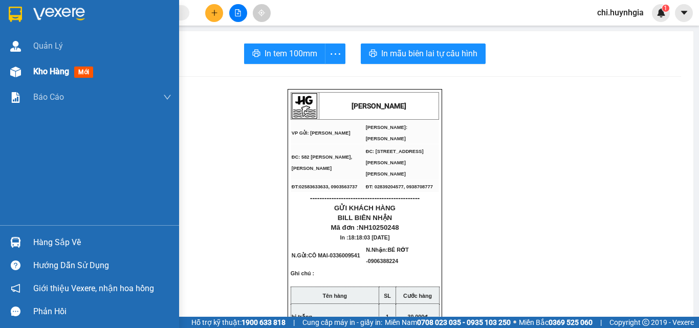
click at [40, 70] on span "Kho hàng" at bounding box center [51, 72] width 36 height 10
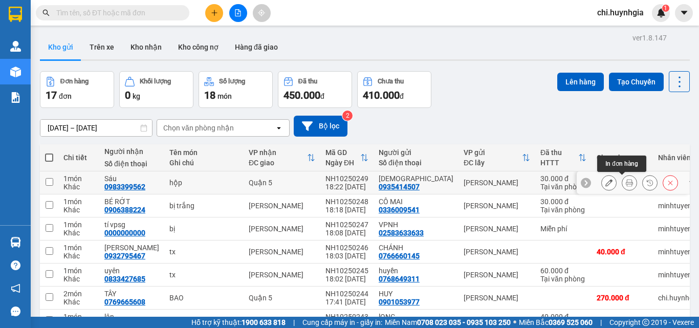
click at [626, 185] on icon at bounding box center [629, 182] width 7 height 7
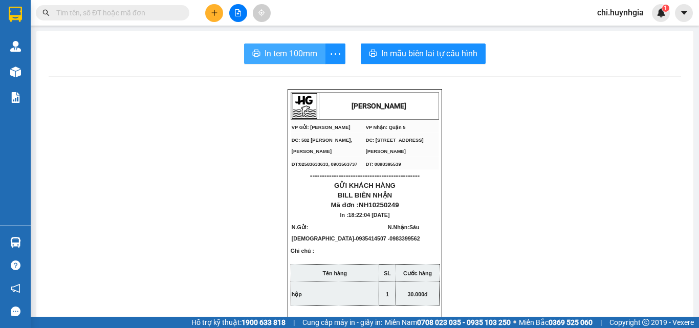
click at [280, 53] on span "In tem 100mm" at bounding box center [290, 53] width 53 height 13
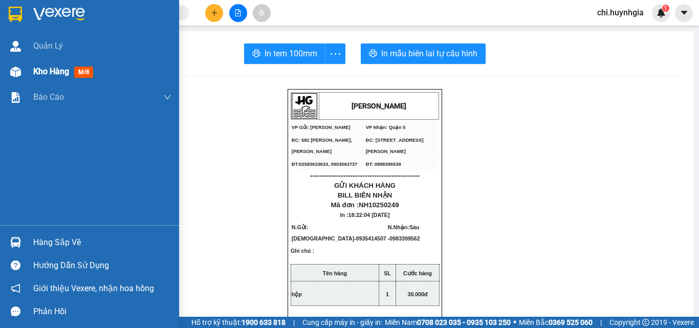
drag, startPoint x: 32, startPoint y: 70, endPoint x: 107, endPoint y: 75, distance: 75.4
click at [33, 70] on div "Kho hàng mới" at bounding box center [89, 72] width 179 height 26
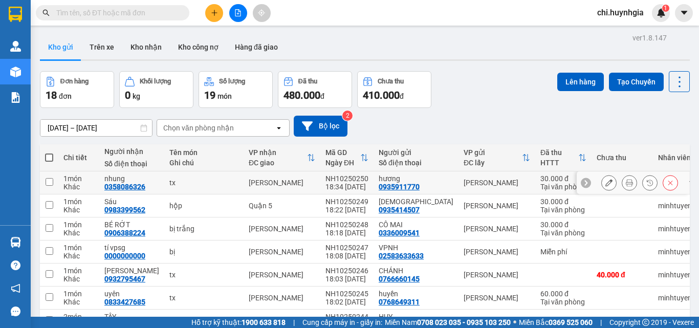
click at [622, 180] on button at bounding box center [629, 183] width 14 height 18
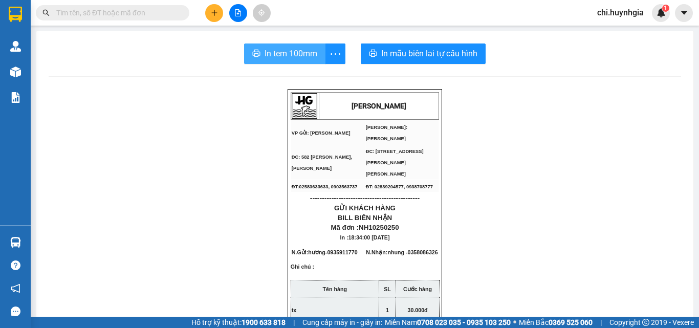
click at [300, 53] on span "In tem 100mm" at bounding box center [290, 53] width 53 height 13
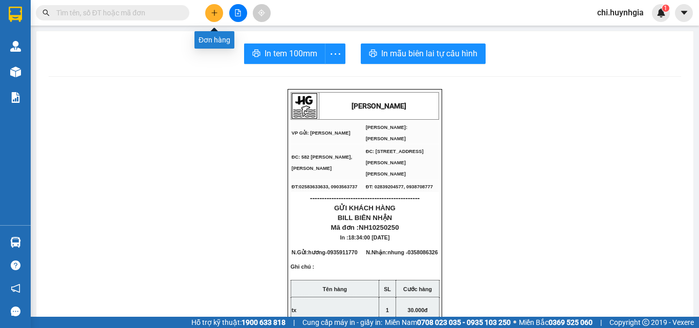
click at [208, 8] on button at bounding box center [214, 13] width 18 height 18
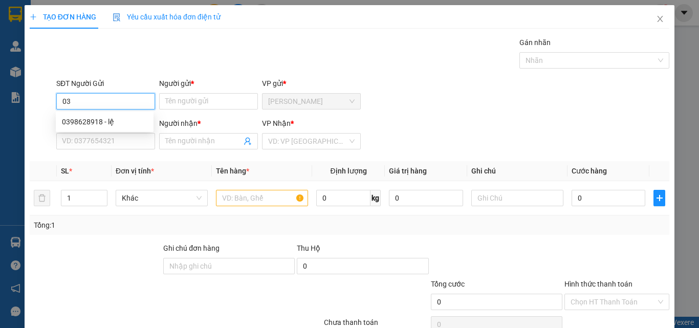
type input "0"
click at [657, 21] on icon "close" at bounding box center [660, 19] width 6 height 6
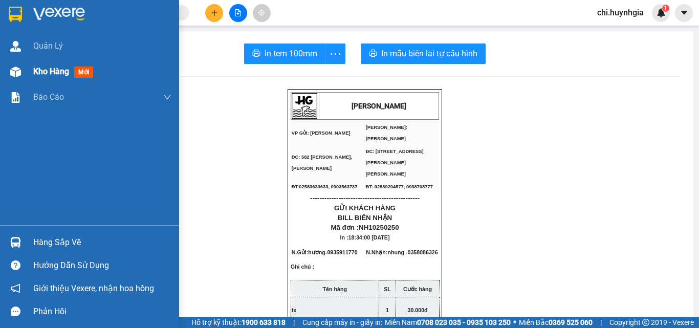
click at [35, 72] on span "Kho hàng" at bounding box center [51, 72] width 36 height 10
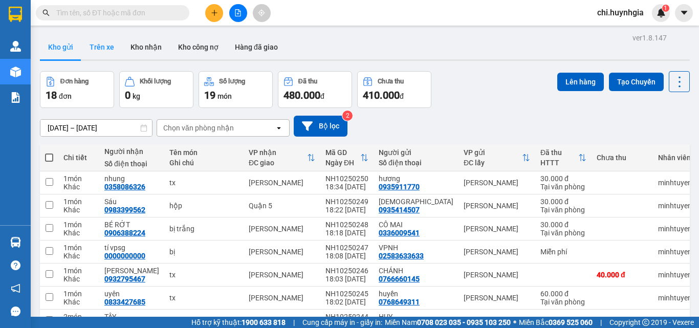
click at [100, 49] on button "Trên xe" at bounding box center [101, 47] width 41 height 25
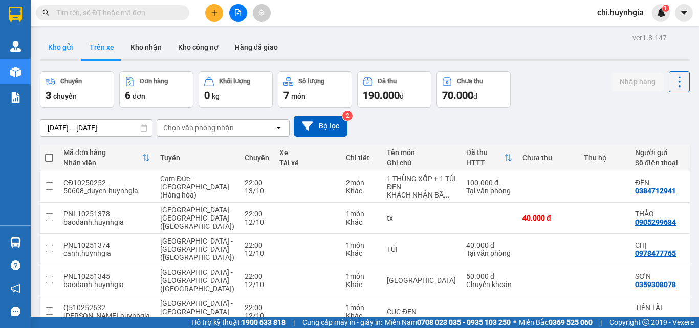
click at [57, 44] on button "Kho gửi" at bounding box center [60, 47] width 41 height 25
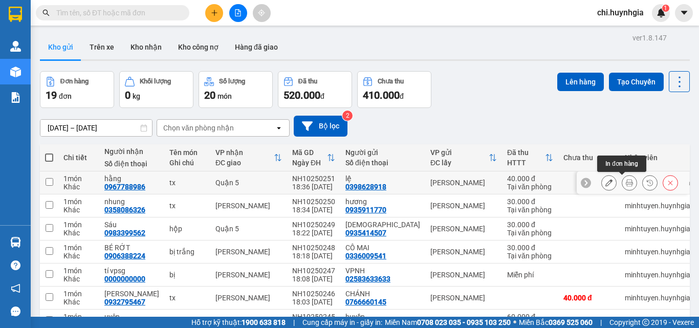
click at [626, 184] on icon at bounding box center [629, 182] width 7 height 7
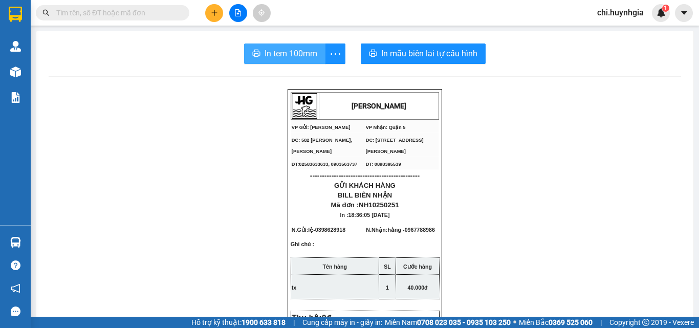
click at [301, 57] on span "In tem 100mm" at bounding box center [290, 53] width 53 height 13
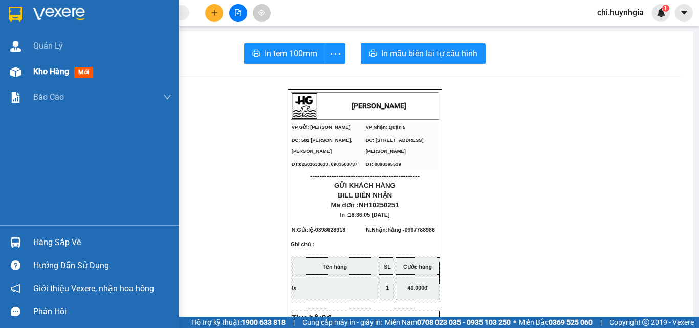
drag, startPoint x: 43, startPoint y: 72, endPoint x: 67, endPoint y: 72, distance: 24.0
click at [67, 72] on span "Kho hàng" at bounding box center [51, 72] width 36 height 10
